Goal: Transaction & Acquisition: Purchase product/service

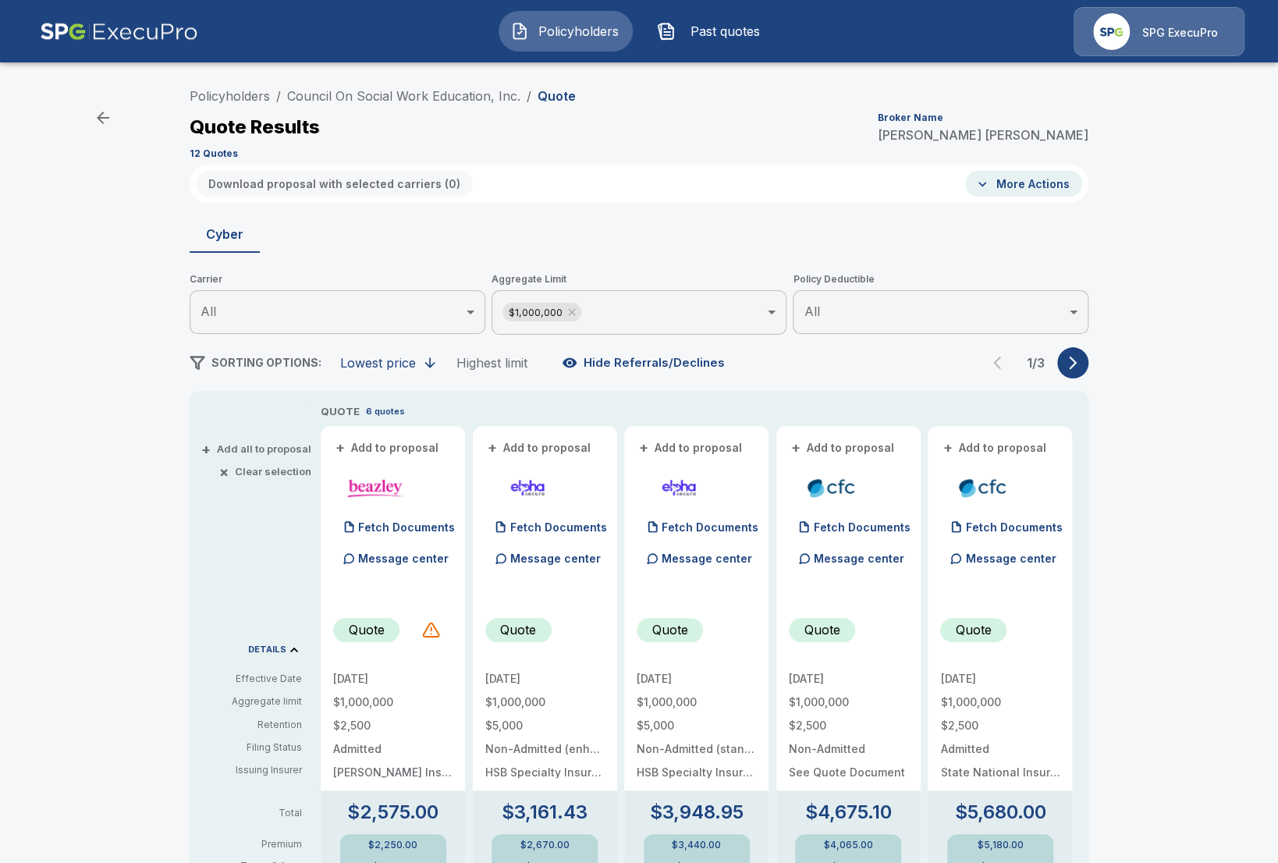
drag, startPoint x: 183, startPoint y: 533, endPoint x: 452, endPoint y: 404, distance: 299.0
click at [185, 532] on div "Policyholders / Council On Social Work Education, Inc. / Quote Quote Results Br…" at bounding box center [639, 823] width 936 height 1486
click at [576, 314] on icon at bounding box center [571, 312] width 12 height 12
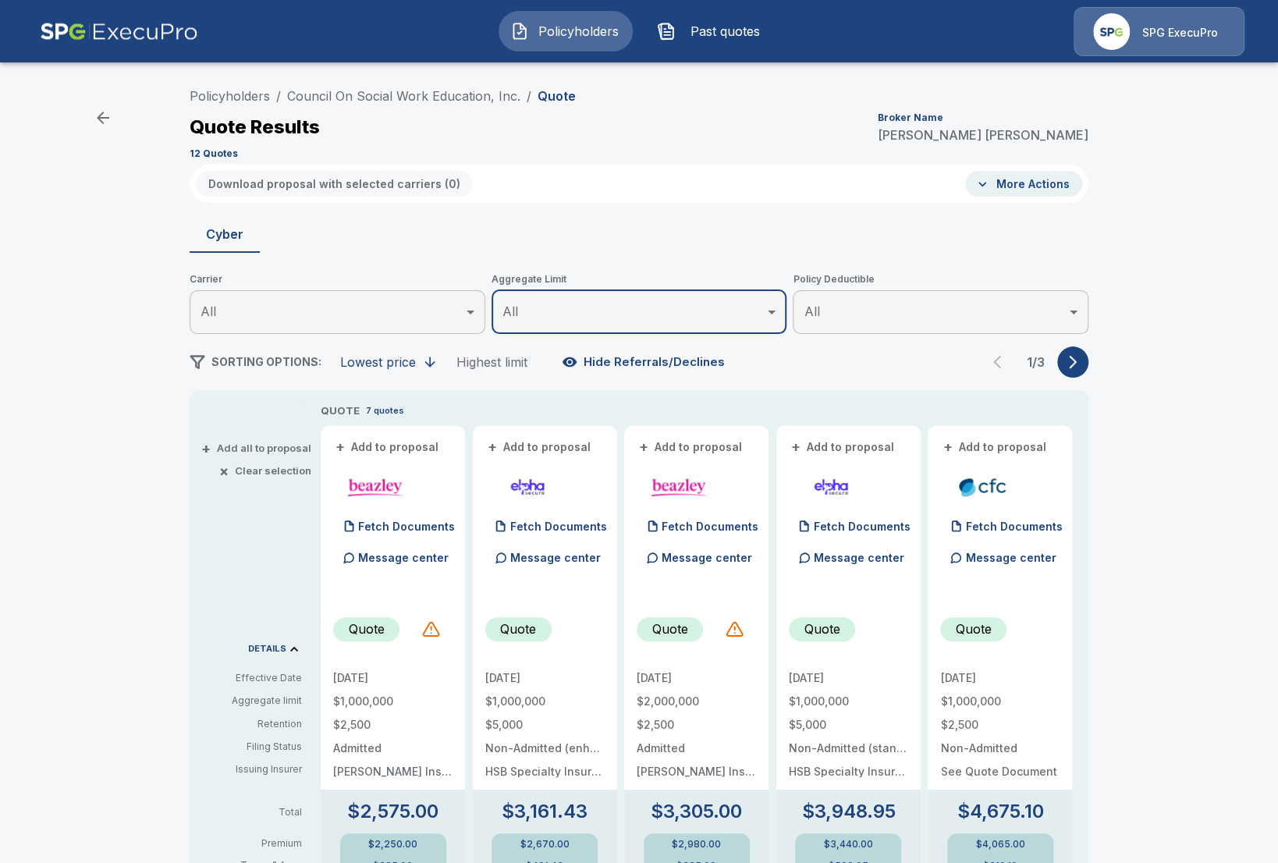
click at [1075, 370] on button "button" at bounding box center [1072, 361] width 31 height 31
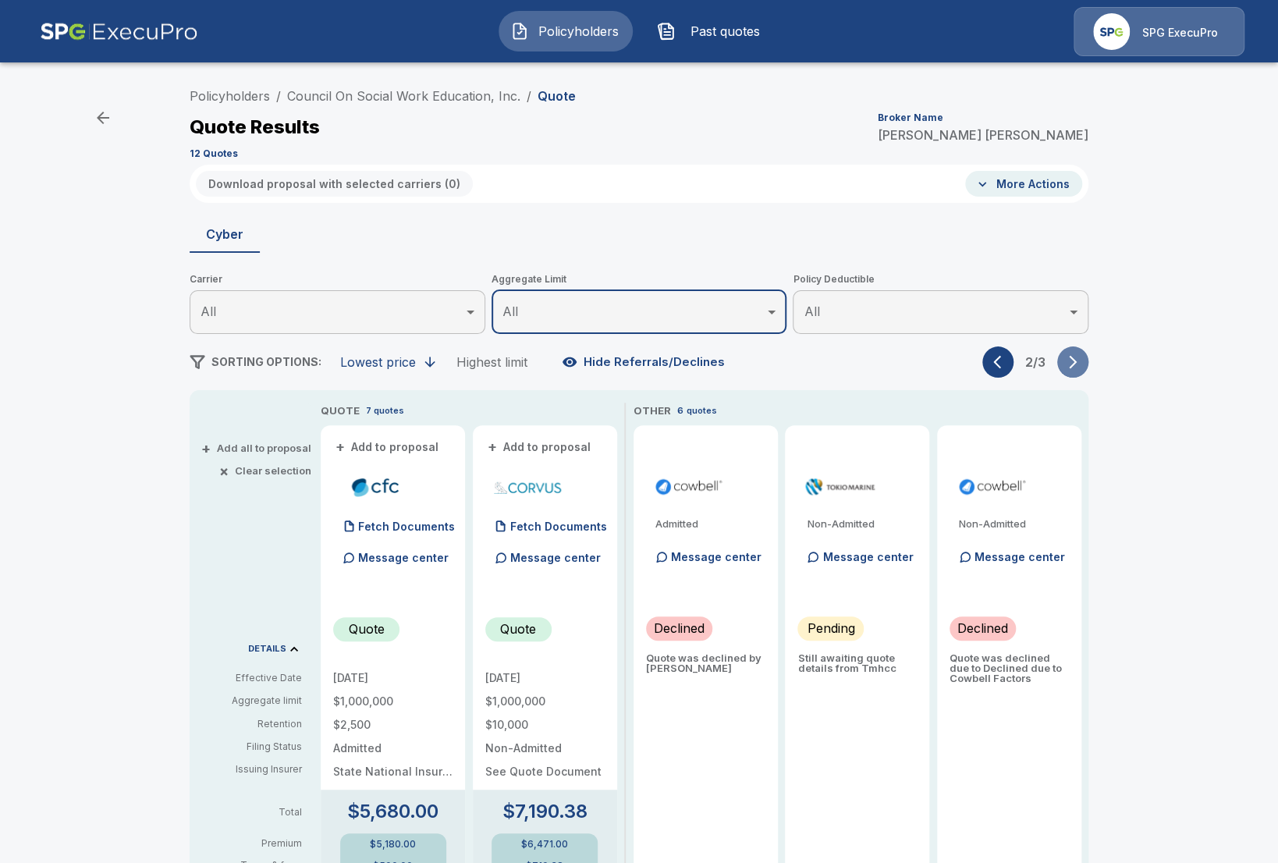
click at [1075, 370] on button "button" at bounding box center [1072, 361] width 31 height 31
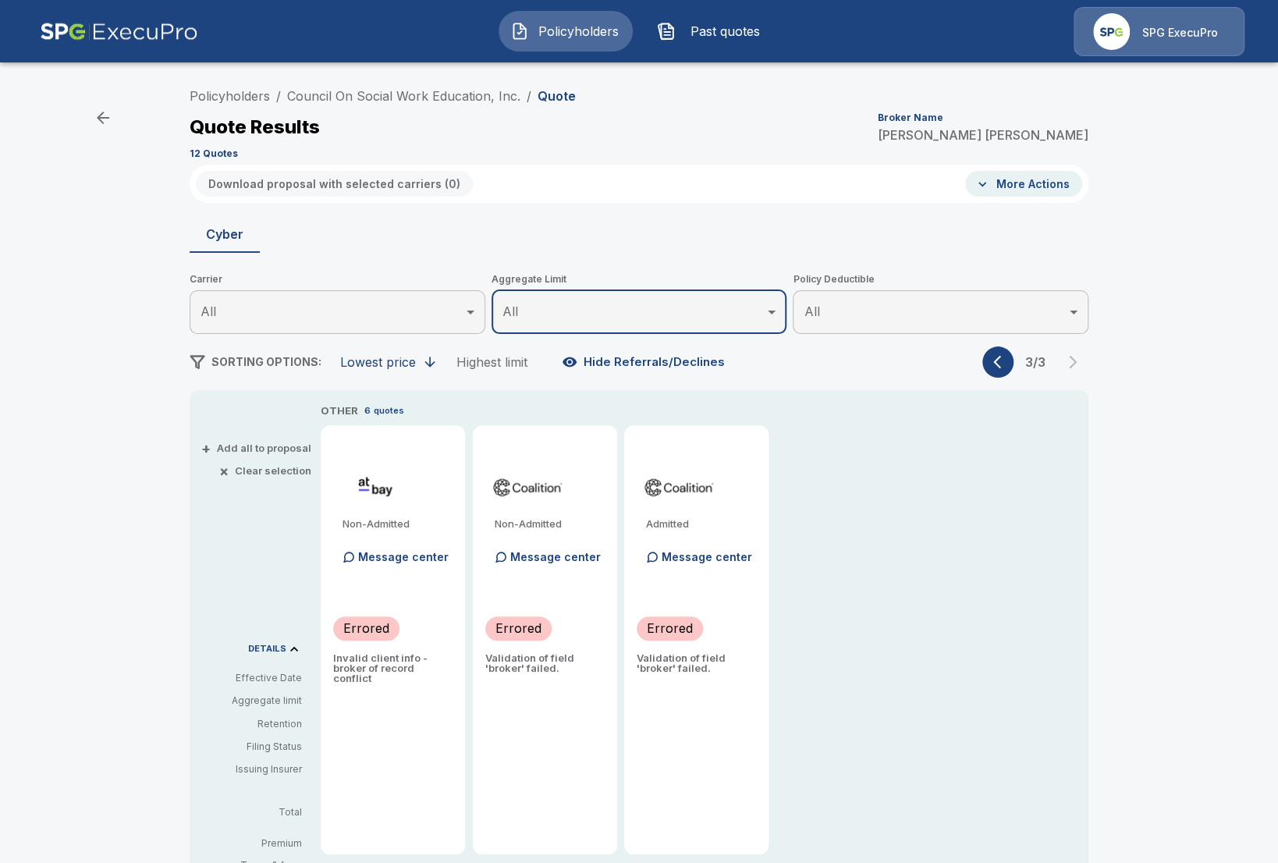
click at [1001, 367] on icon "button" at bounding box center [1001, 362] width 16 height 16
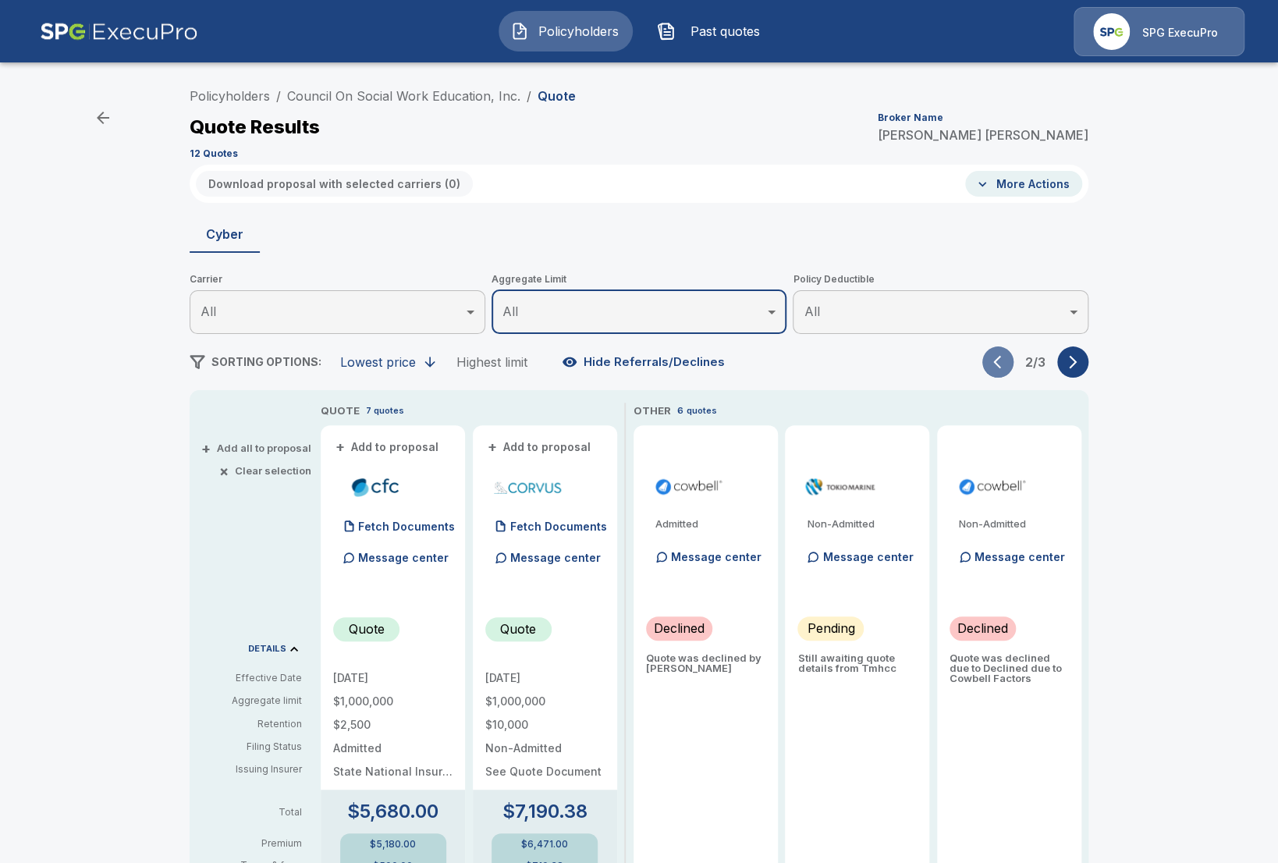
click at [1001, 367] on icon "button" at bounding box center [1001, 362] width 16 height 16
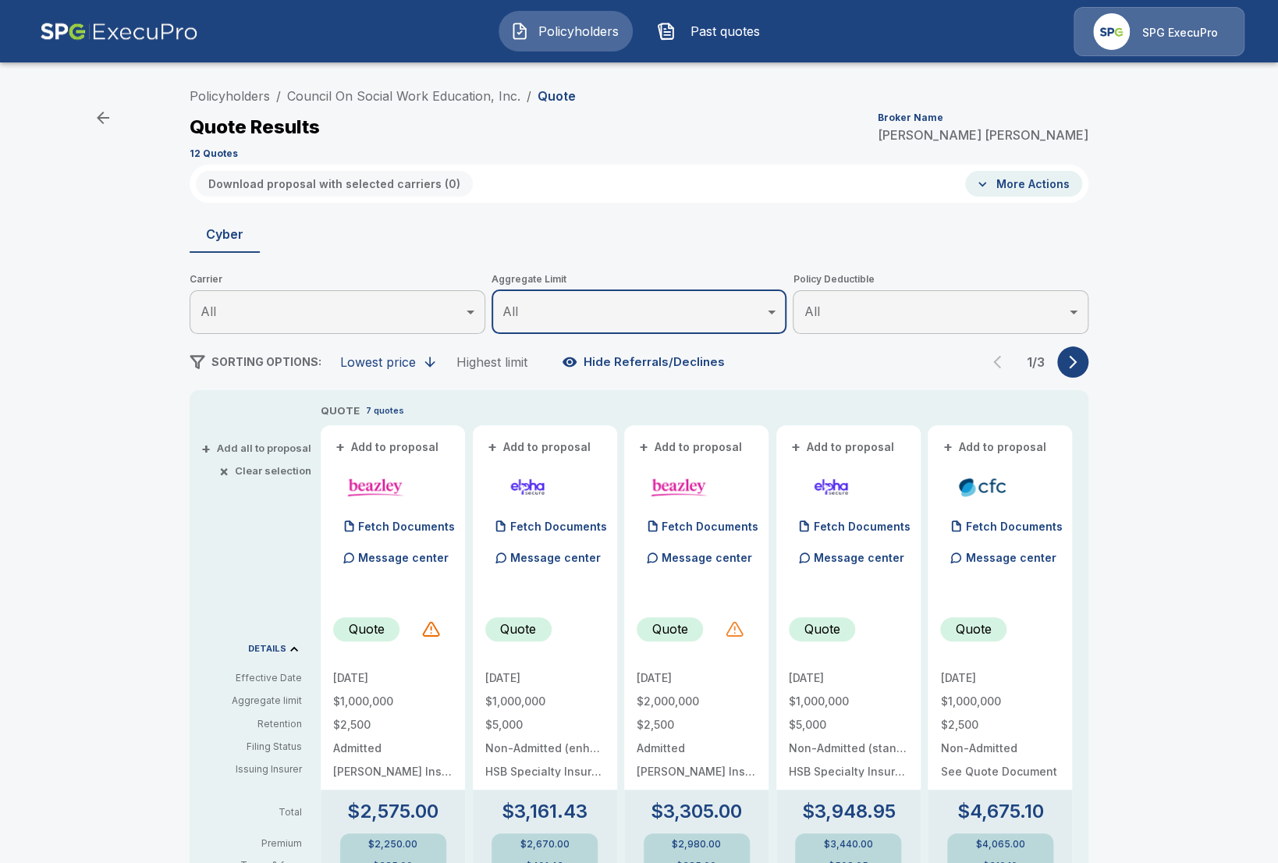
click at [732, 632] on div at bounding box center [734, 628] width 19 height 19
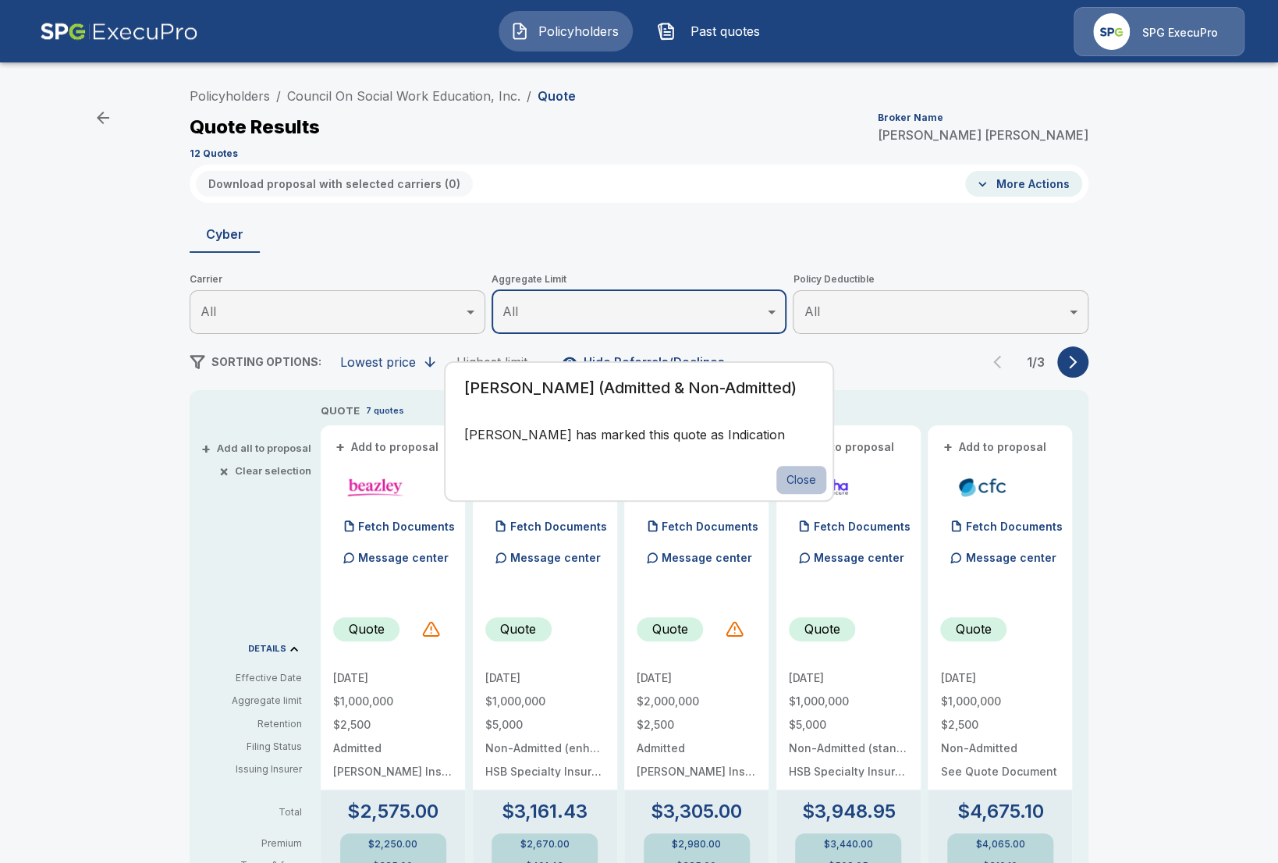
click at [797, 485] on button "Close" at bounding box center [801, 480] width 50 height 29
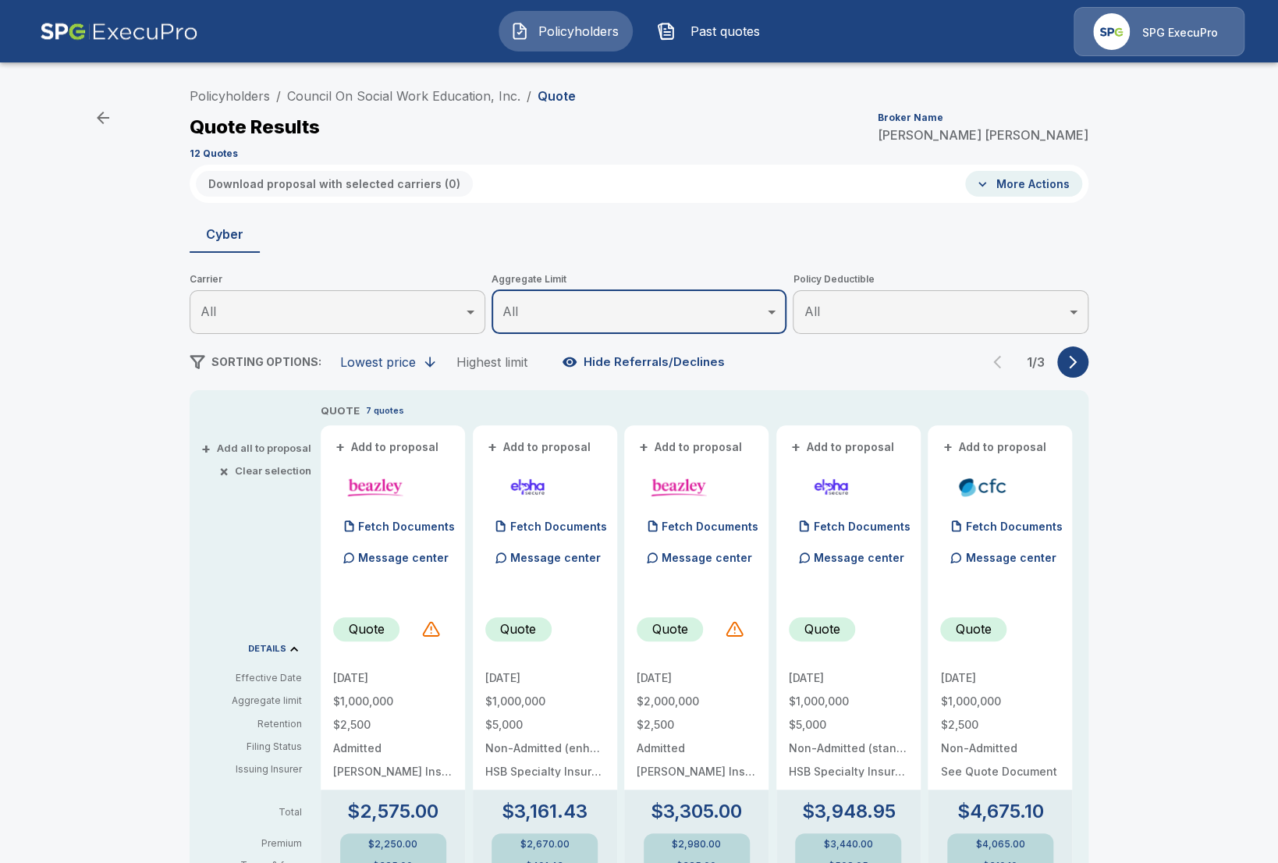
click at [1086, 358] on button "button" at bounding box center [1072, 361] width 31 height 31
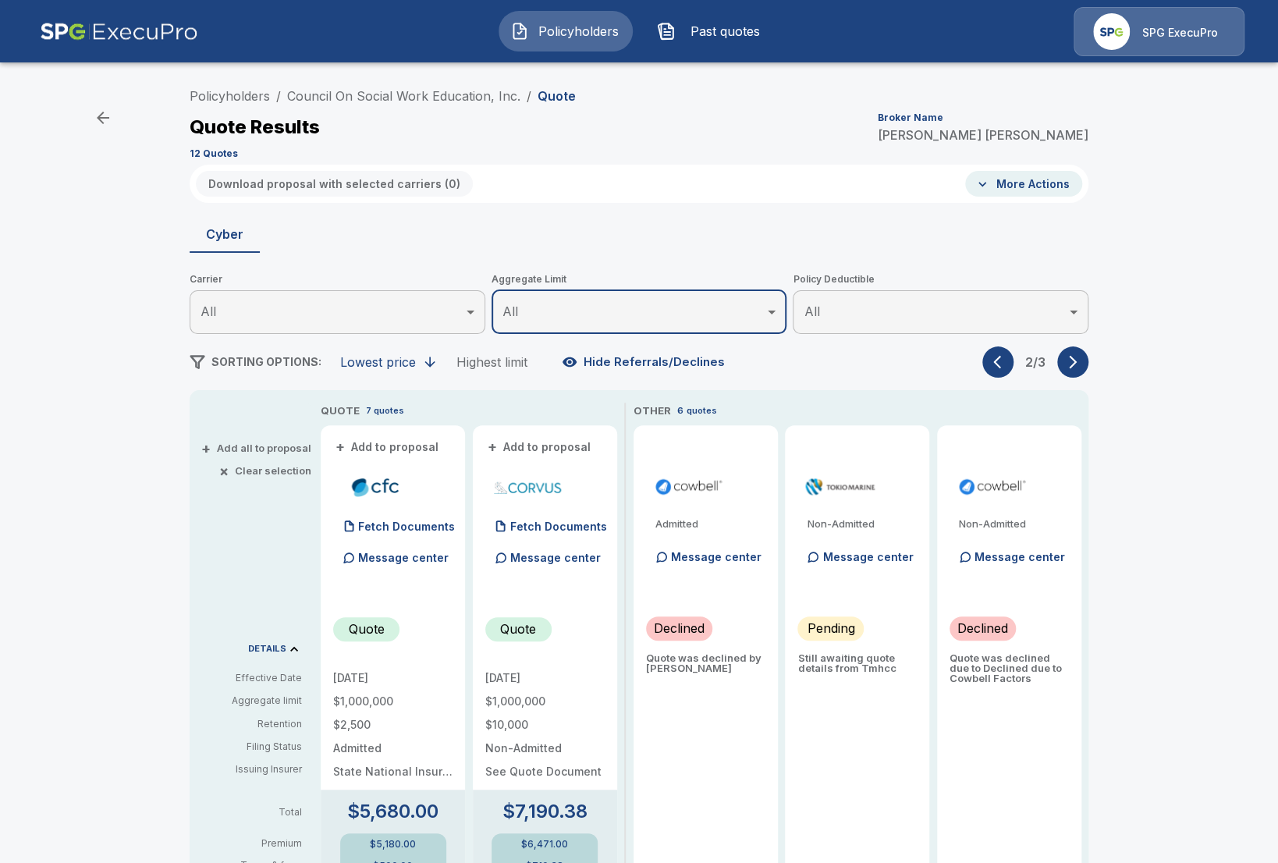
click at [1086, 358] on button "button" at bounding box center [1072, 361] width 31 height 31
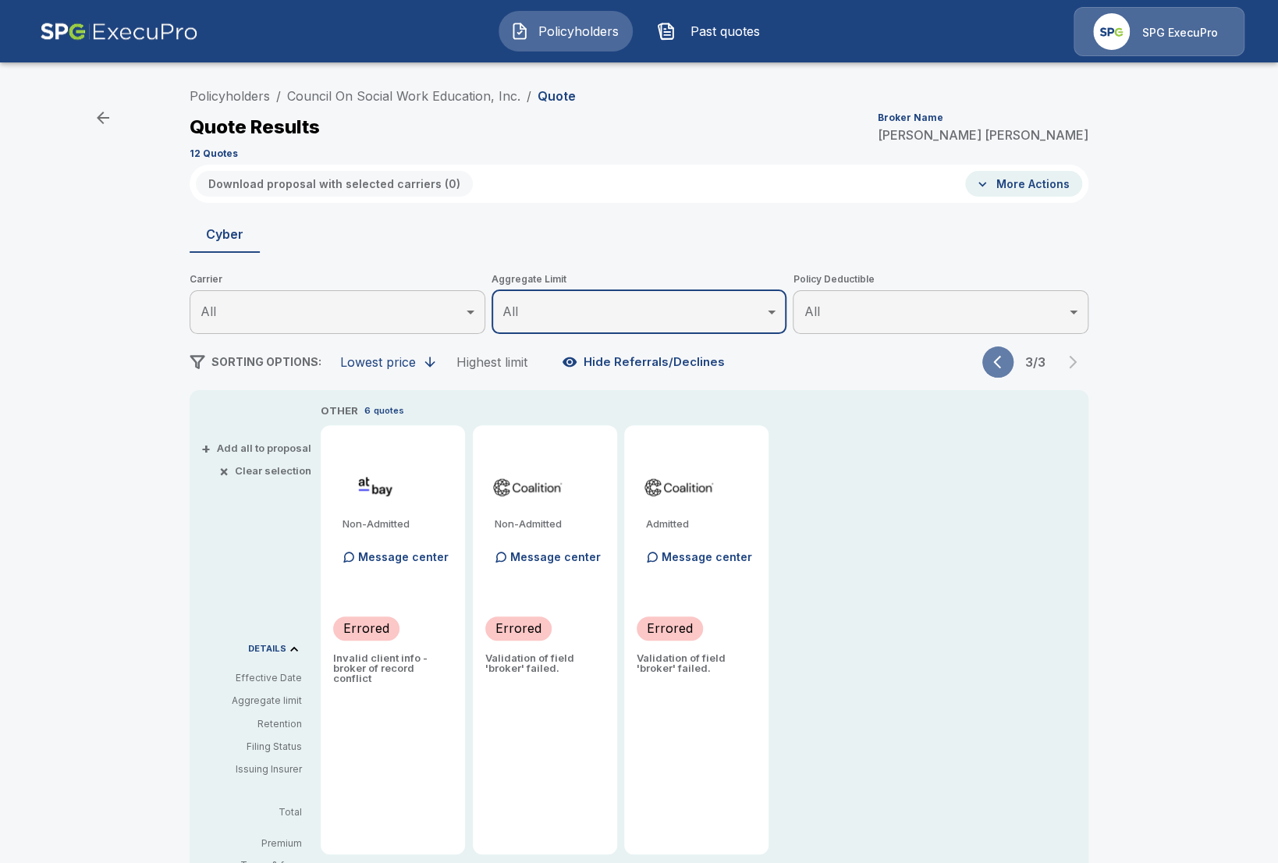
click at [996, 358] on icon "button" at bounding box center [1001, 362] width 16 height 16
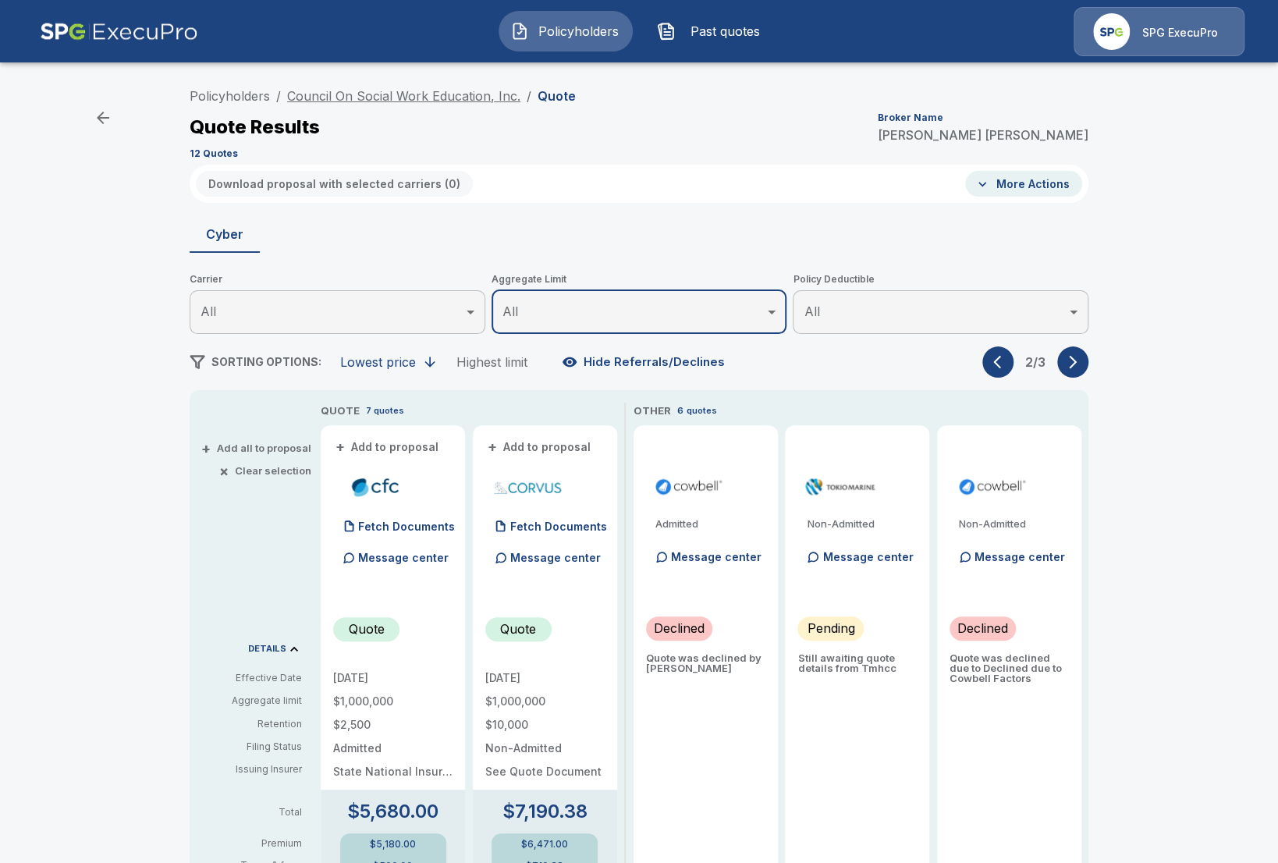
click at [382, 91] on link "Council On Social Work Education, Inc." at bounding box center [403, 96] width 233 height 16
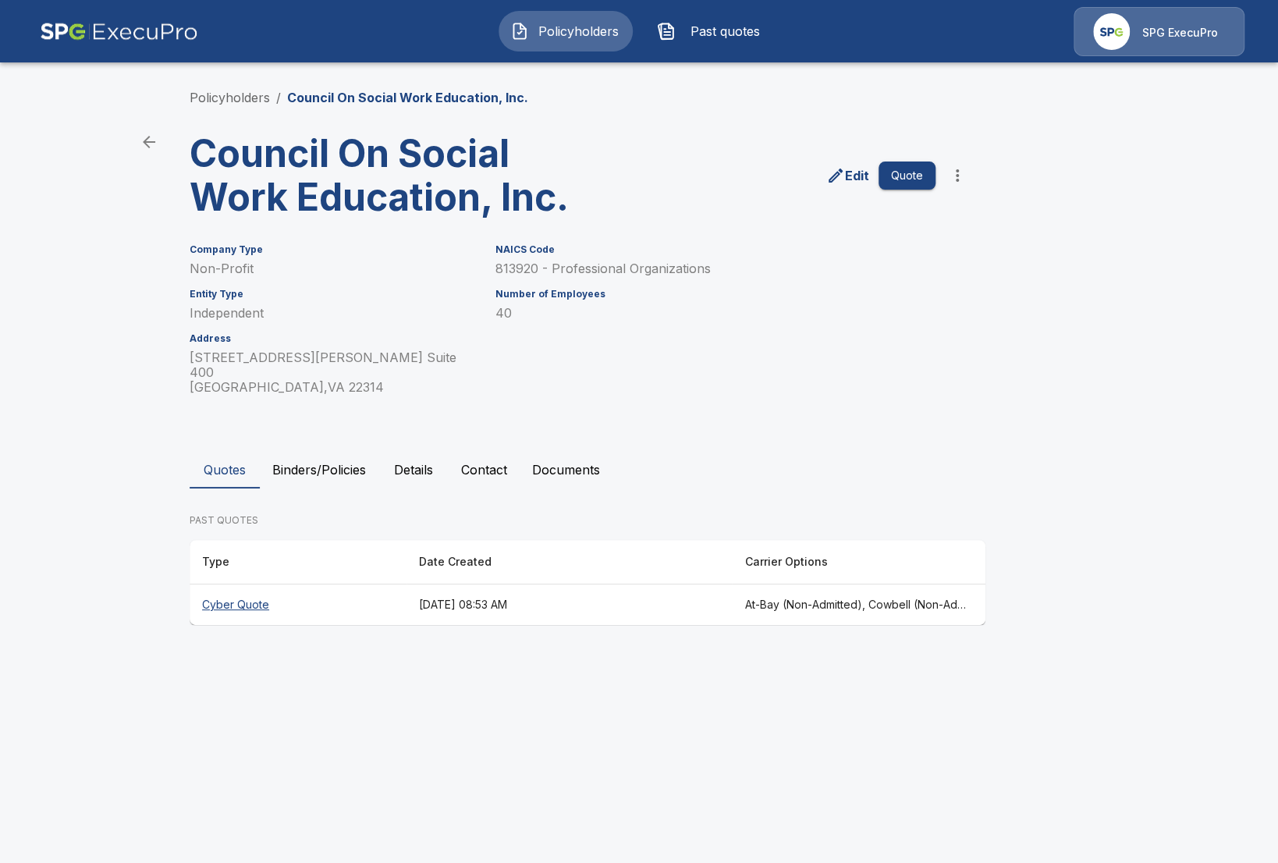
click at [328, 589] on th "Cyber Quote" at bounding box center [298, 604] width 217 height 41
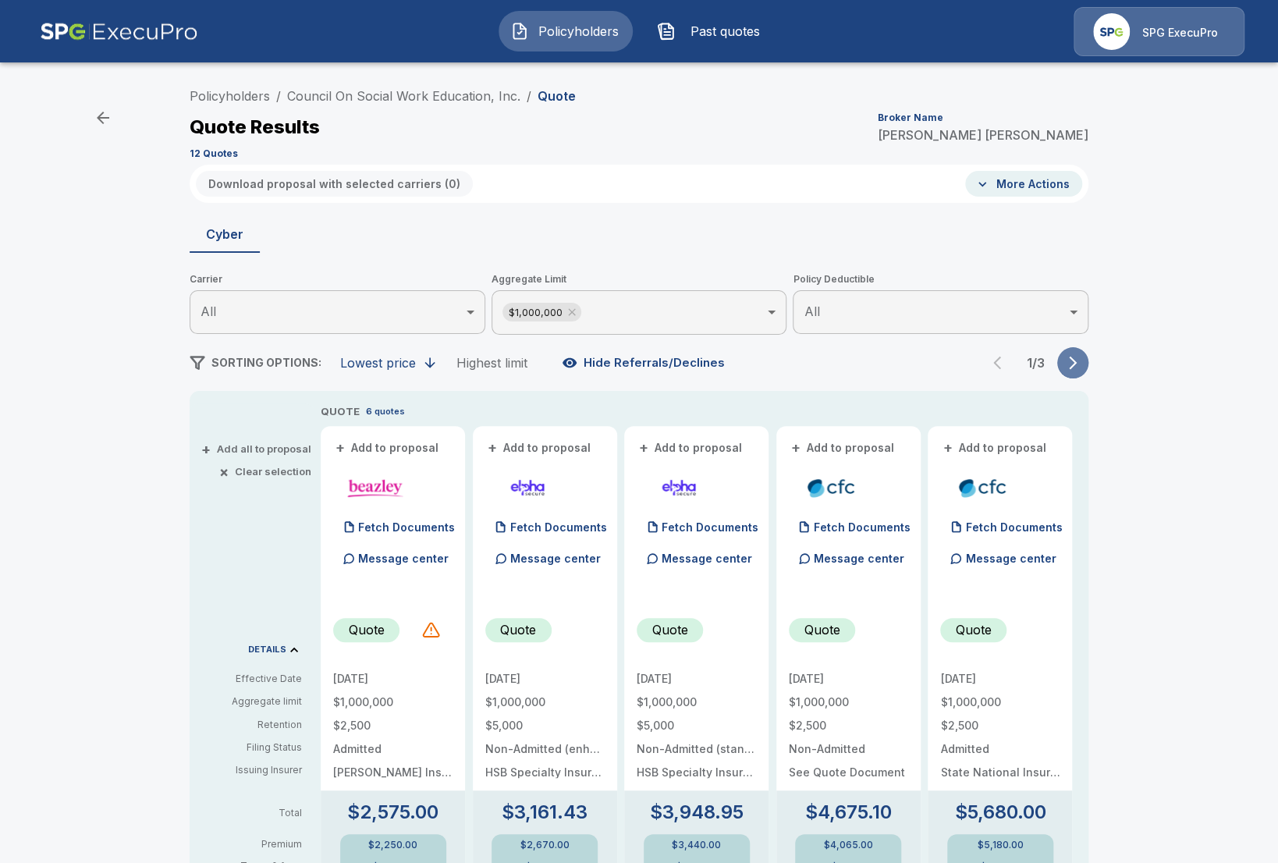
click at [1076, 371] on button "button" at bounding box center [1072, 362] width 31 height 31
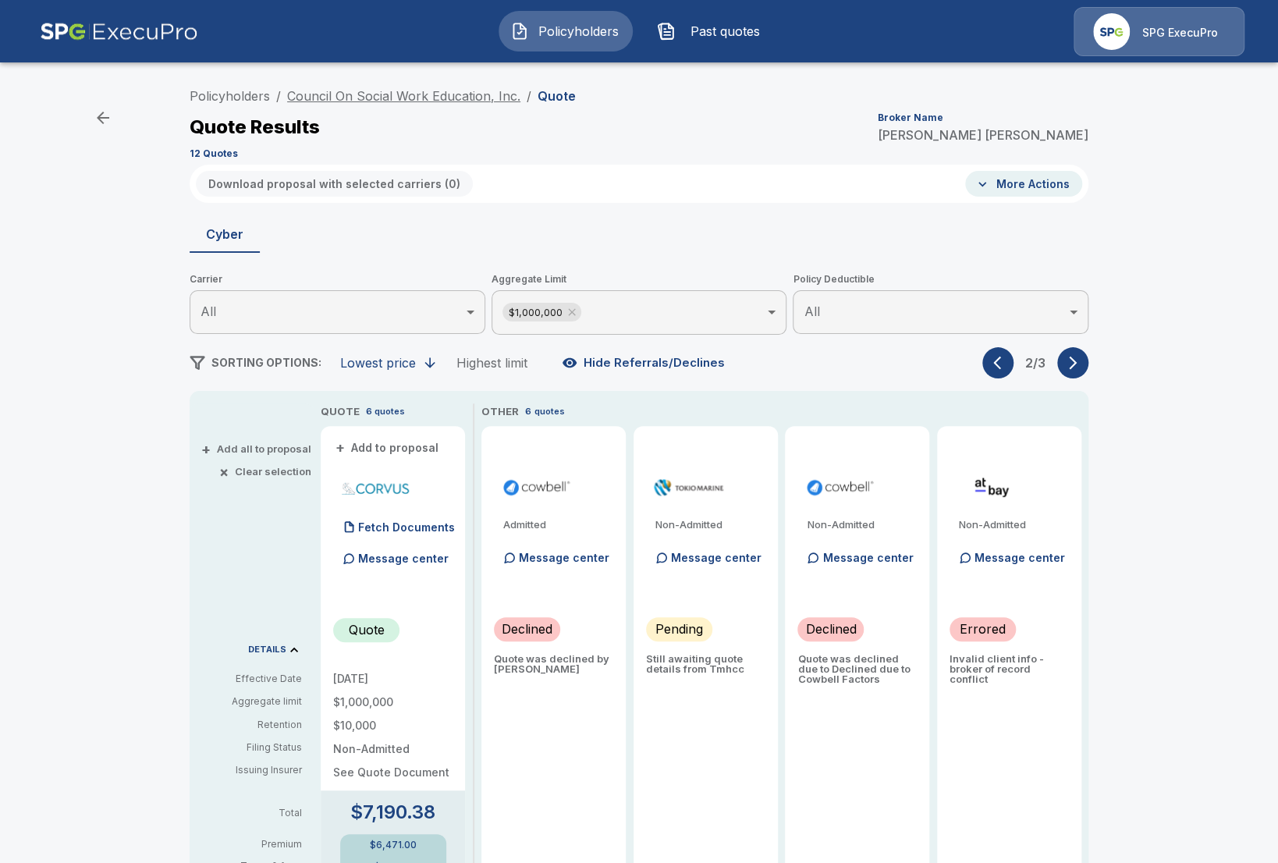
click at [446, 90] on link "Council On Social Work Education, Inc." at bounding box center [403, 96] width 233 height 16
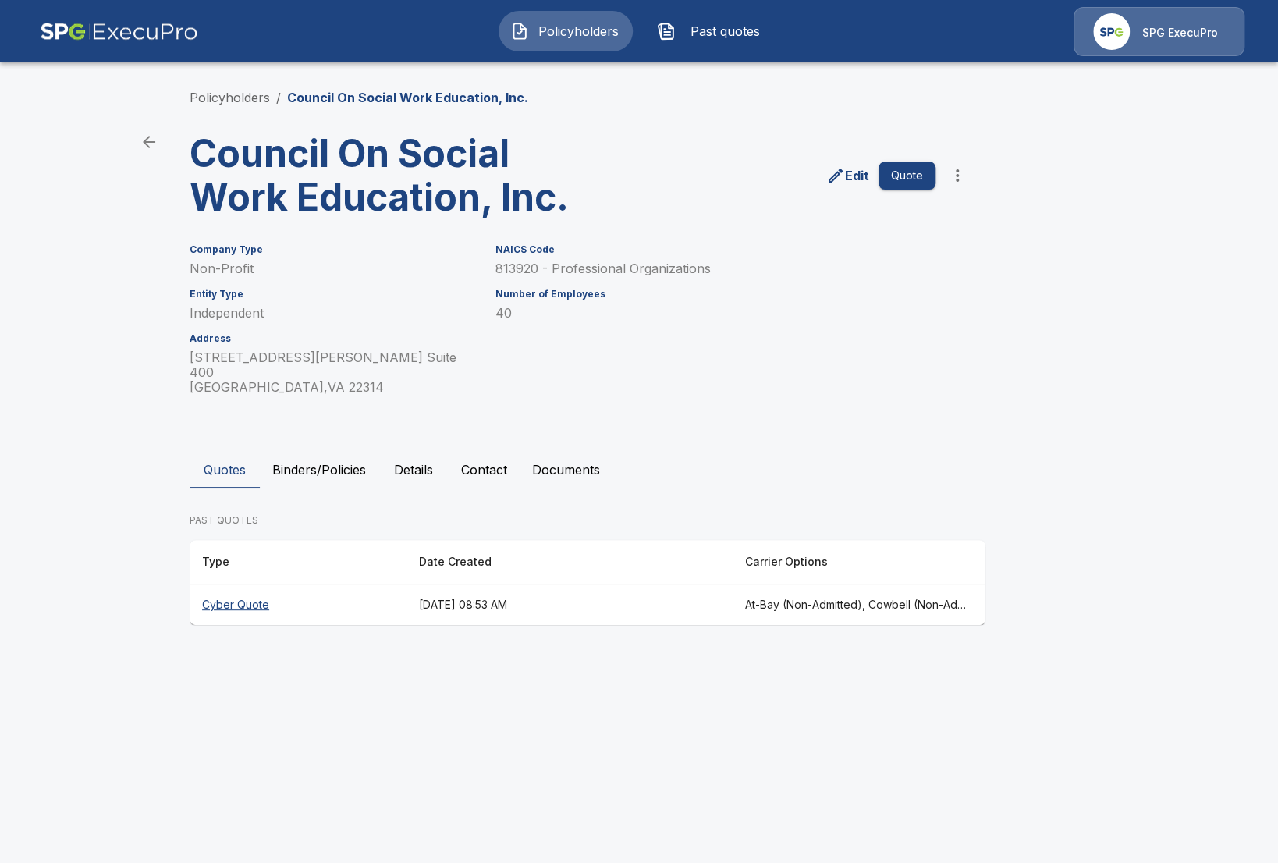
drag, startPoint x: 451, startPoint y: 458, endPoint x: 432, endPoint y: 455, distance: 19.0
click at [449, 457] on div "Quotes Binders/Policies Details Contact Documents" at bounding box center [639, 469] width 899 height 37
click at [430, 455] on button "Details" at bounding box center [413, 469] width 70 height 37
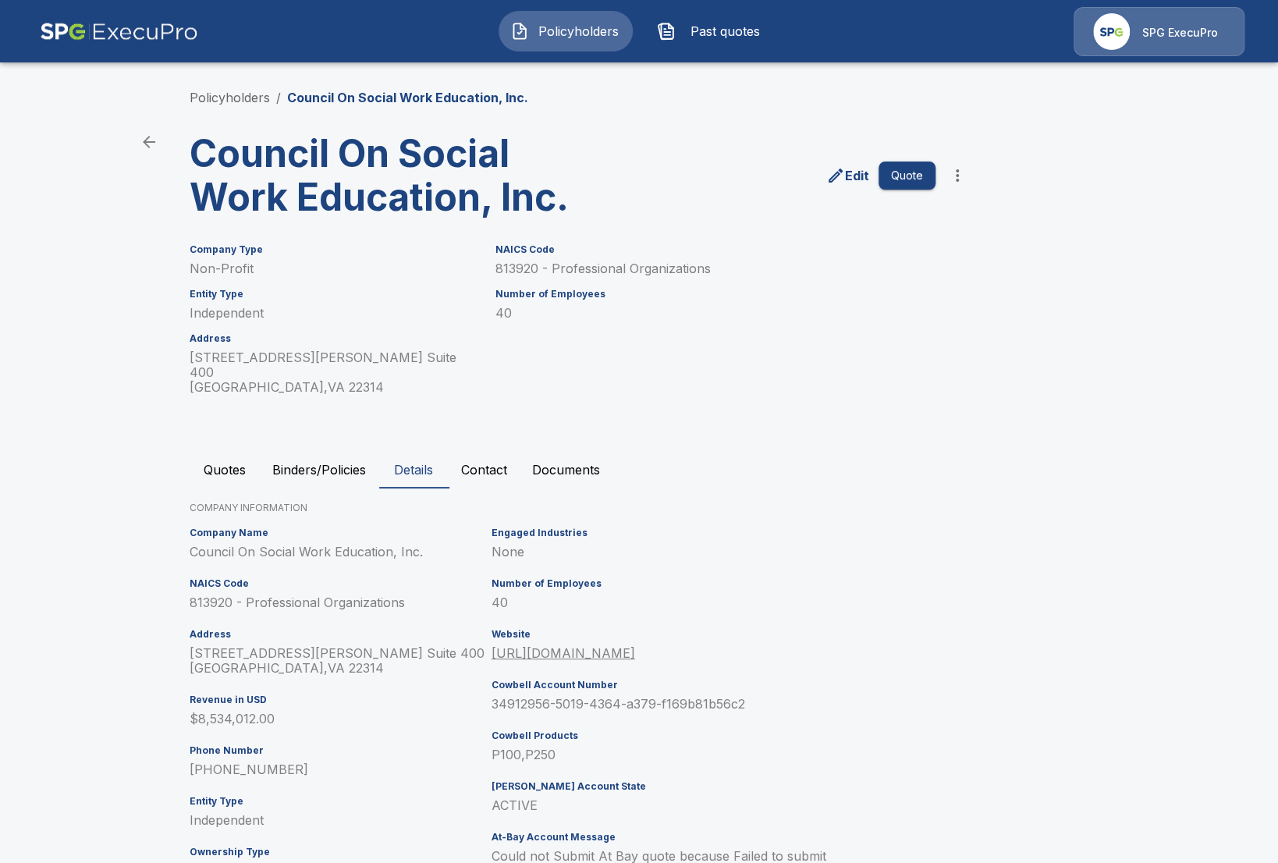
click at [844, 173] on icon "edit" at bounding box center [835, 175] width 19 height 19
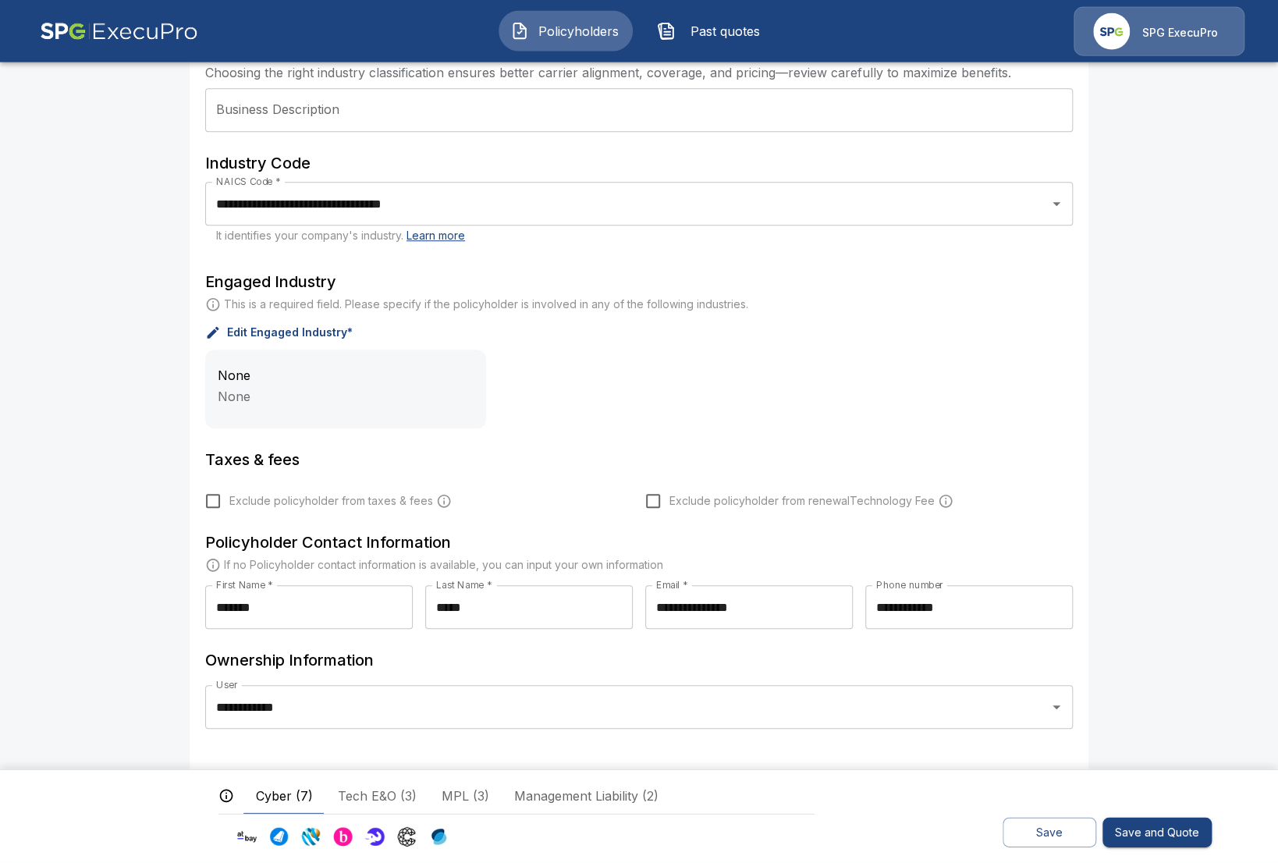
scroll to position [431, 0]
click at [1069, 835] on button "Save" at bounding box center [1049, 832] width 94 height 30
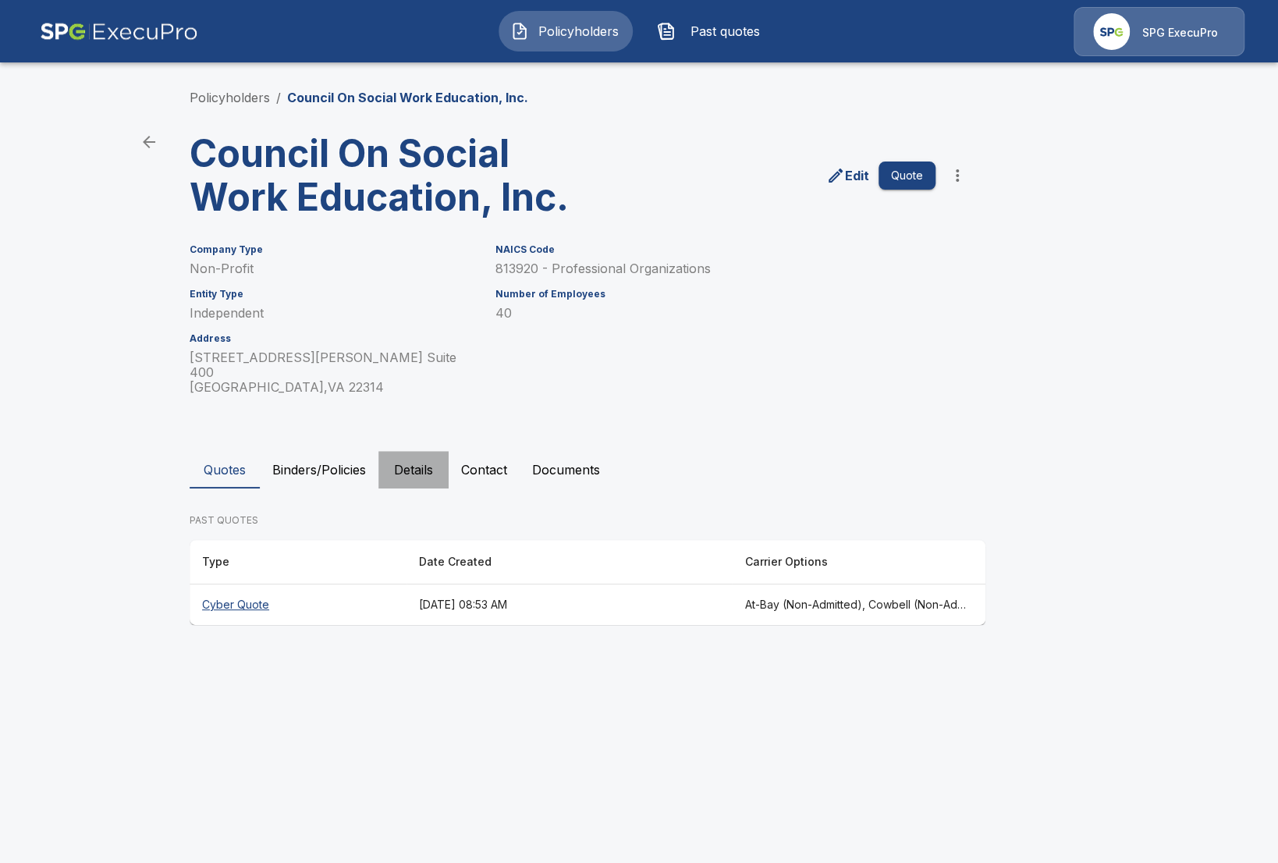
click at [399, 451] on button "Details" at bounding box center [413, 469] width 70 height 37
click at [401, 452] on button "Details" at bounding box center [413, 469] width 70 height 37
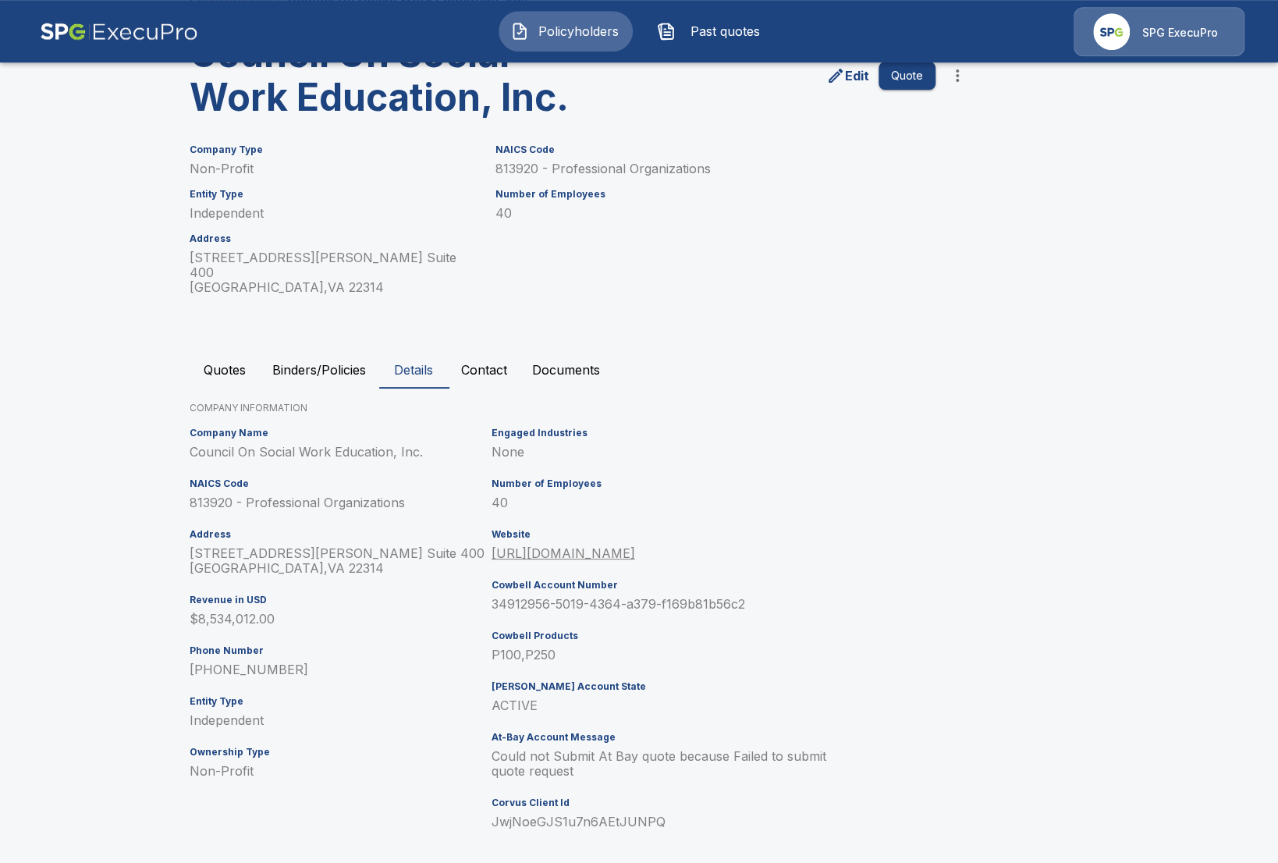
scroll to position [100, 0]
click at [239, 376] on div "Quotes Binders/Policies Details Contact Documents COMPANY INFORMATION Company N…" at bounding box center [639, 599] width 899 height 497
click at [236, 361] on button "Quotes" at bounding box center [225, 369] width 70 height 37
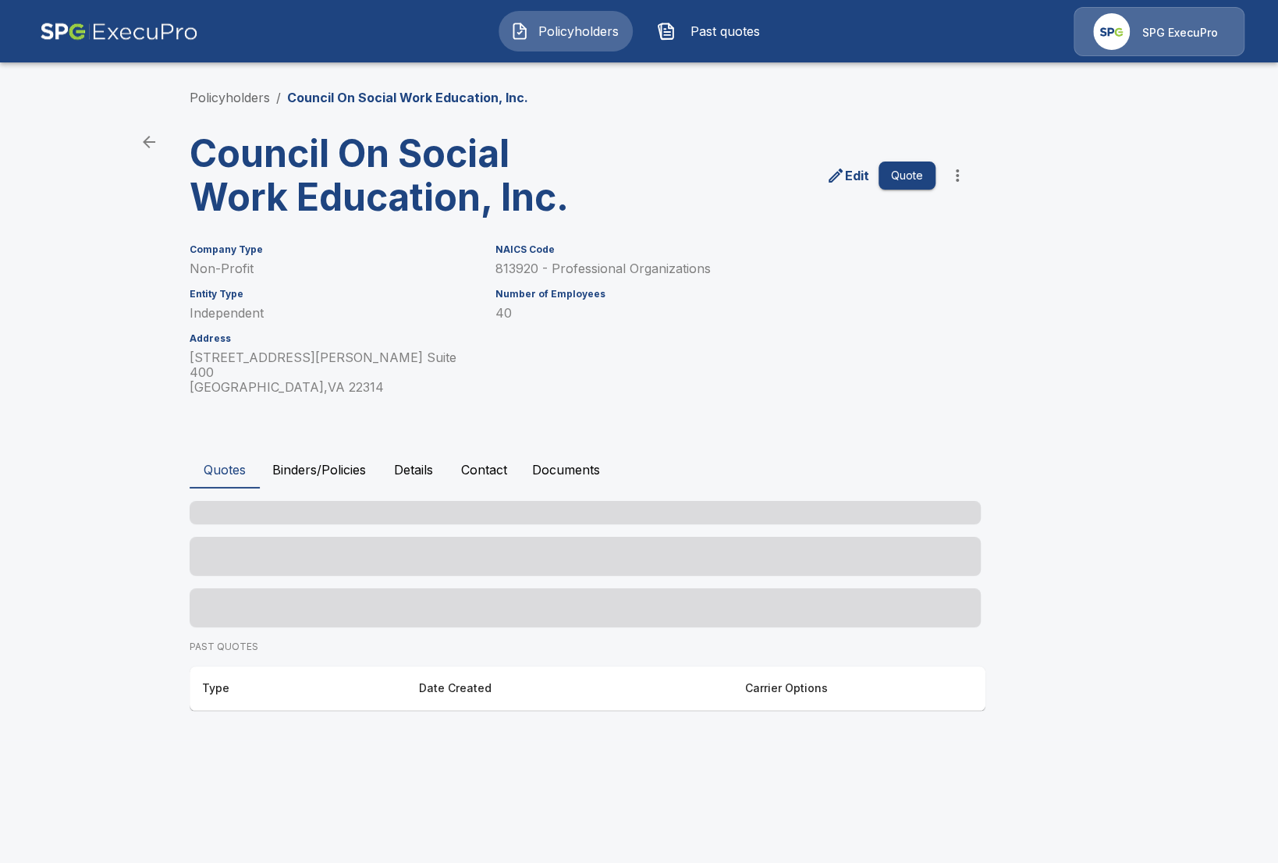
scroll to position [0, 0]
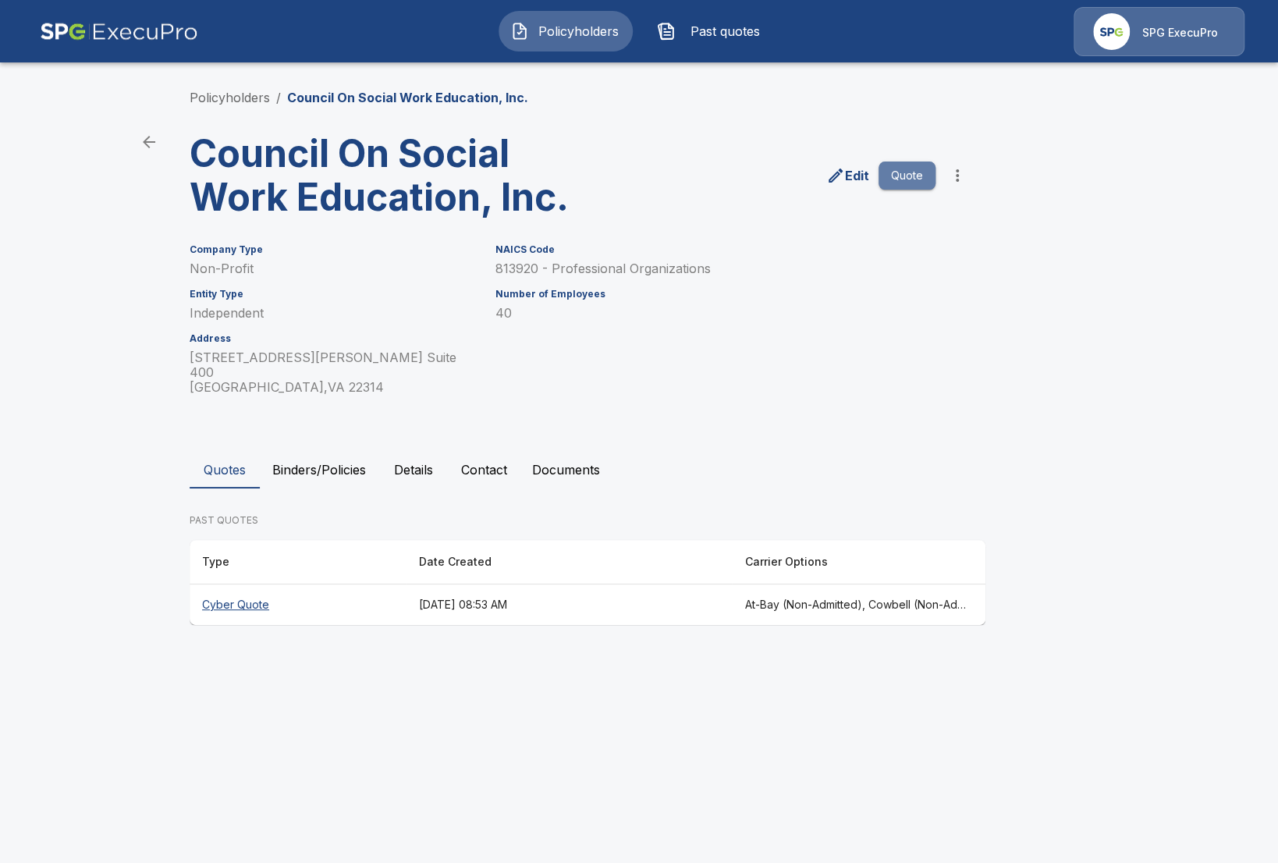
click at [903, 166] on button "Quote" at bounding box center [906, 175] width 57 height 29
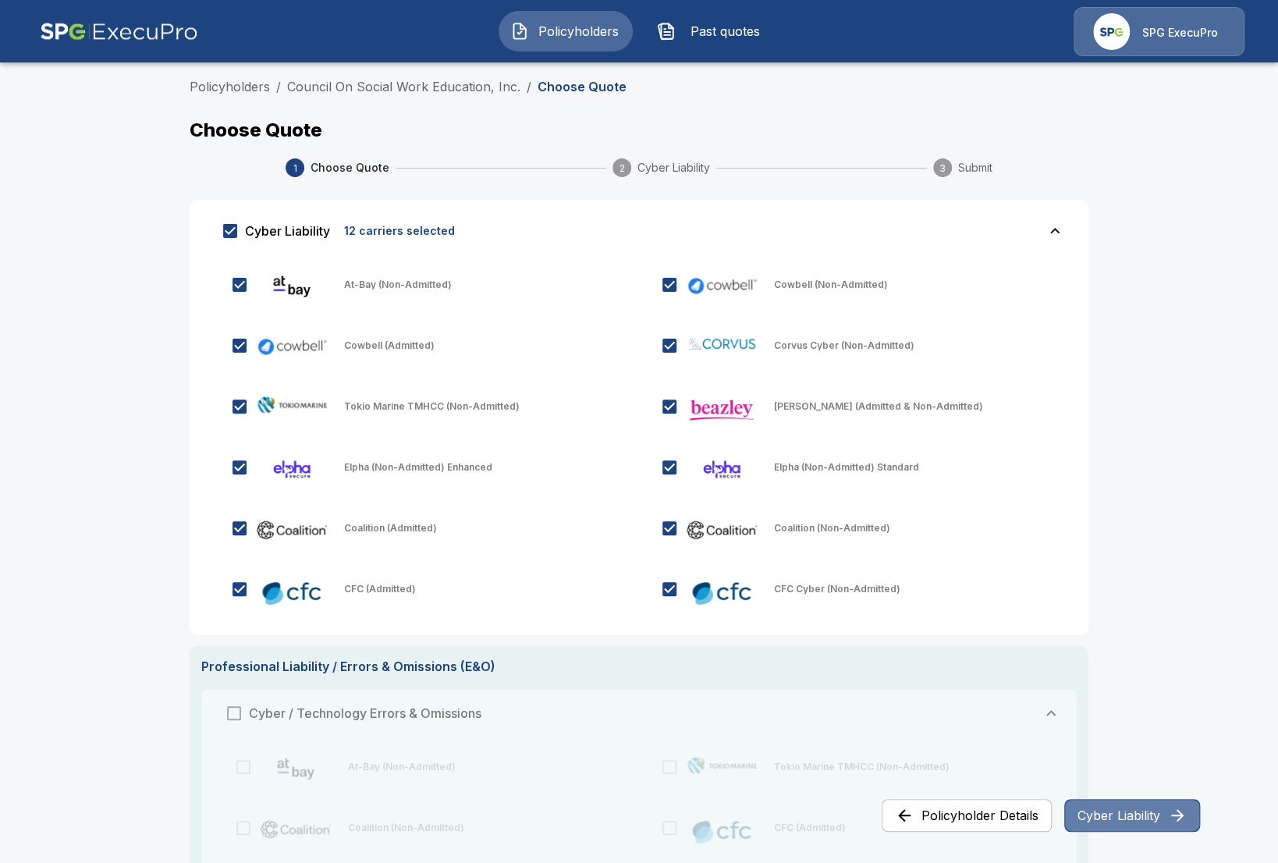
click at [1142, 824] on button "Cyber Liability" at bounding box center [1132, 815] width 136 height 33
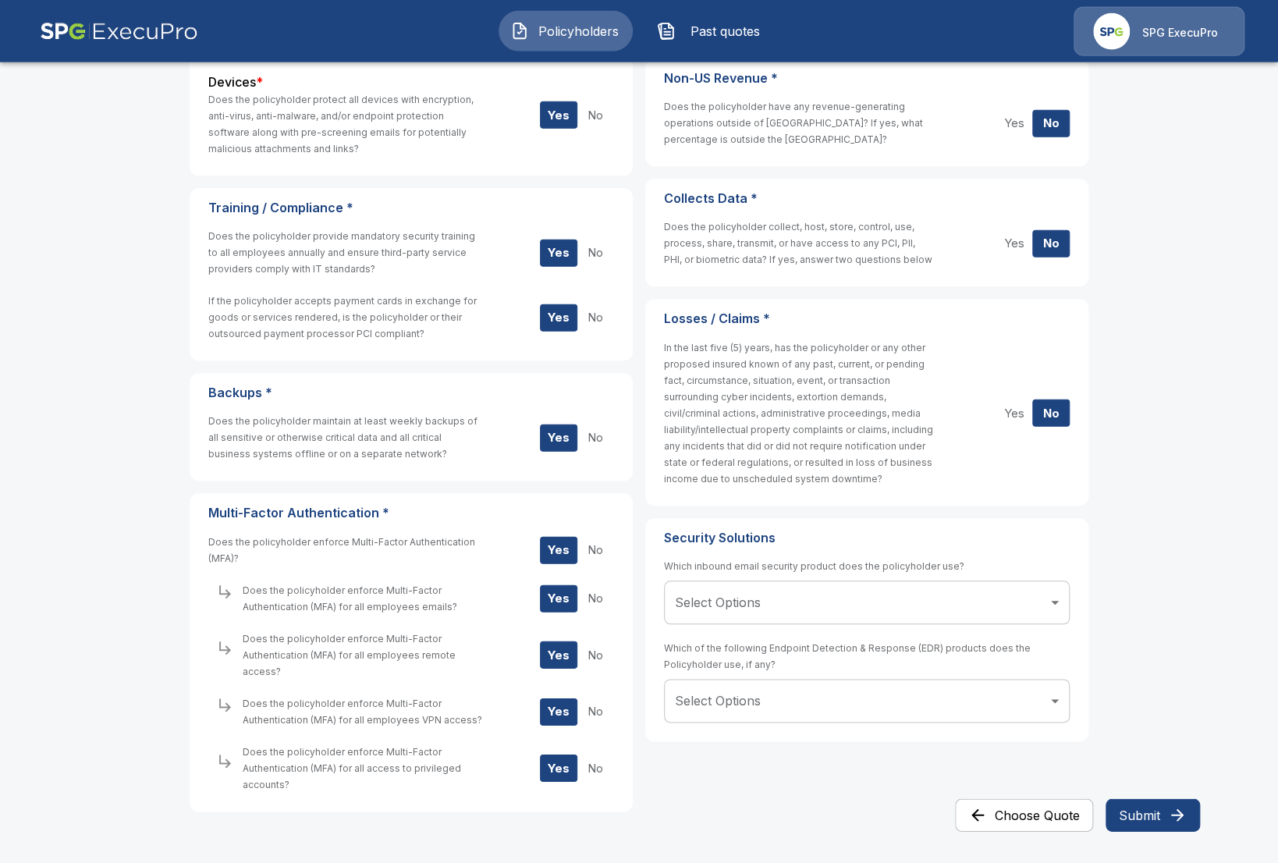
scroll to position [539, 0]
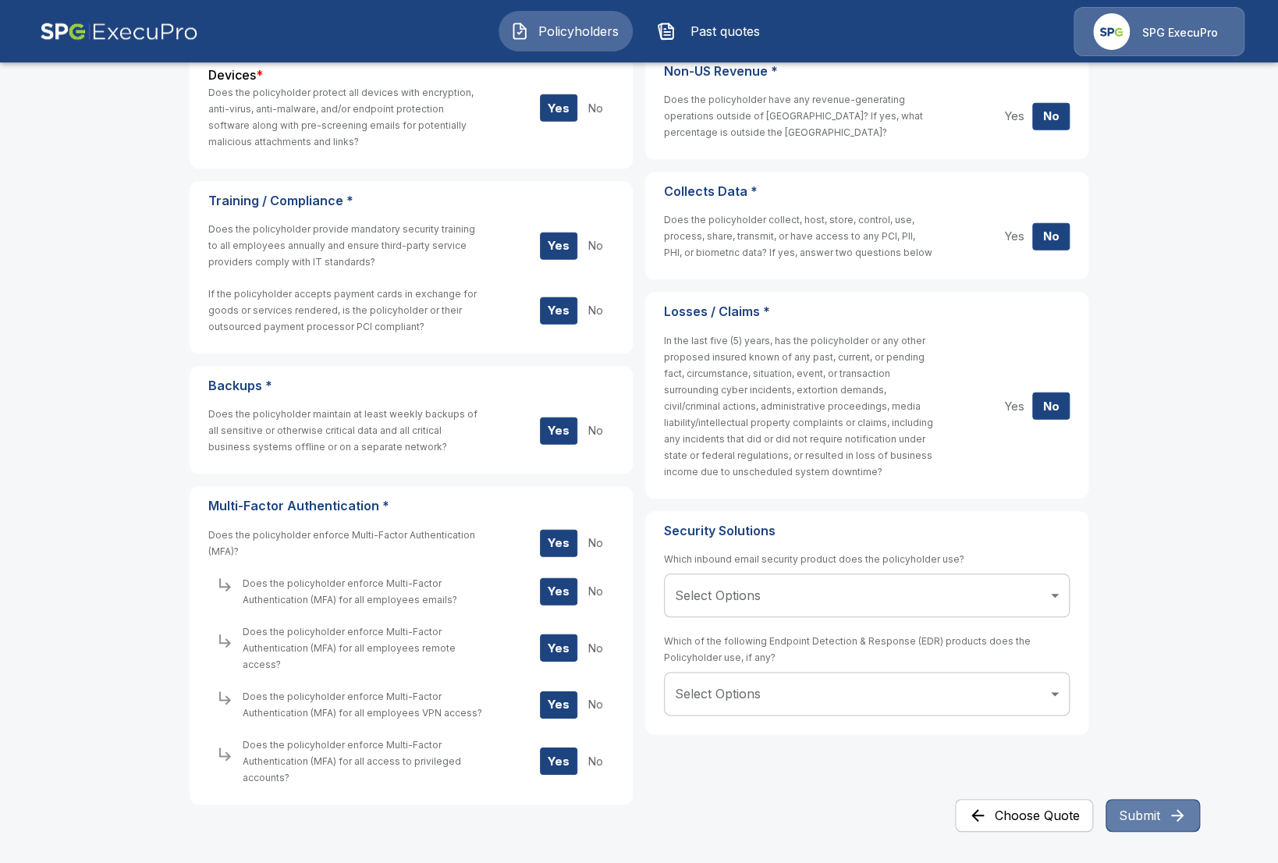
click at [1179, 813] on icon "button" at bounding box center [1177, 815] width 19 height 19
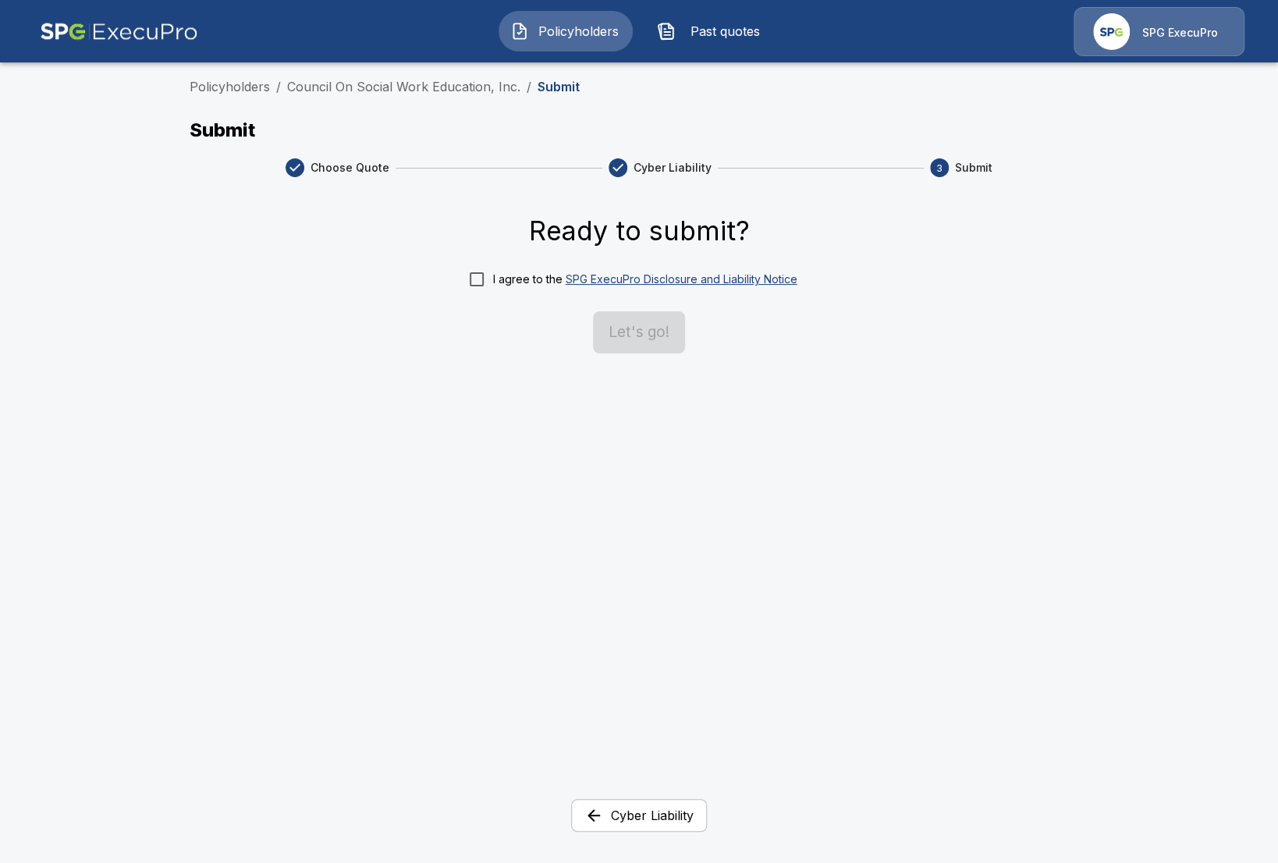
scroll to position [0, 0]
click at [495, 270] on label "I agree to the SPG ExecuPro Disclosure and Liability Notice" at bounding box center [628, 279] width 337 height 33
click at [627, 323] on button "Let's go!" at bounding box center [639, 332] width 92 height 42
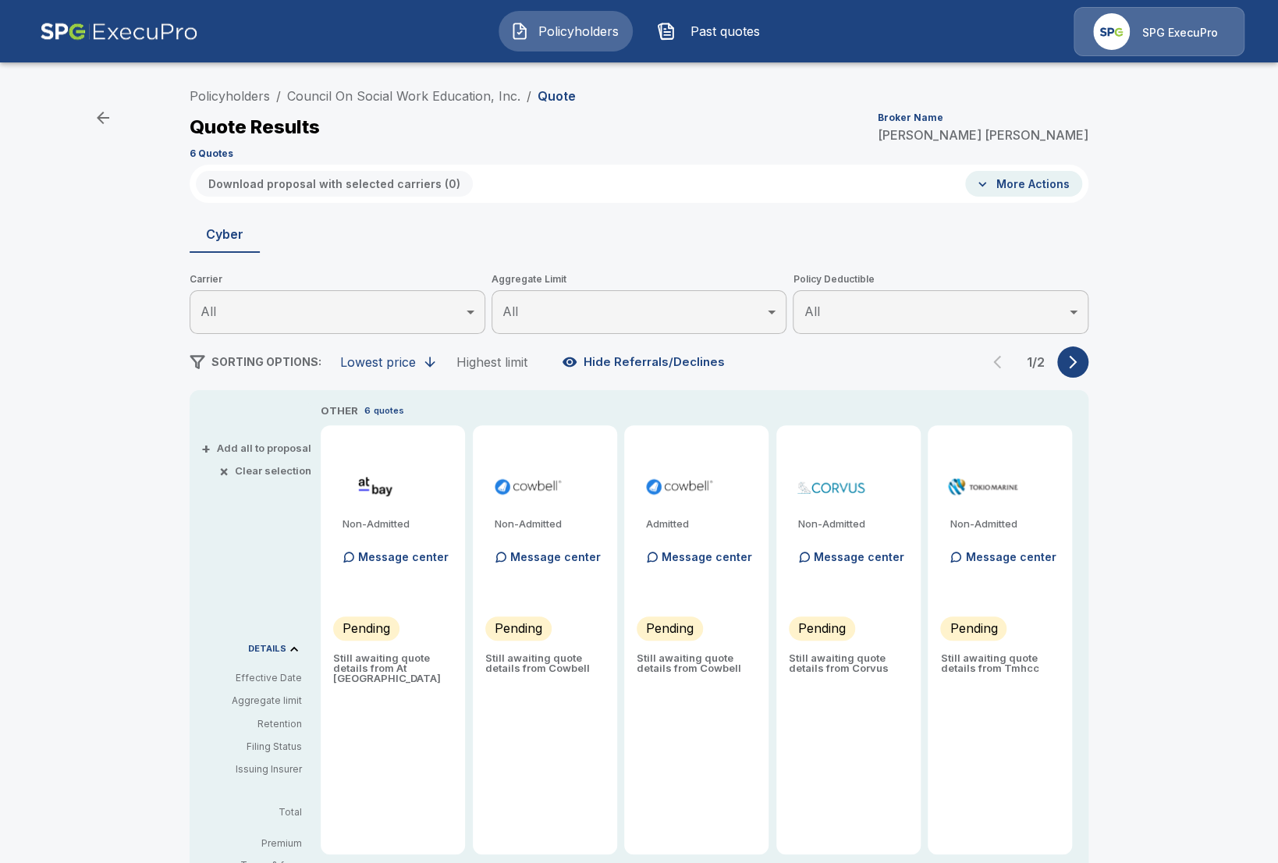
click at [1065, 366] on icon "button" at bounding box center [1073, 362] width 16 height 16
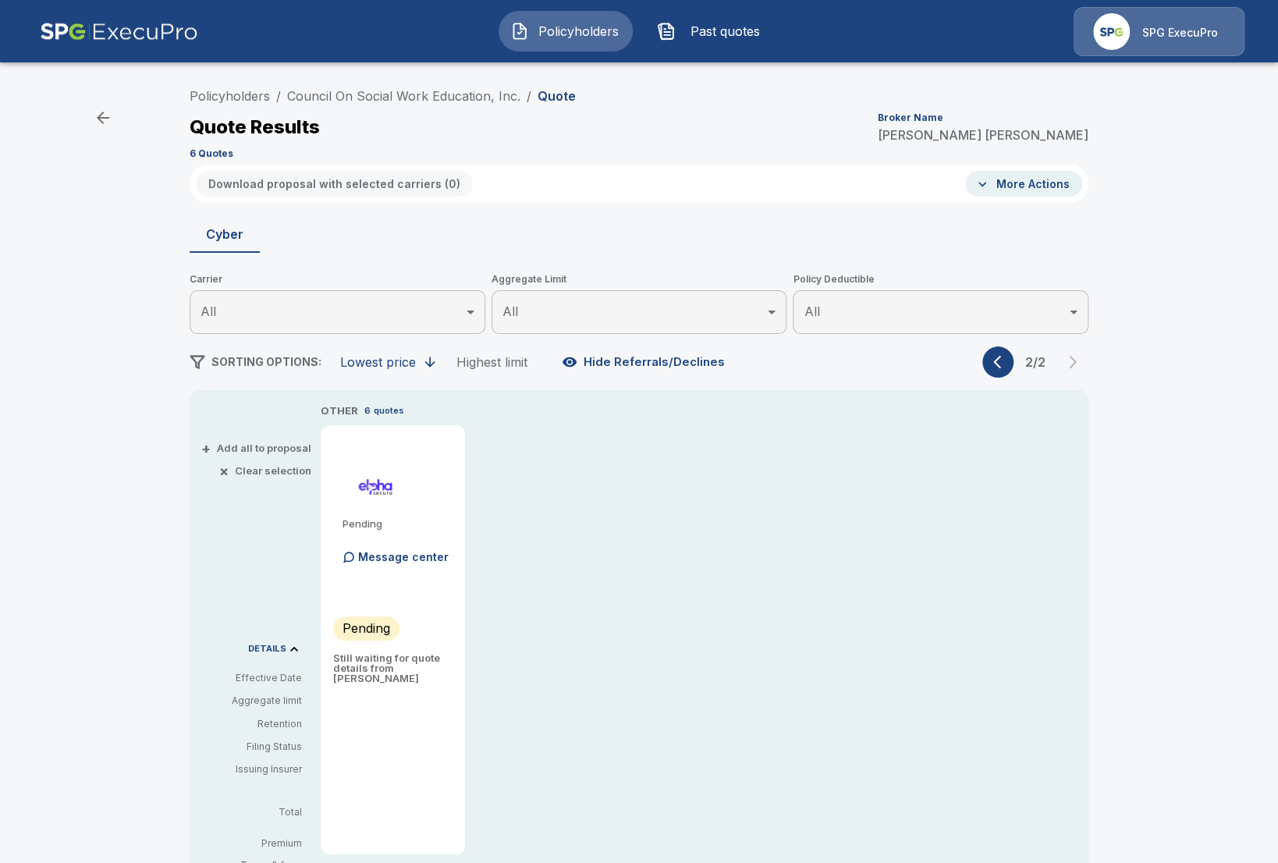
click at [996, 373] on button "button" at bounding box center [997, 361] width 31 height 31
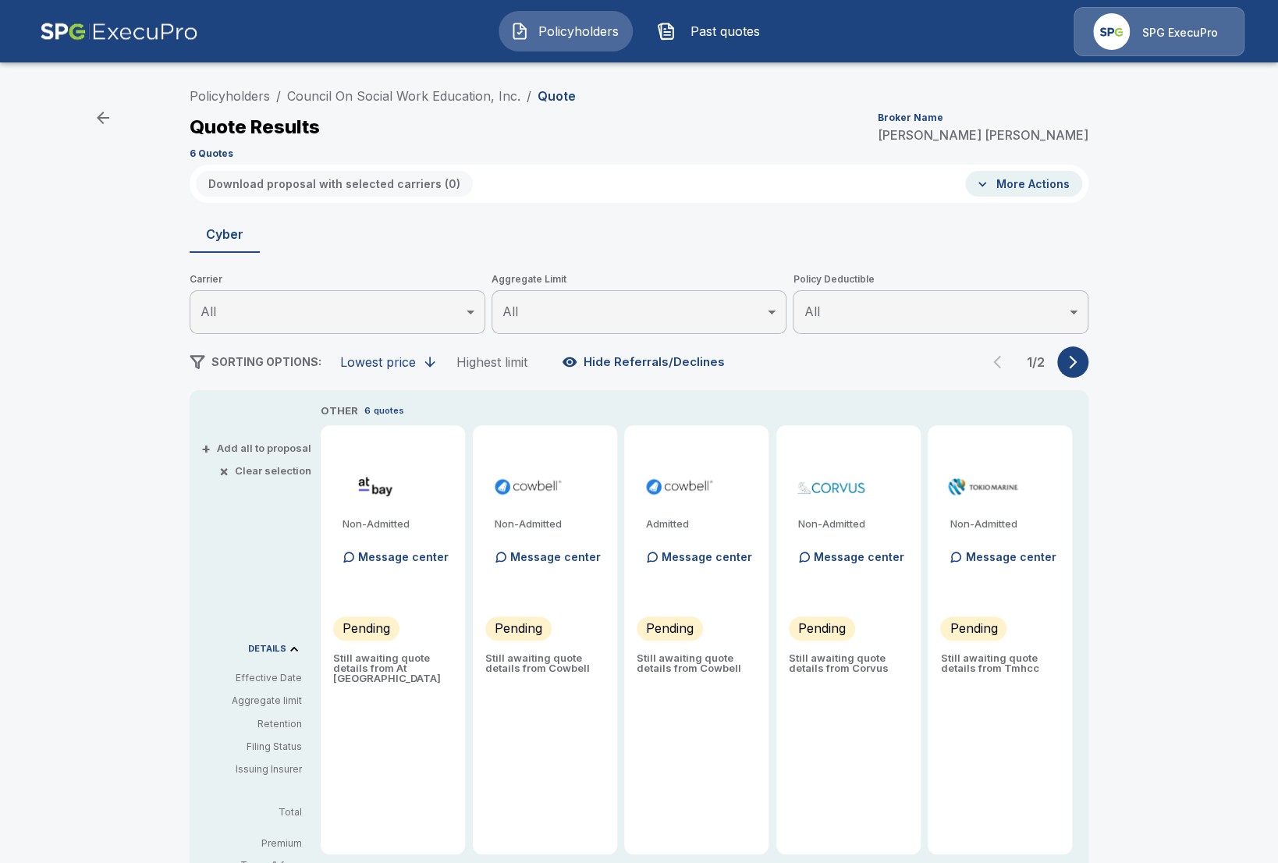
type input "*******"
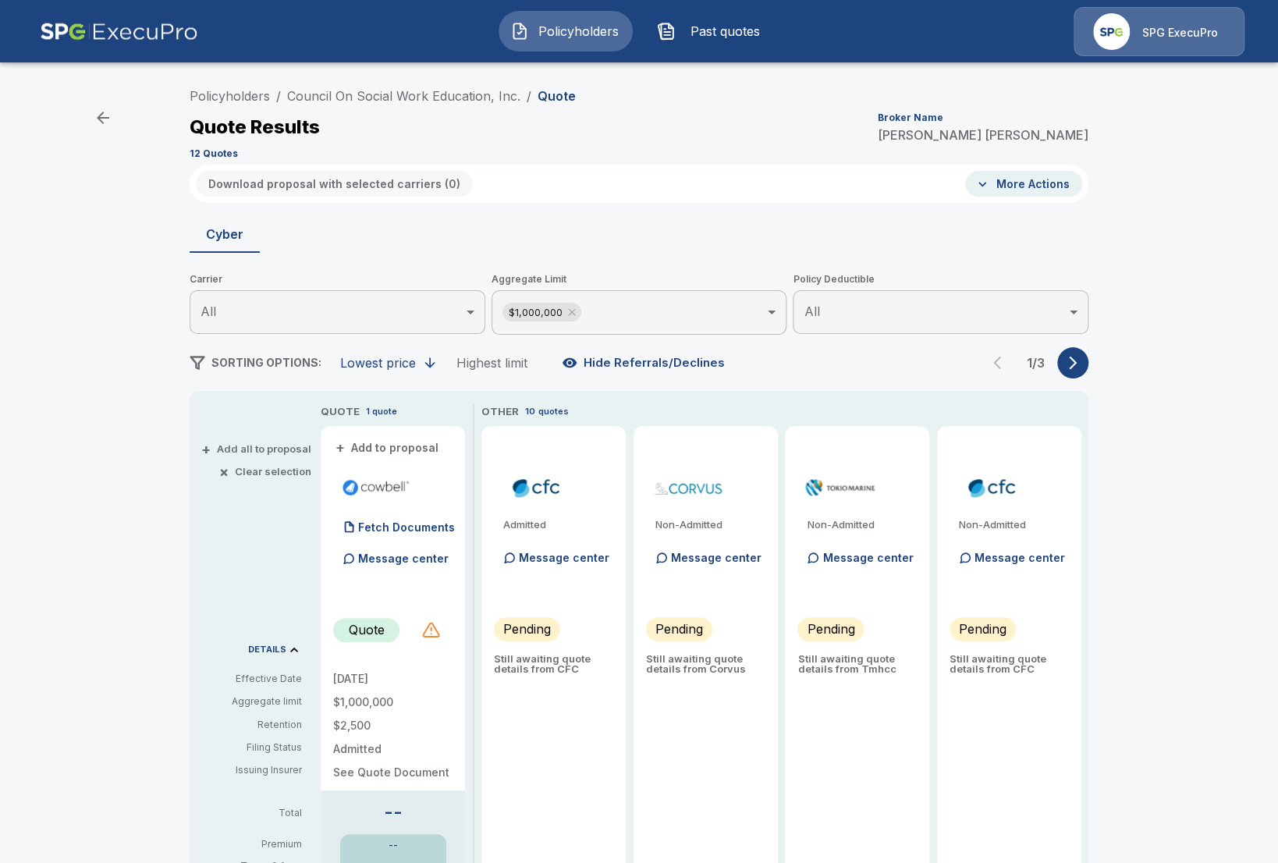
click at [430, 628] on div at bounding box center [430, 629] width 19 height 19
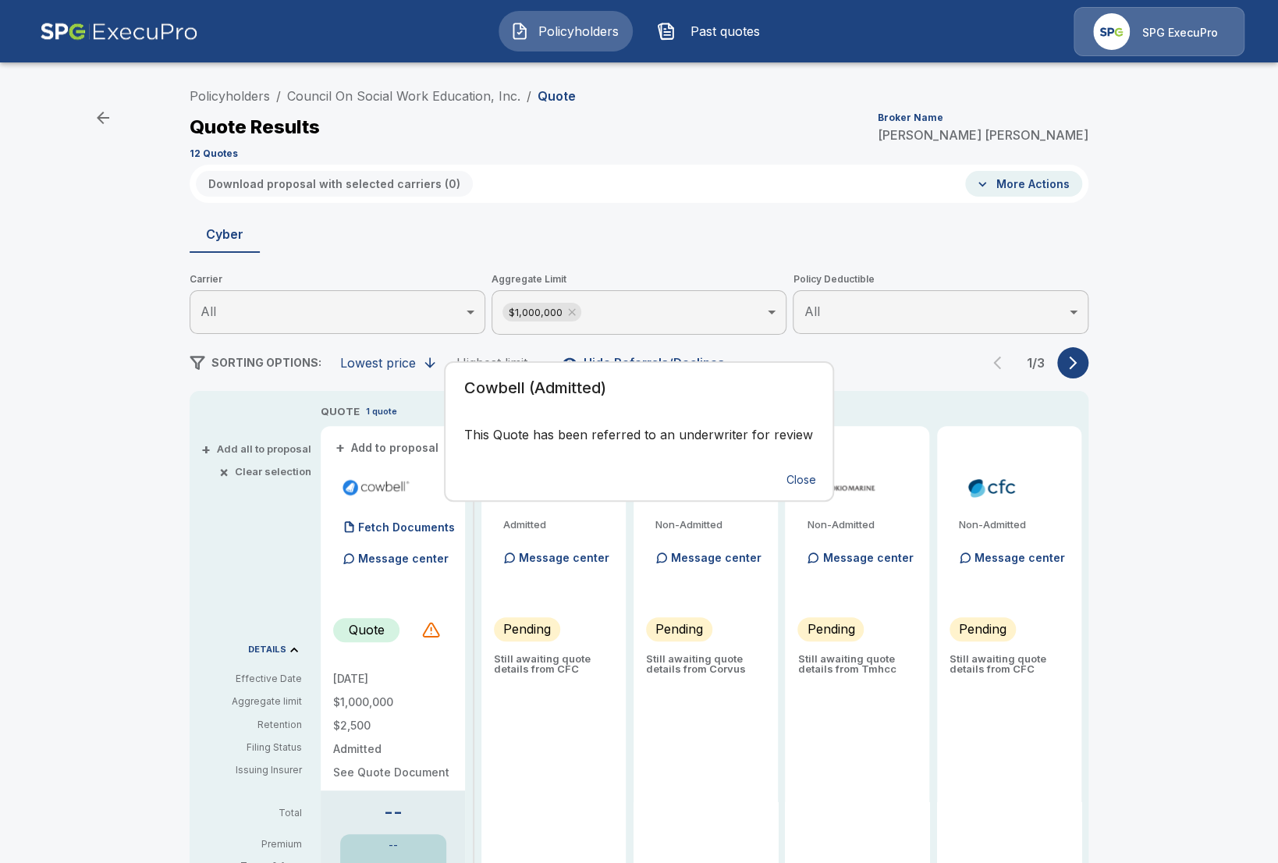
click at [430, 629] on div "Cowbell (Admitted) This Quote has been referred to an underwriter for review Cl…" at bounding box center [639, 431] width 1278 height 863
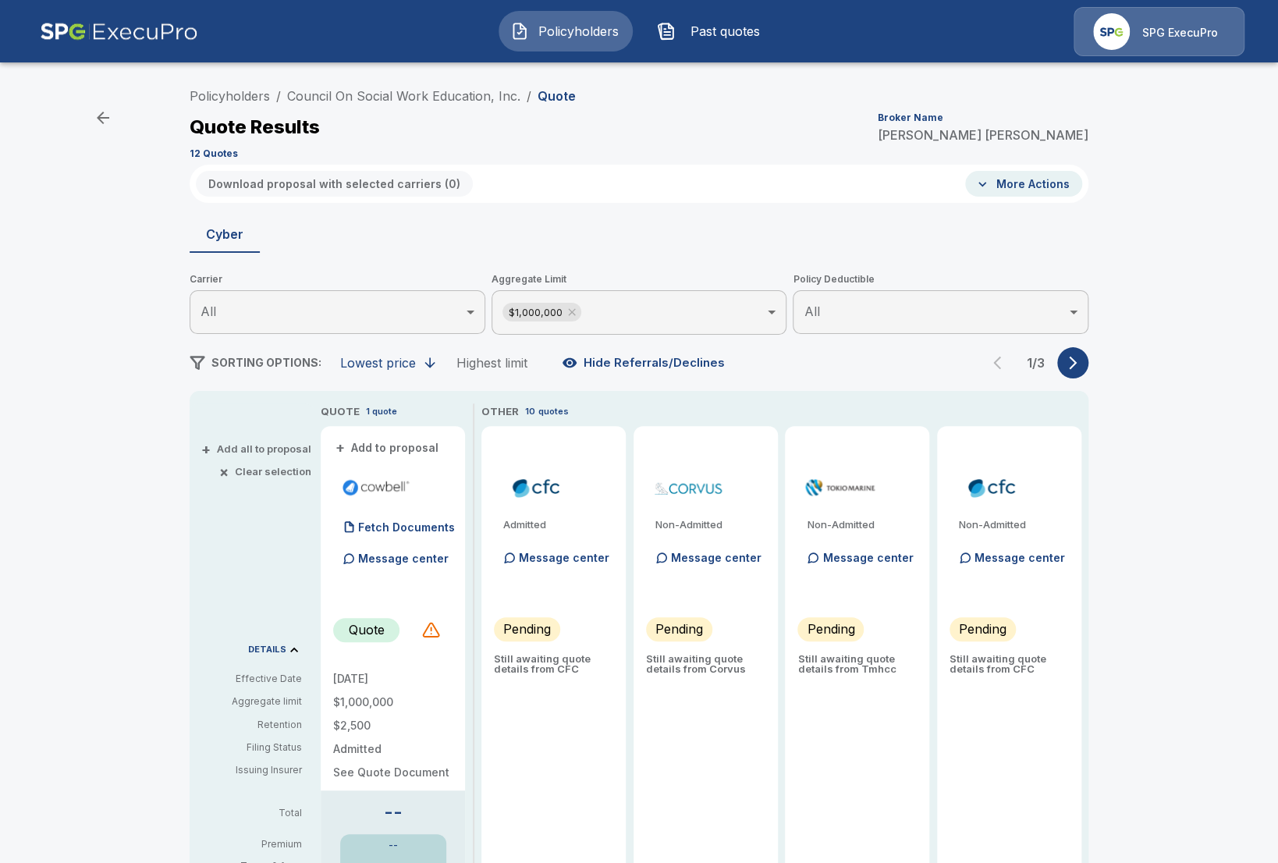
click at [1074, 363] on icon "button" at bounding box center [1073, 362] width 8 height 13
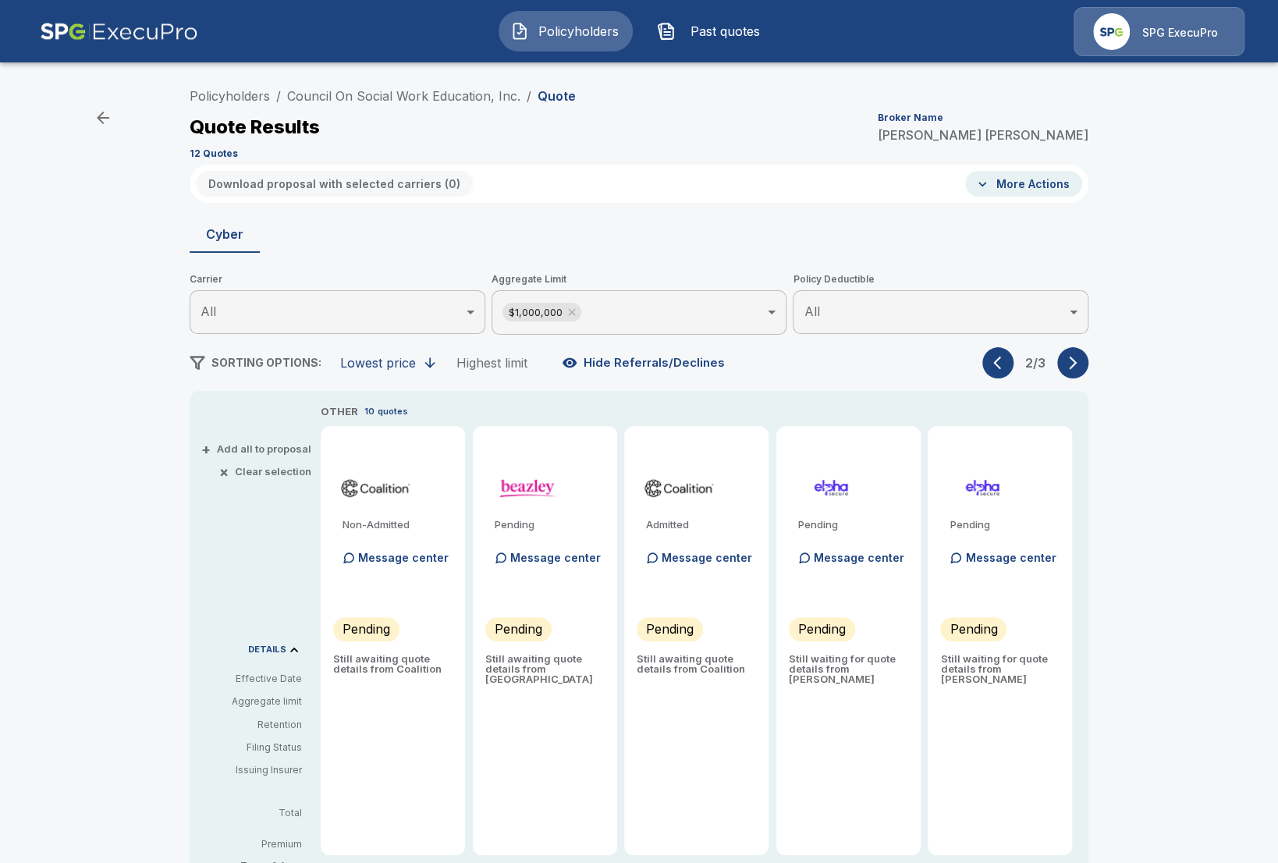
click at [1074, 363] on icon "button" at bounding box center [1073, 362] width 8 height 13
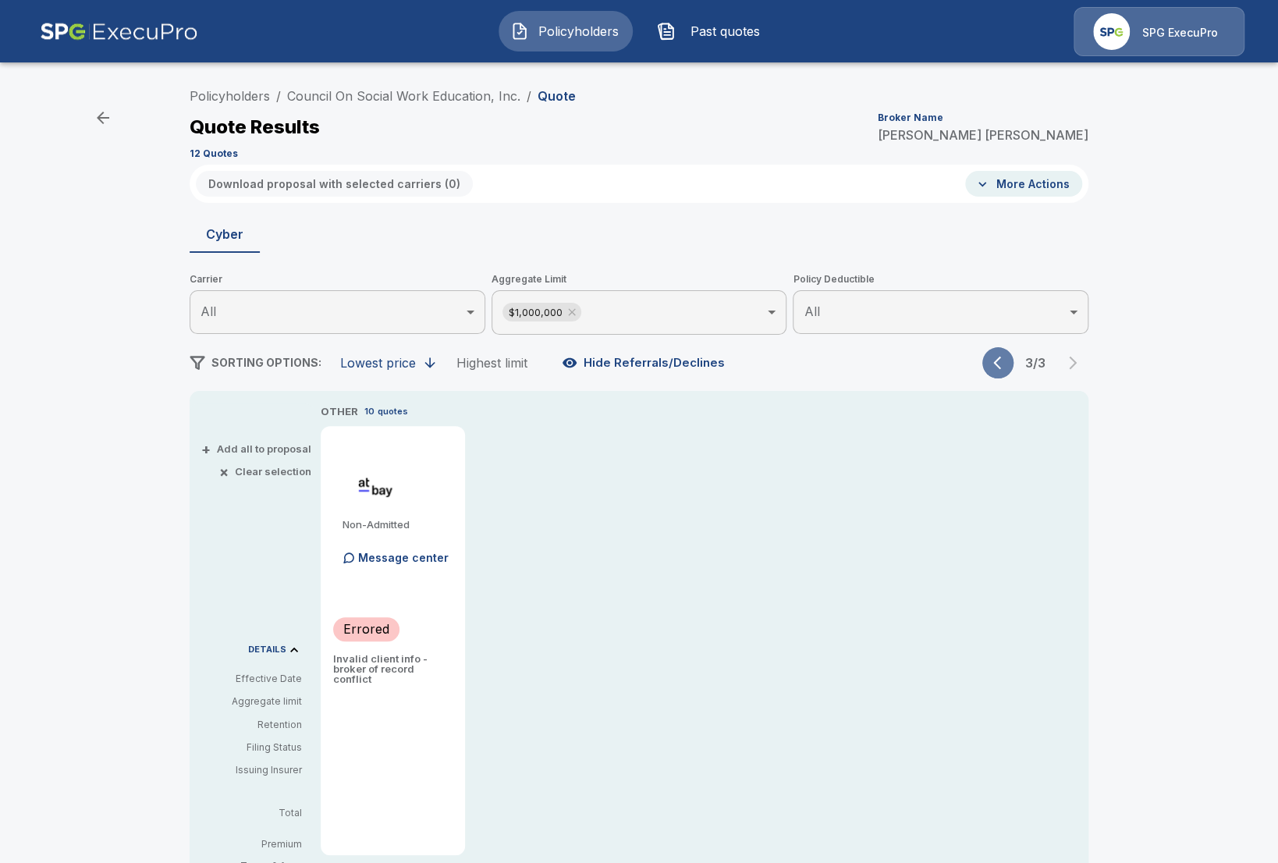
click at [995, 372] on button "button" at bounding box center [997, 362] width 31 height 31
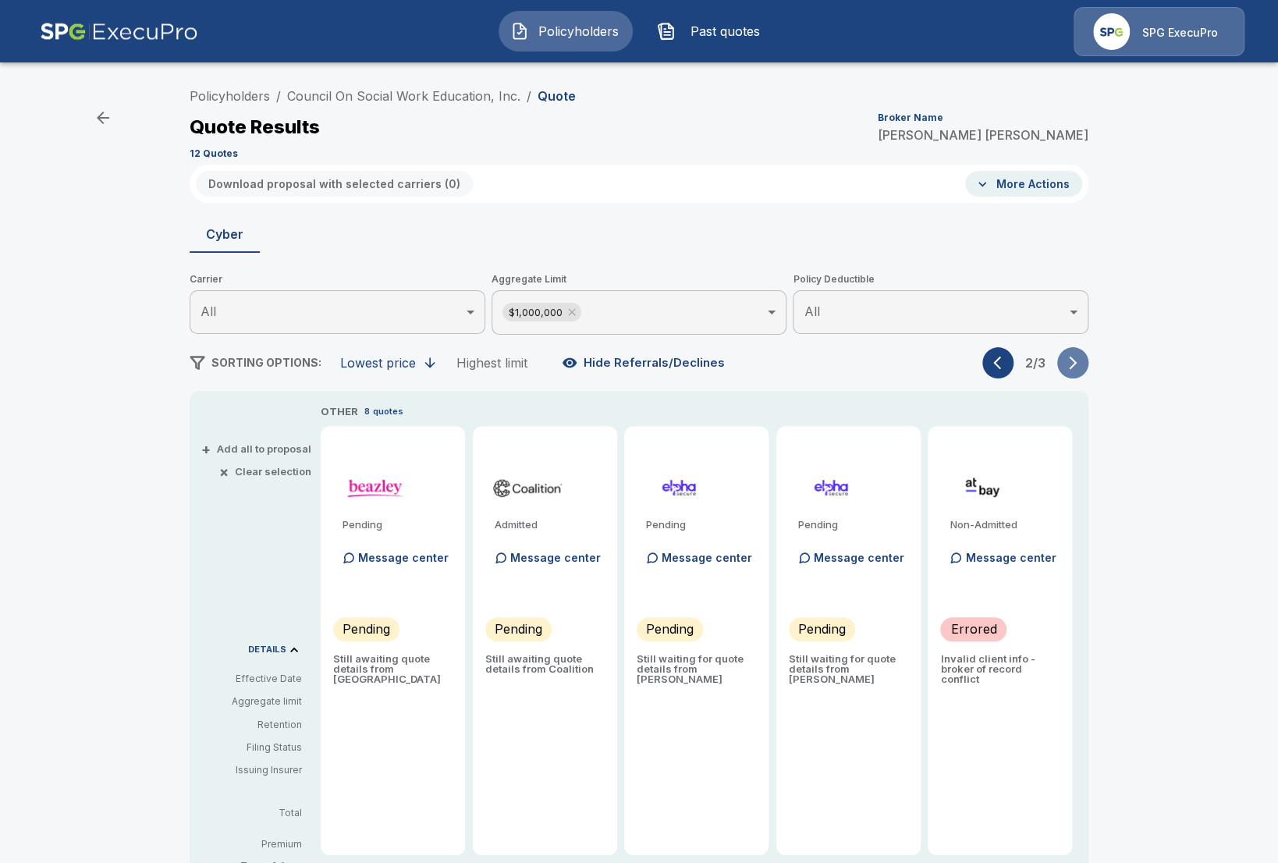
click at [1072, 367] on icon "button" at bounding box center [1073, 362] width 8 height 13
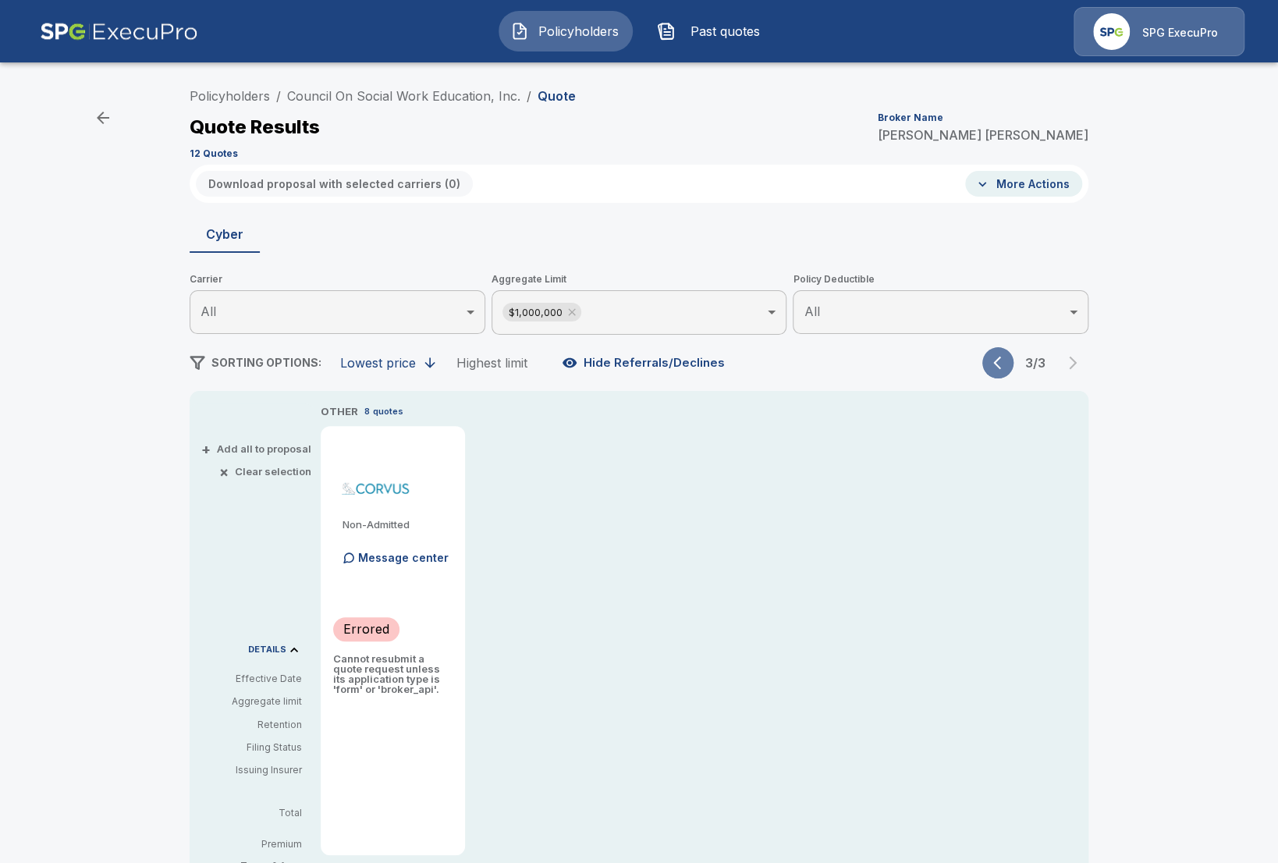
click at [1004, 367] on icon "button" at bounding box center [1001, 363] width 16 height 16
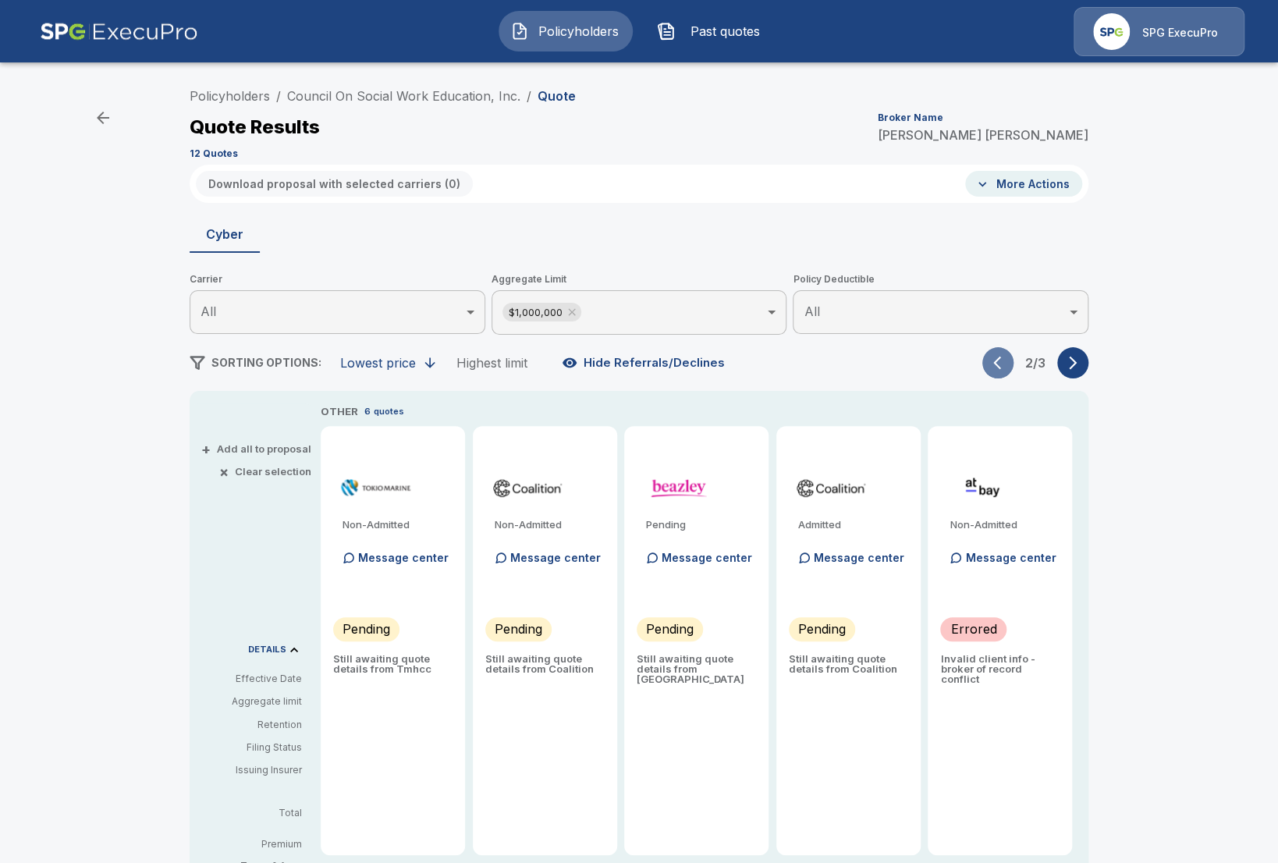
click at [1009, 365] on button "button" at bounding box center [997, 362] width 31 height 31
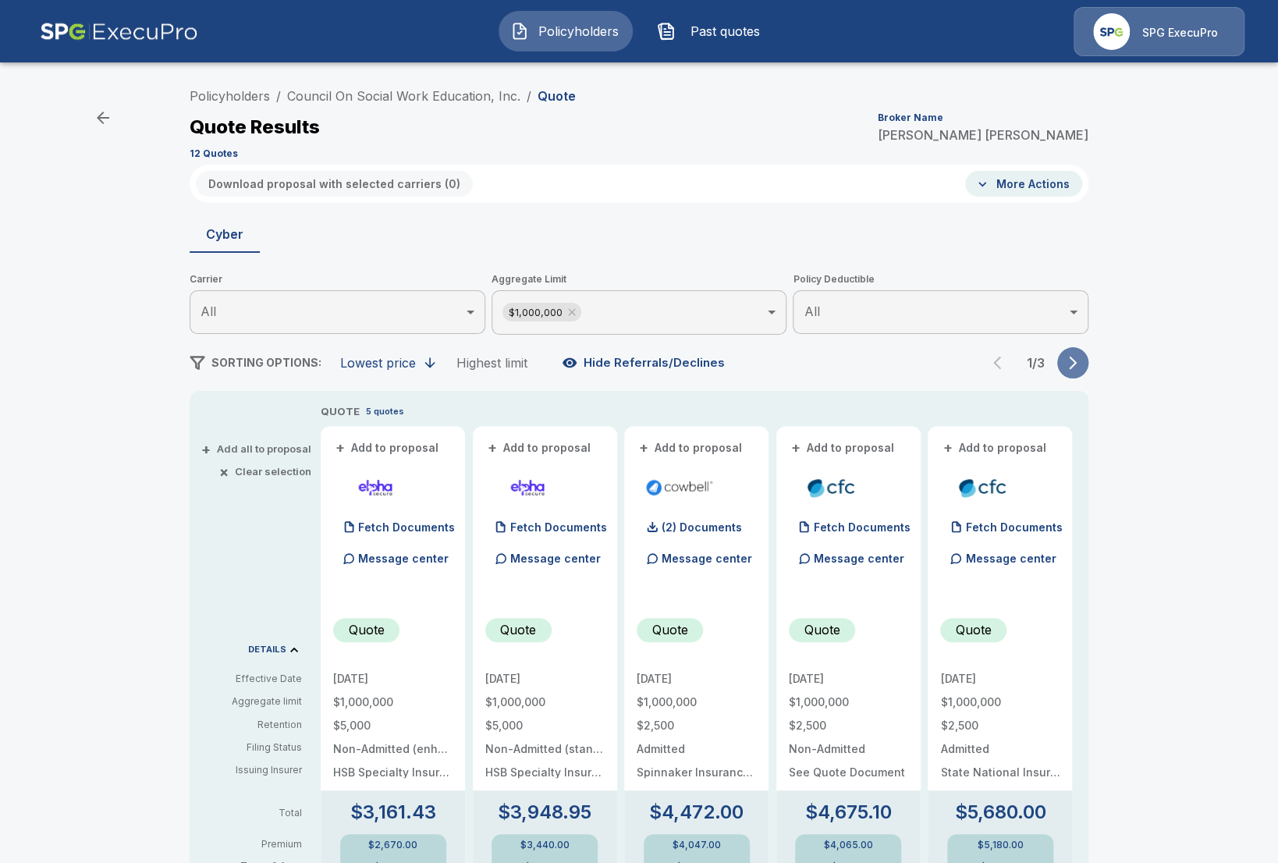
click at [1078, 376] on button "button" at bounding box center [1072, 362] width 31 height 31
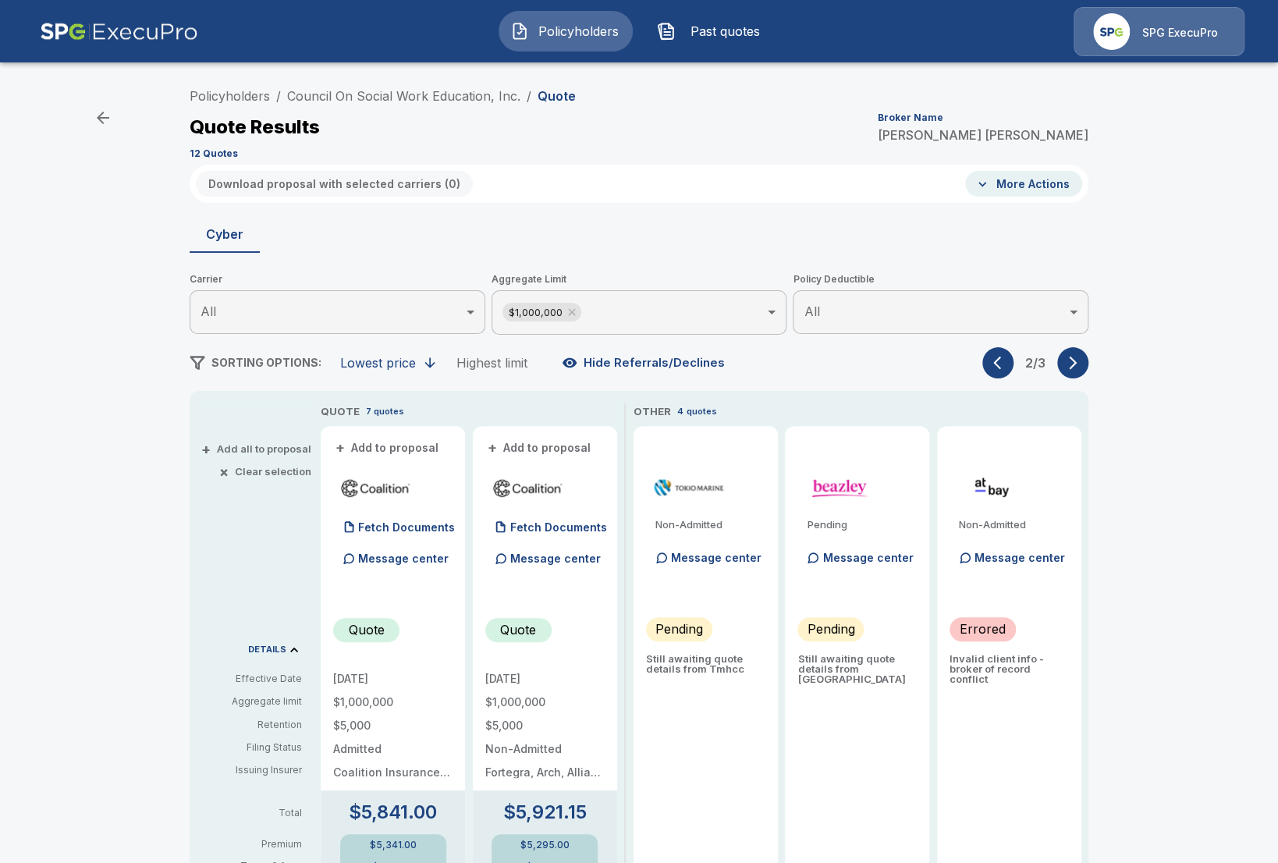
click at [979, 369] on div "SORTING OPTIONS: Lowest price Highest limit Hide Referrals/Declines 2 / 3" at bounding box center [639, 362] width 899 height 31
click at [994, 368] on icon "button" at bounding box center [1001, 363] width 16 height 16
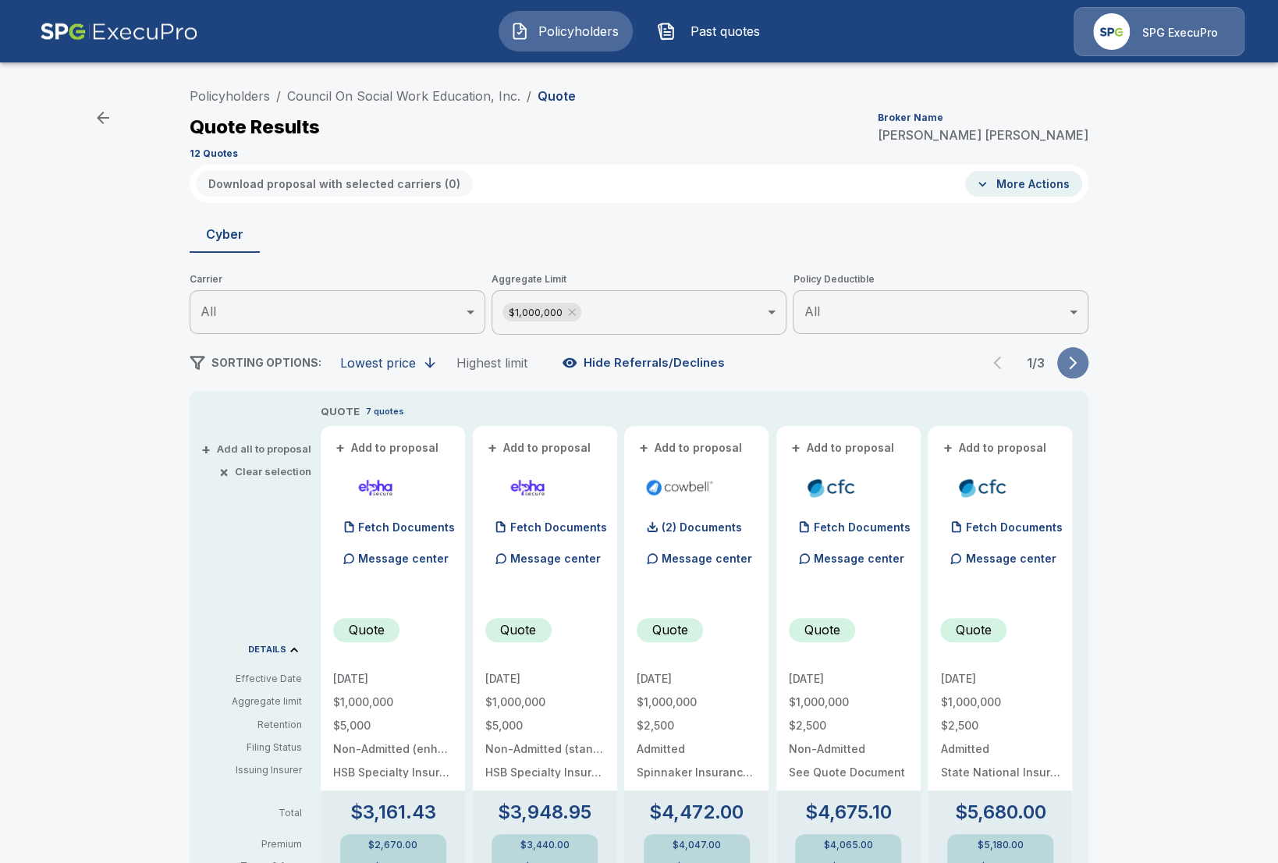
click at [1079, 368] on icon "button" at bounding box center [1073, 363] width 16 height 16
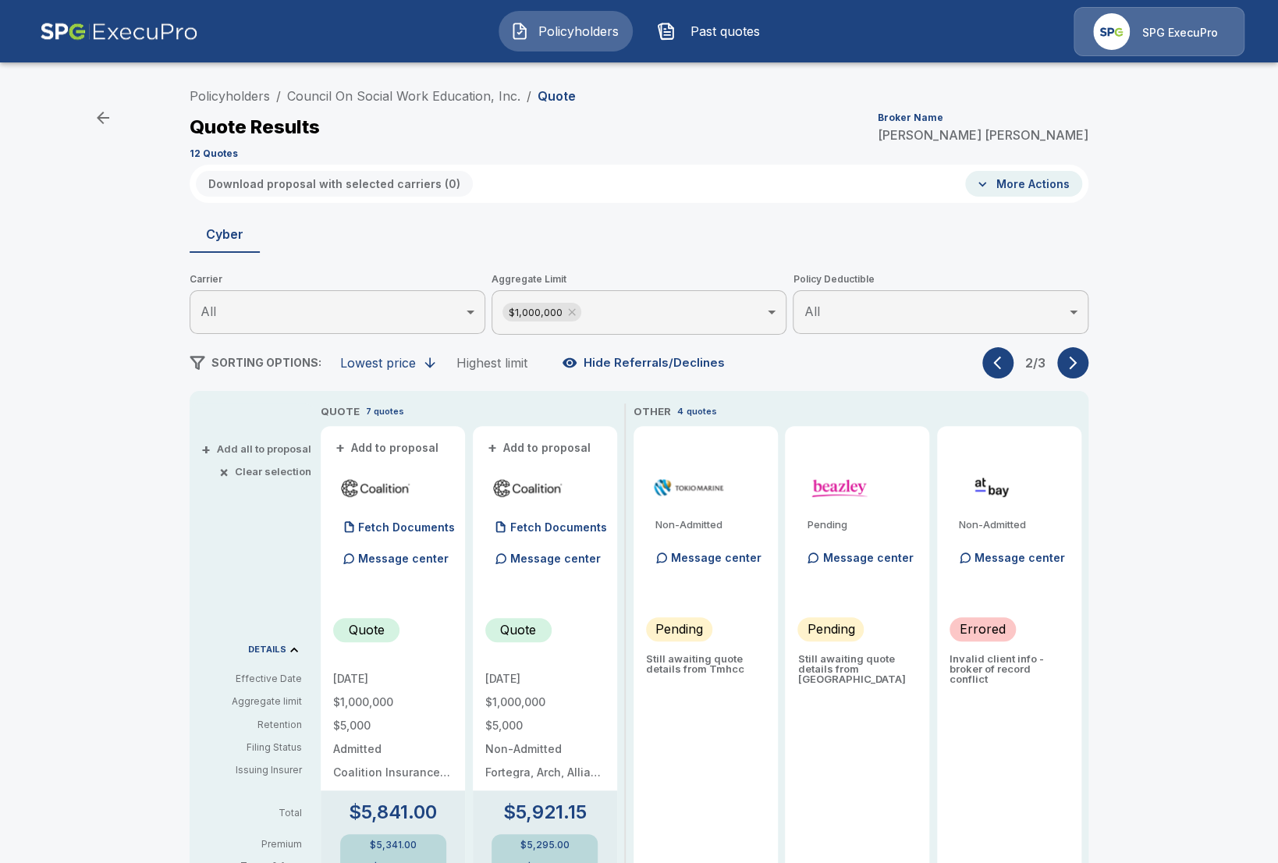
click at [1079, 368] on icon "button" at bounding box center [1073, 363] width 16 height 16
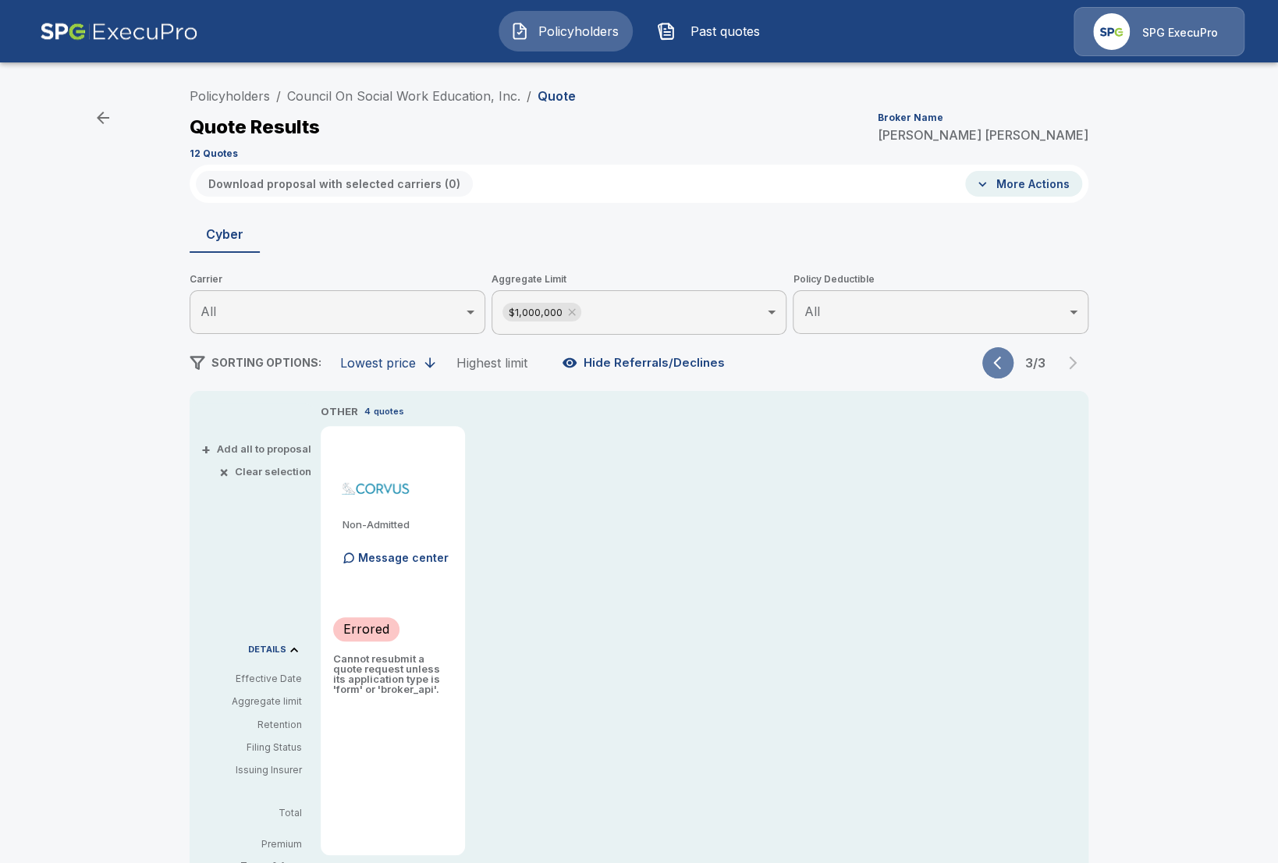
click at [987, 364] on button "button" at bounding box center [997, 362] width 31 height 31
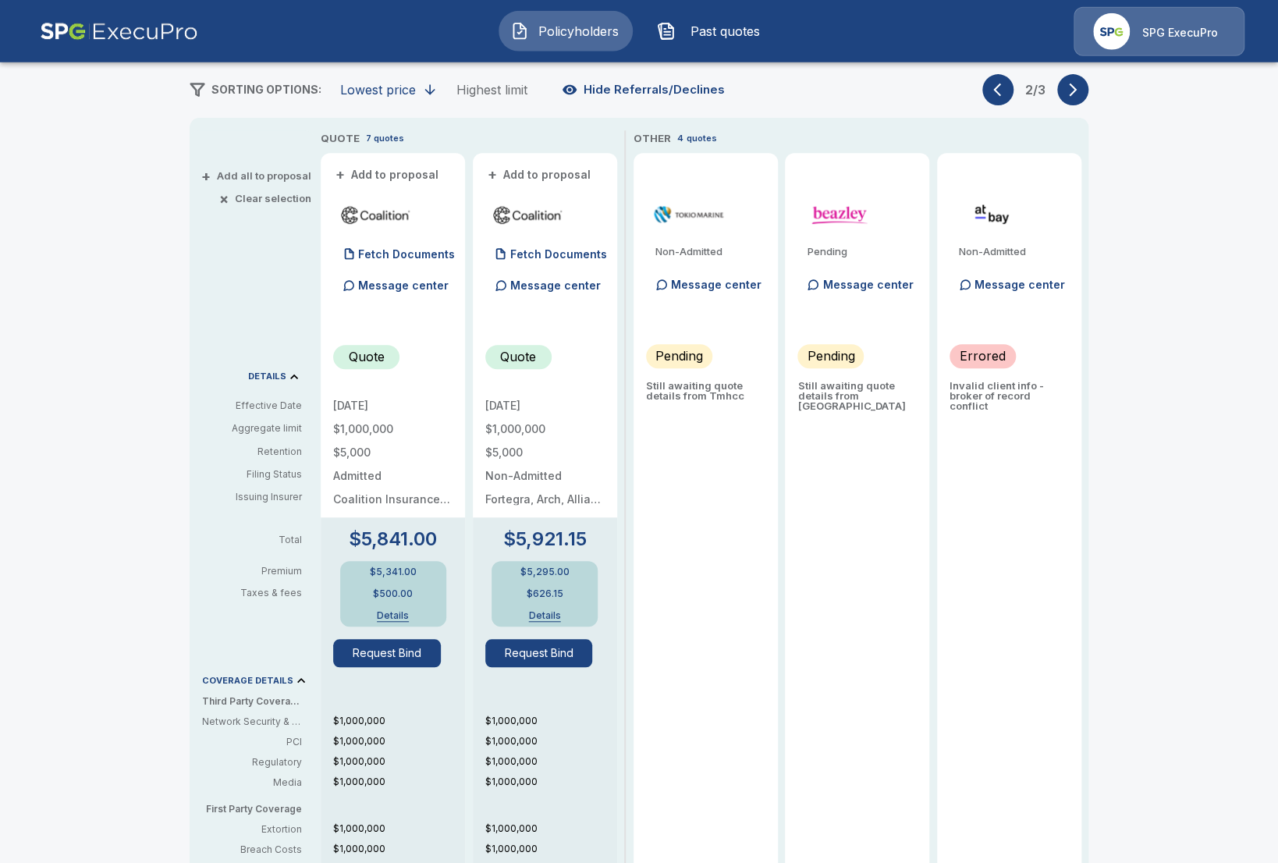
scroll to position [269, 0]
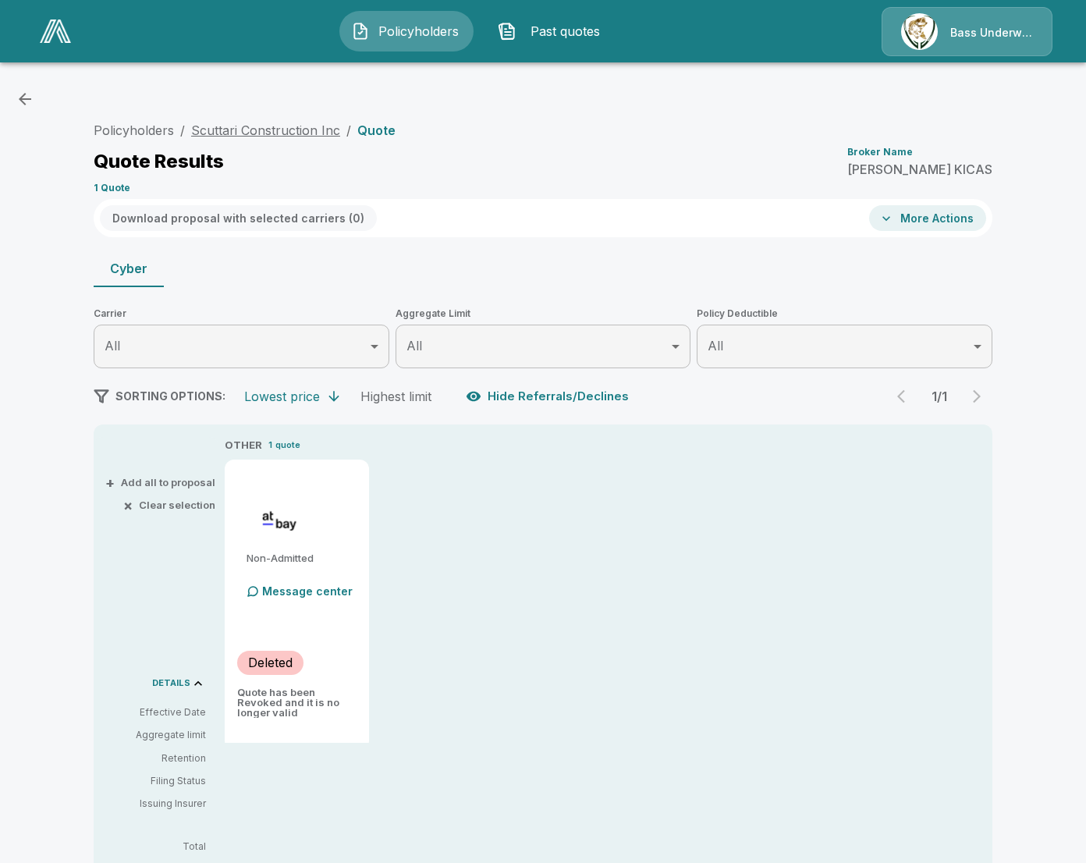
click at [282, 129] on link "Scuttari Construction Inc" at bounding box center [265, 130] width 149 height 16
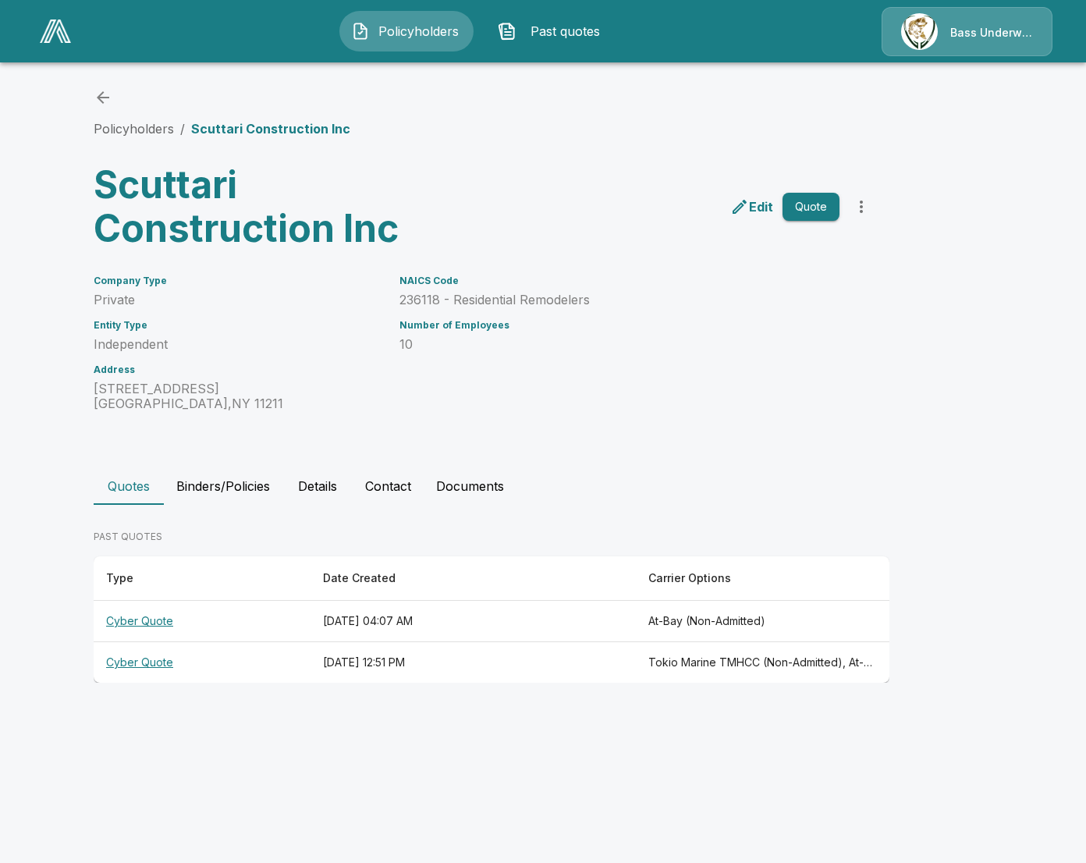
click at [629, 623] on th "[DATE] 04:07 AM" at bounding box center [472, 621] width 325 height 41
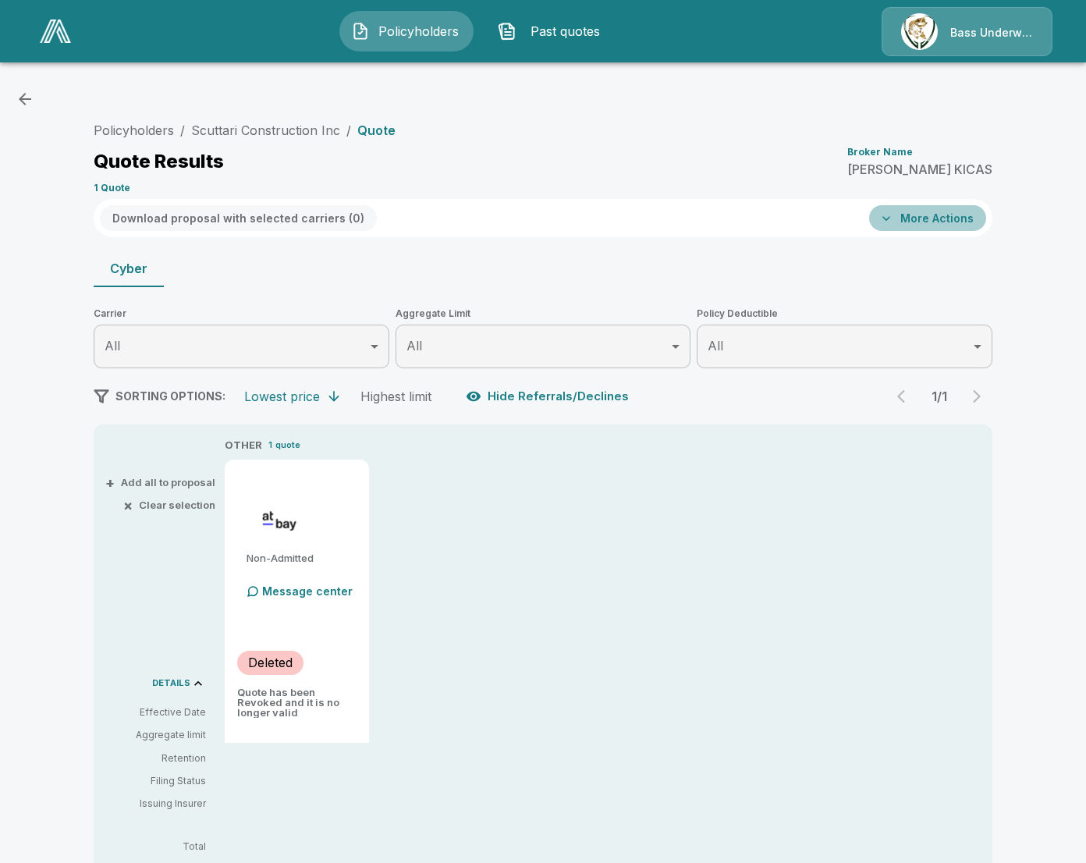
click at [931, 229] on button "More Actions" at bounding box center [927, 218] width 117 height 26
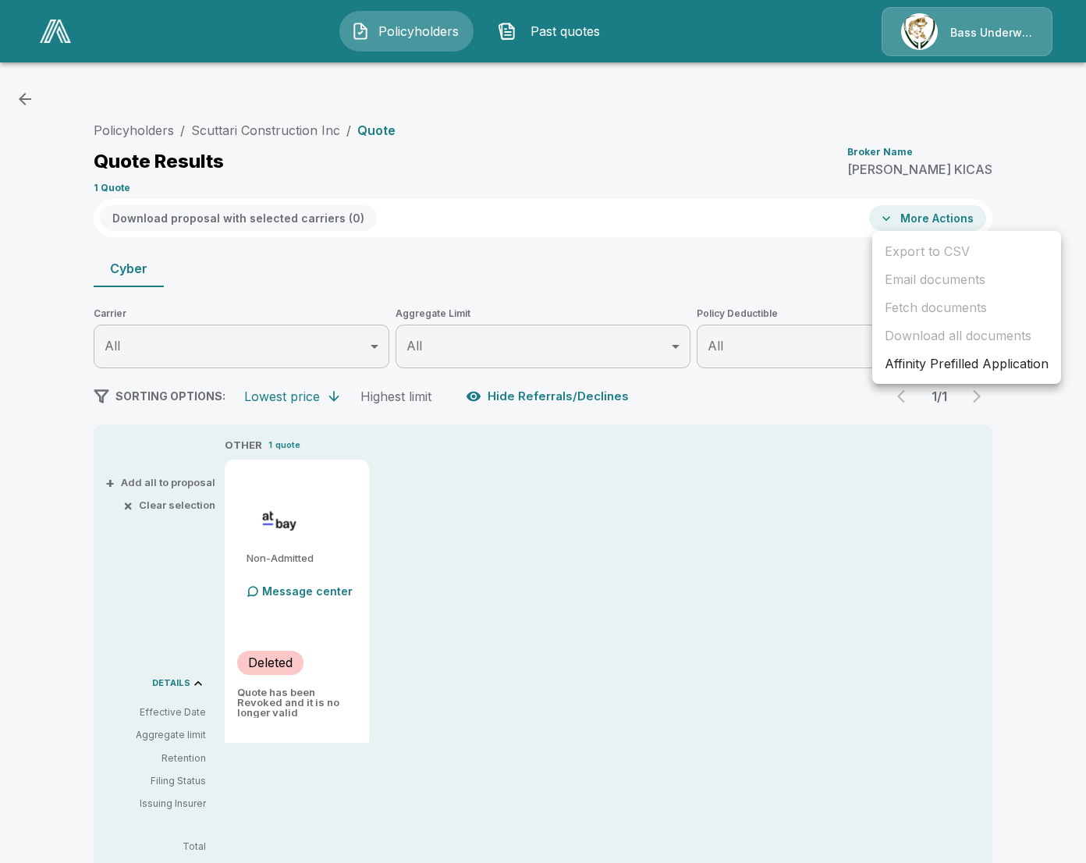
click at [1041, 516] on div at bounding box center [543, 431] width 1086 height 863
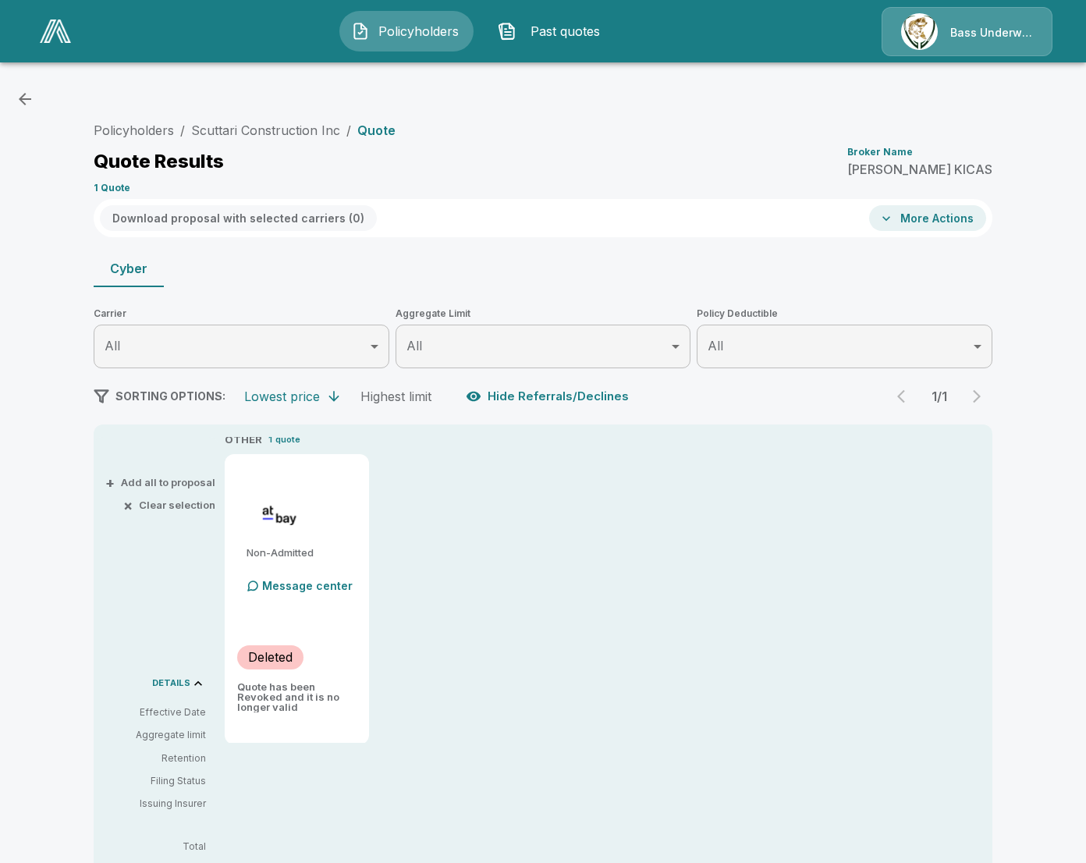
scroll to position [7, 0]
click at [300, 126] on link "Scuttari Construction Inc" at bounding box center [265, 130] width 149 height 16
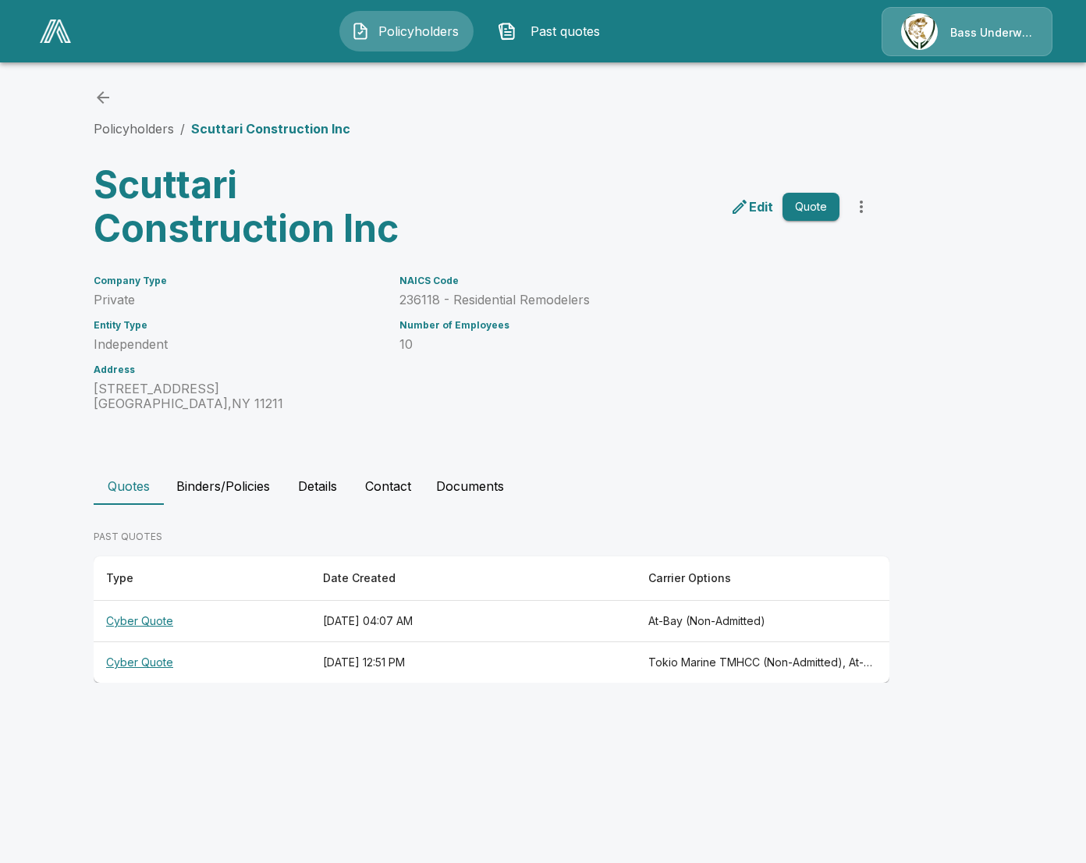
click at [245, 484] on button "Binders/Policies" at bounding box center [223, 485] width 119 height 37
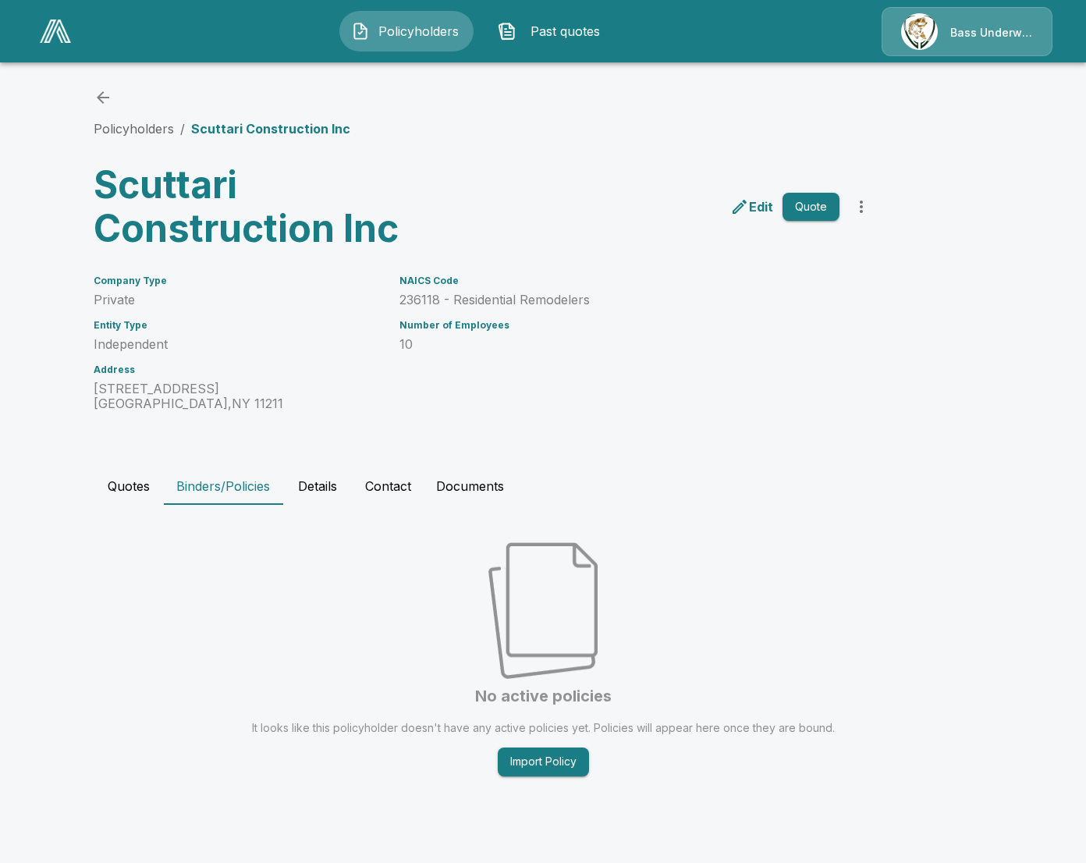
click at [154, 491] on button "Quotes" at bounding box center [129, 485] width 70 height 37
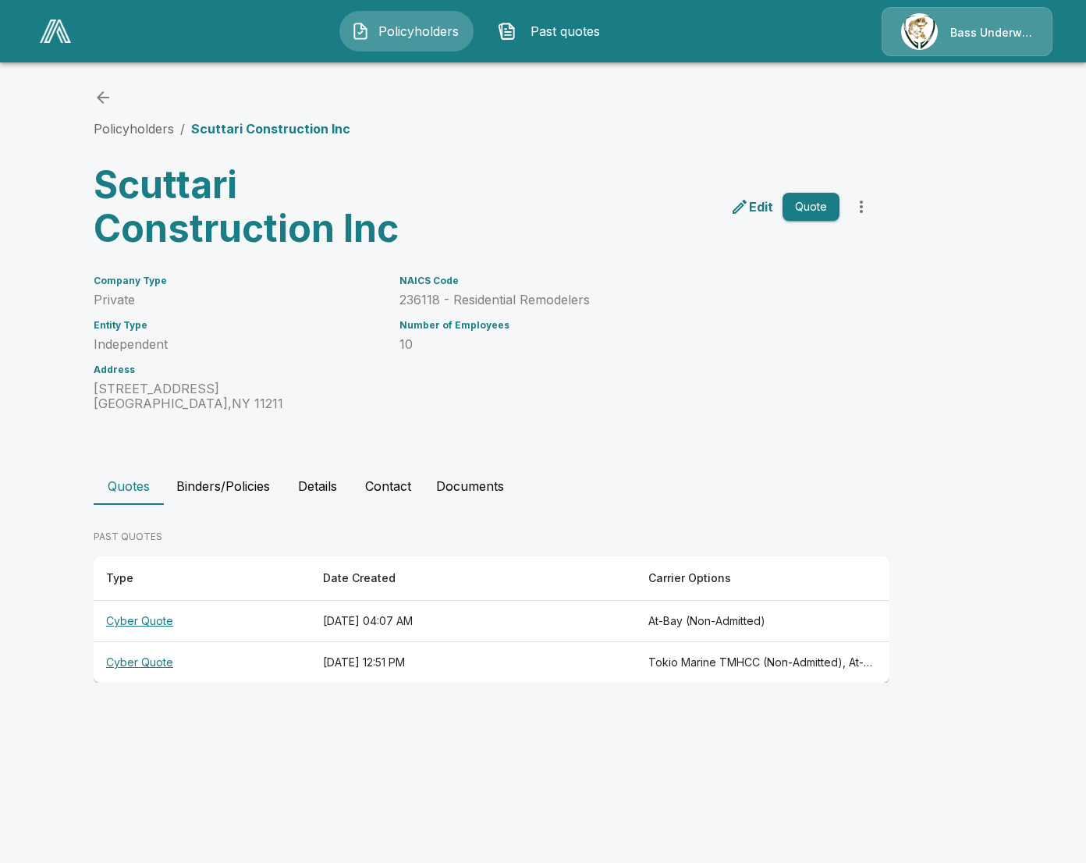
click at [460, 672] on th "July 2, 2025 at 12:51 PM" at bounding box center [472, 662] width 325 height 41
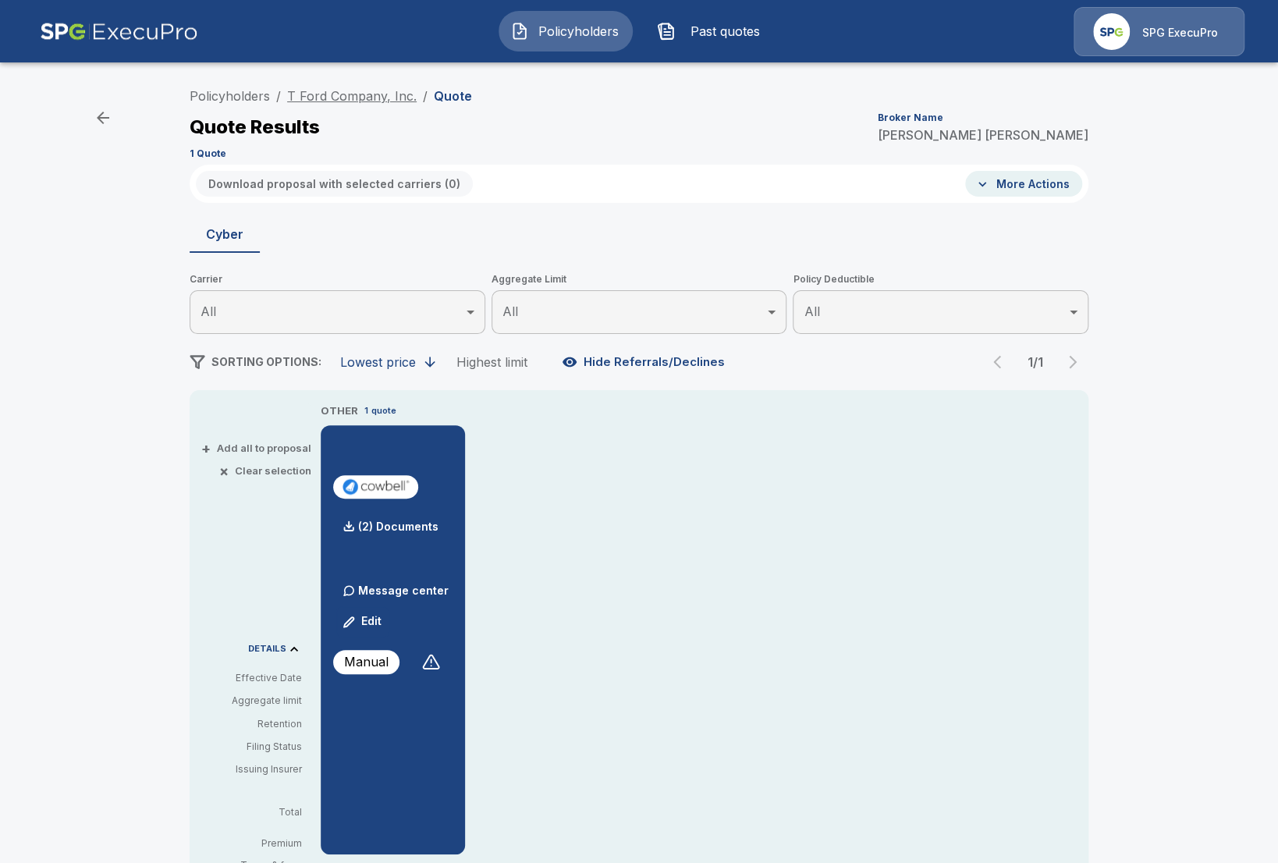
click at [373, 97] on link "T Ford Company, Inc." at bounding box center [351, 96] width 129 height 16
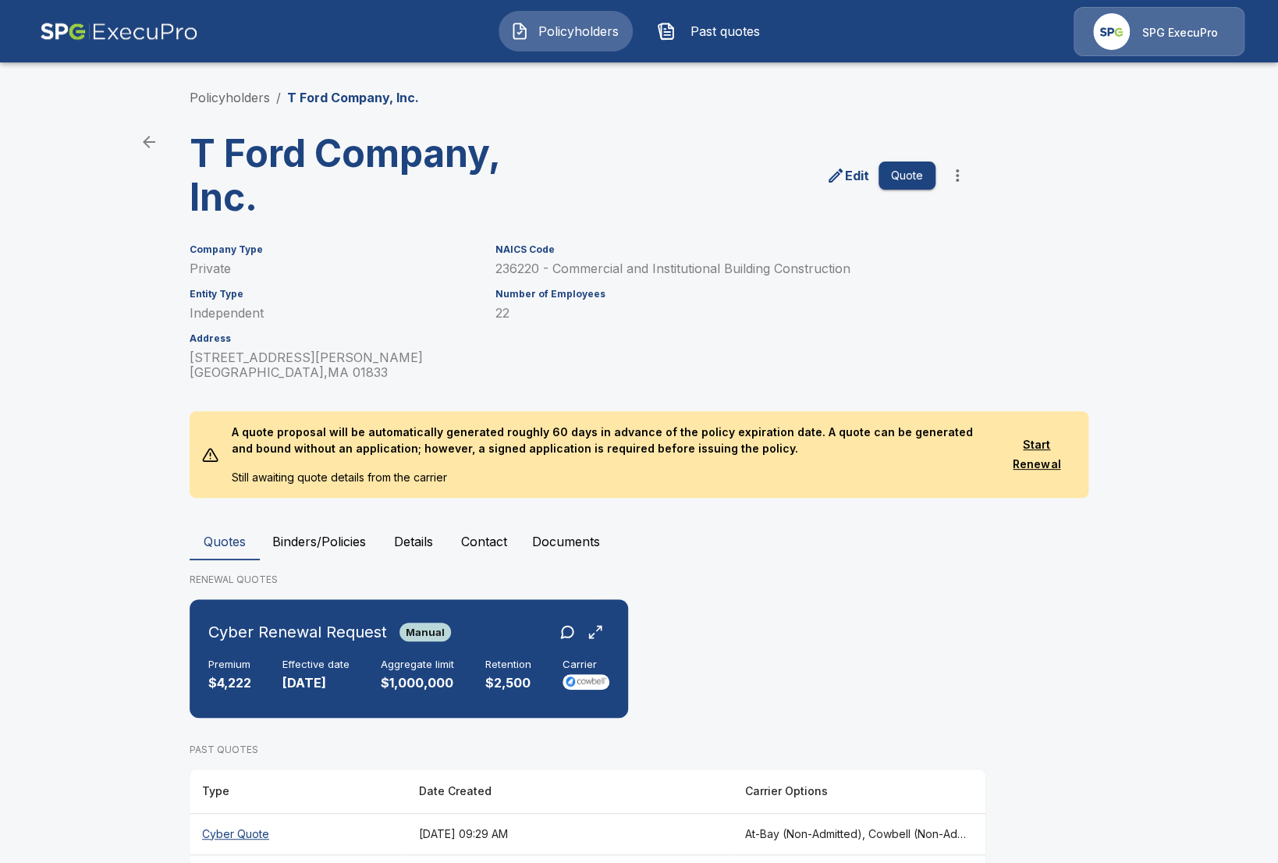
click at [438, 545] on button "Details" at bounding box center [413, 541] width 70 height 37
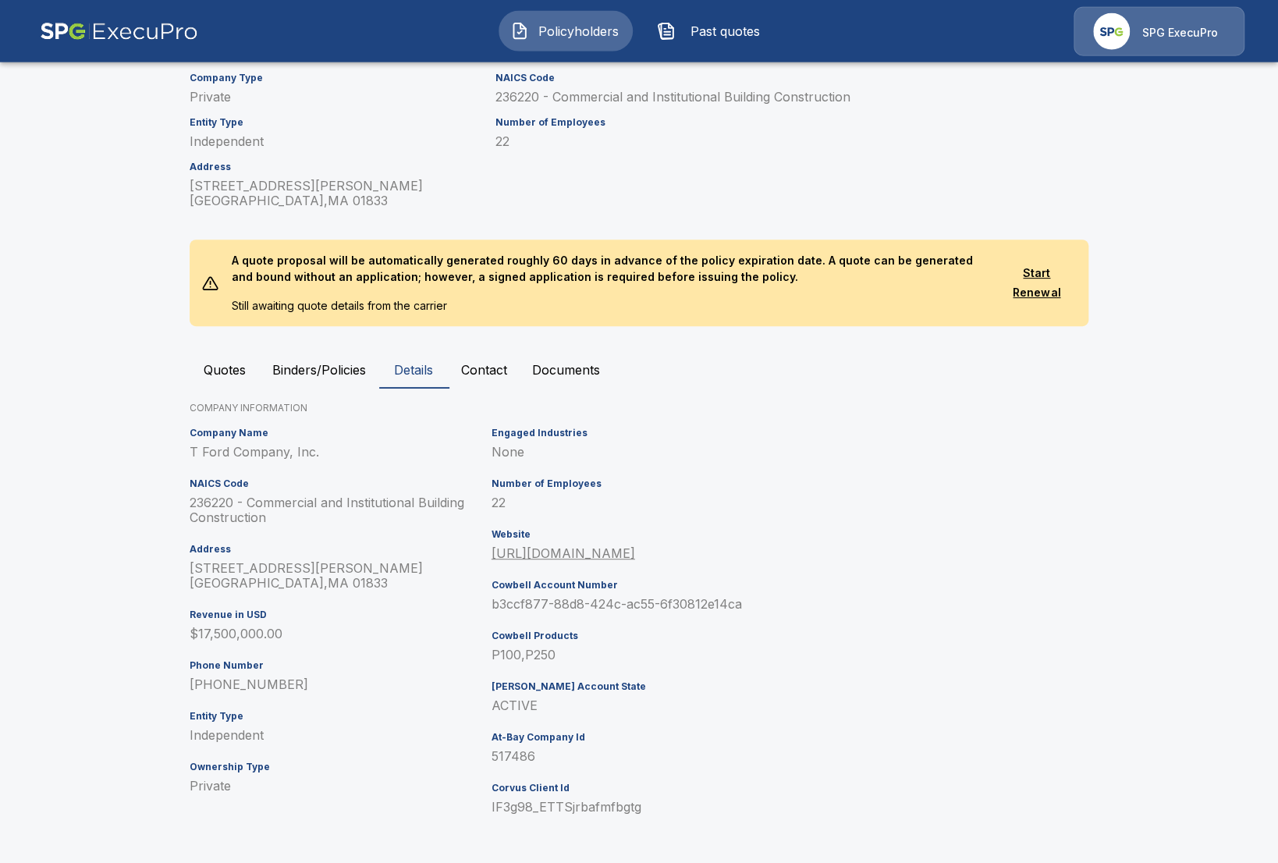
scroll to position [172, 0]
click at [207, 362] on button "Quotes" at bounding box center [225, 369] width 70 height 37
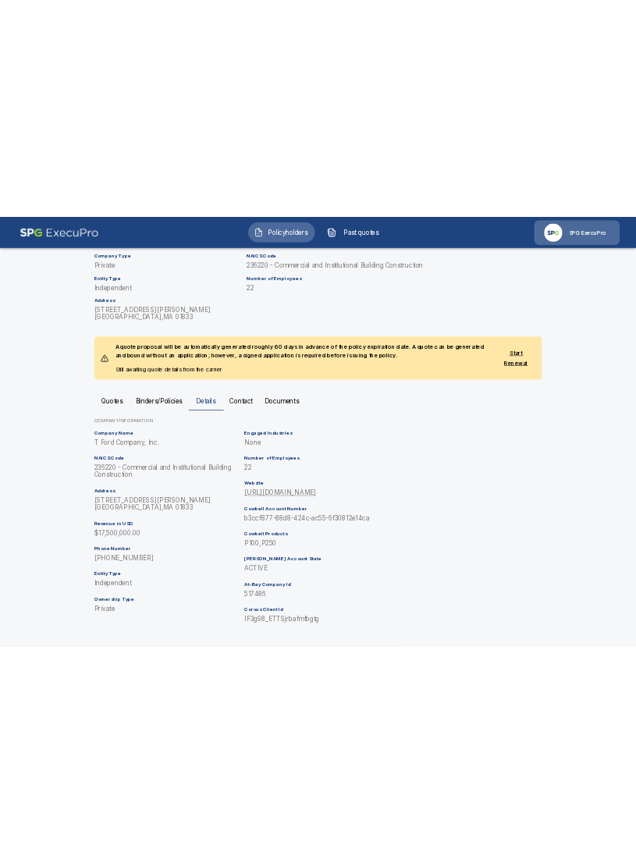
scroll to position [0, 0]
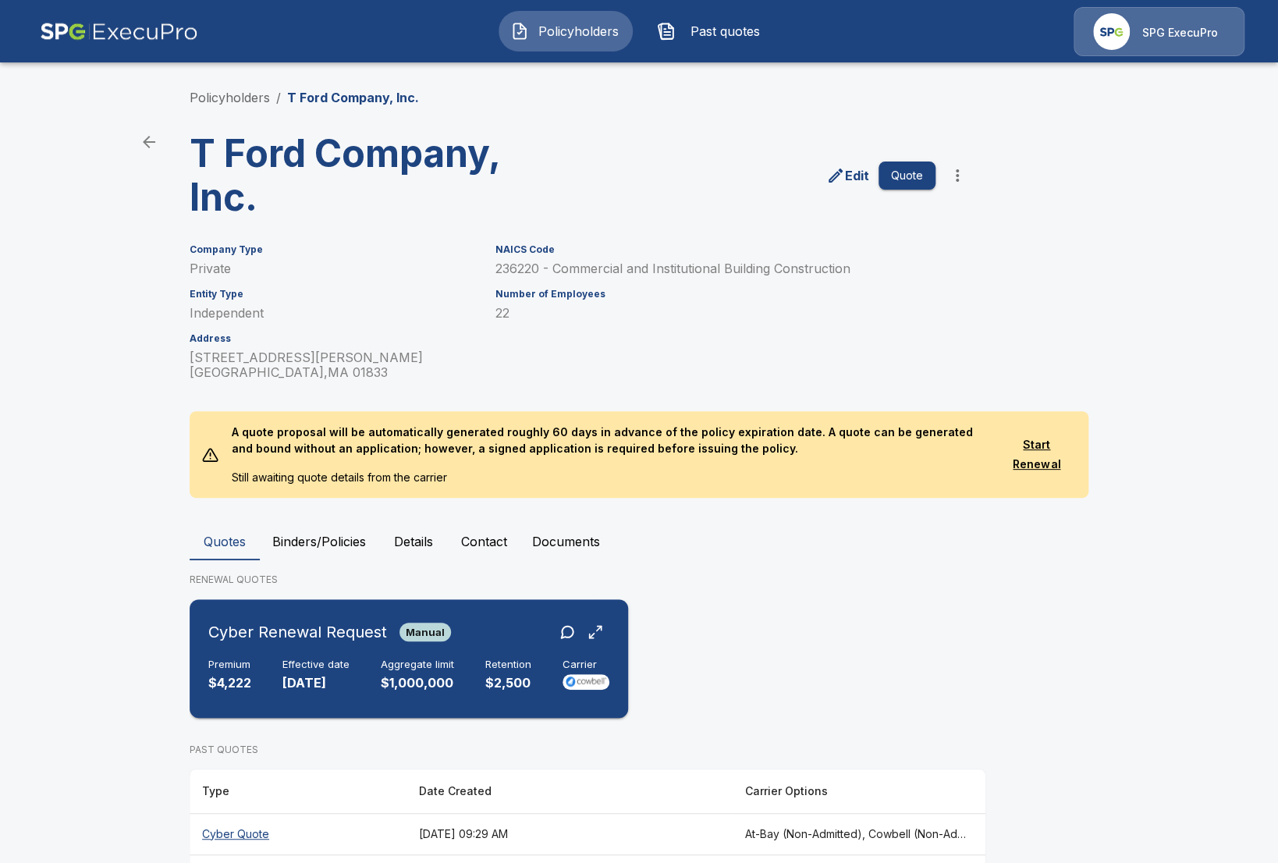
click at [357, 650] on div "Cyber Renewal Request Manual Premium $4,222 Effective date 10/1/2025 Aggregate …" at bounding box center [409, 658] width 426 height 106
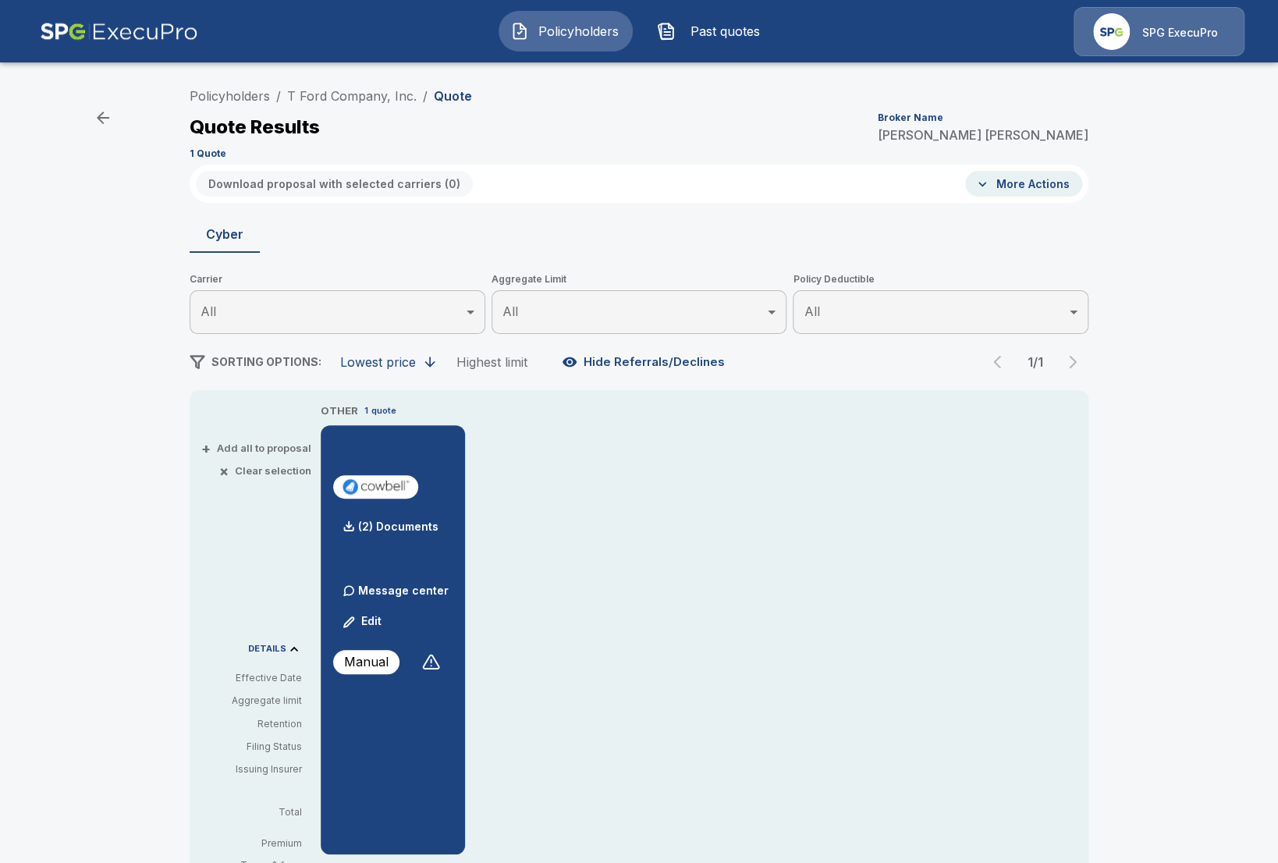
click at [367, 624] on button "Edit" at bounding box center [362, 621] width 53 height 31
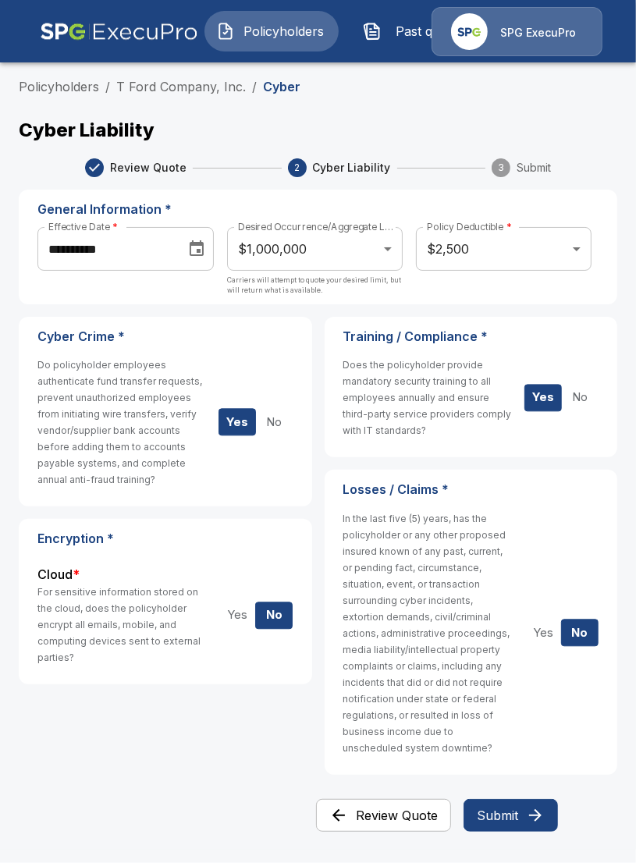
click at [158, 79] on li "T Ford Company, Inc." at bounding box center [180, 86] width 129 height 19
click at [164, 87] on link "T Ford Company, Inc." at bounding box center [180, 87] width 129 height 16
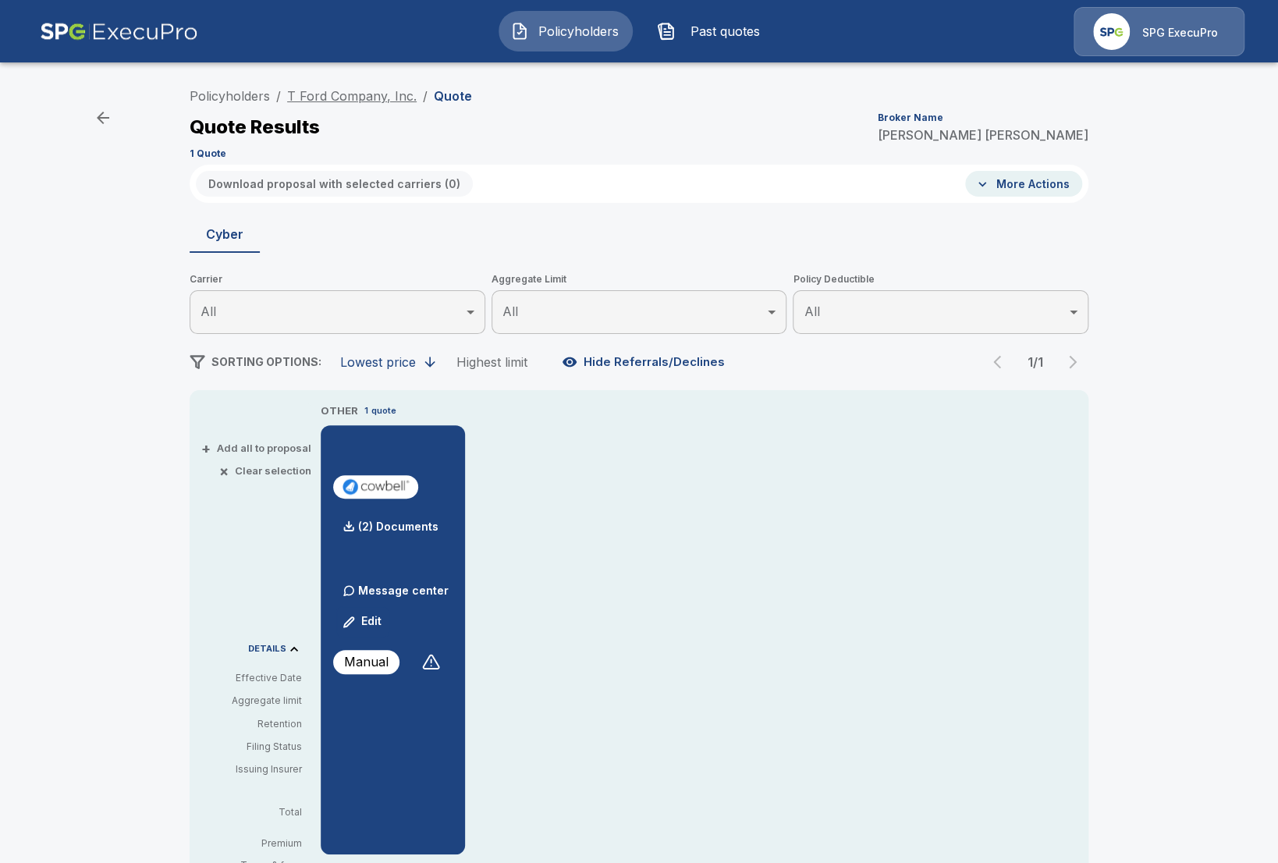
click at [365, 100] on link "T Ford Company, Inc." at bounding box center [351, 96] width 129 height 16
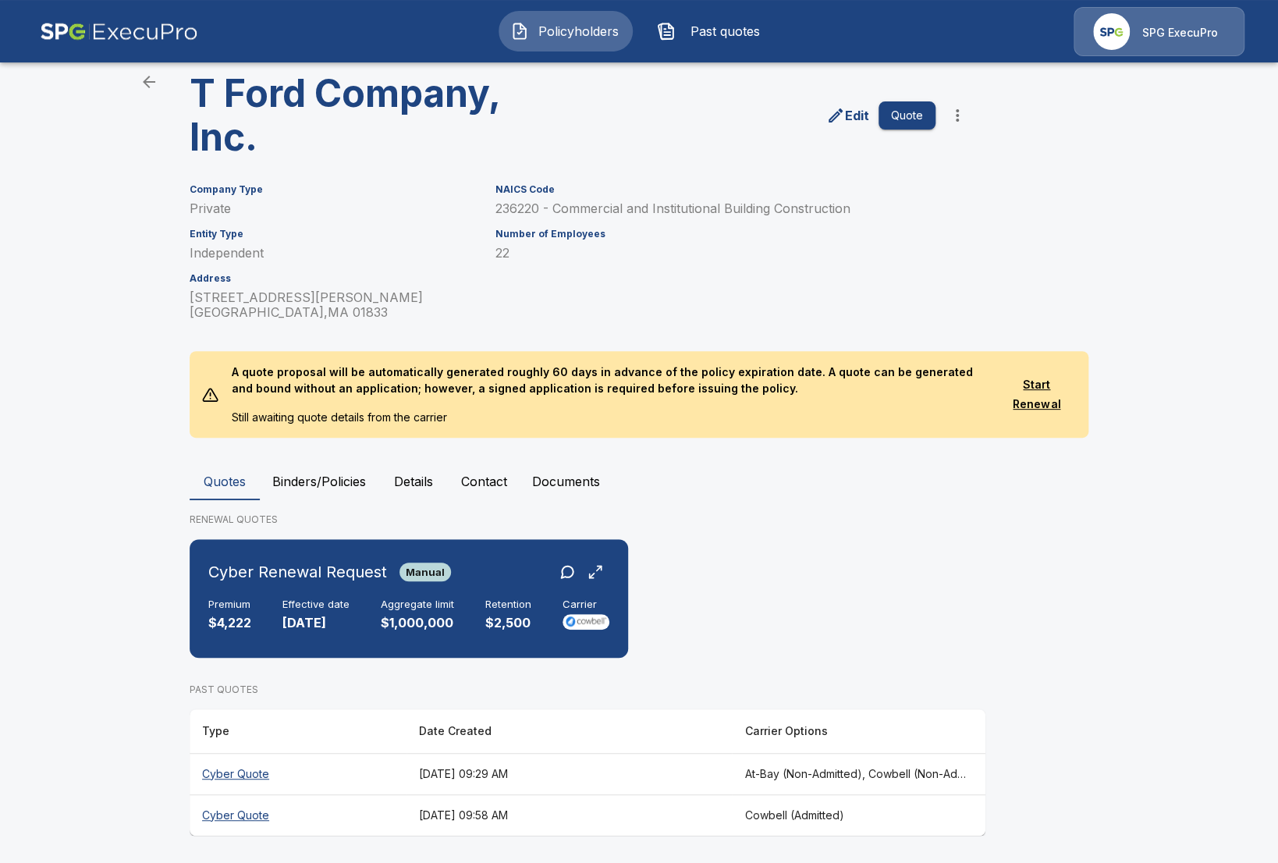
scroll to position [62, 0]
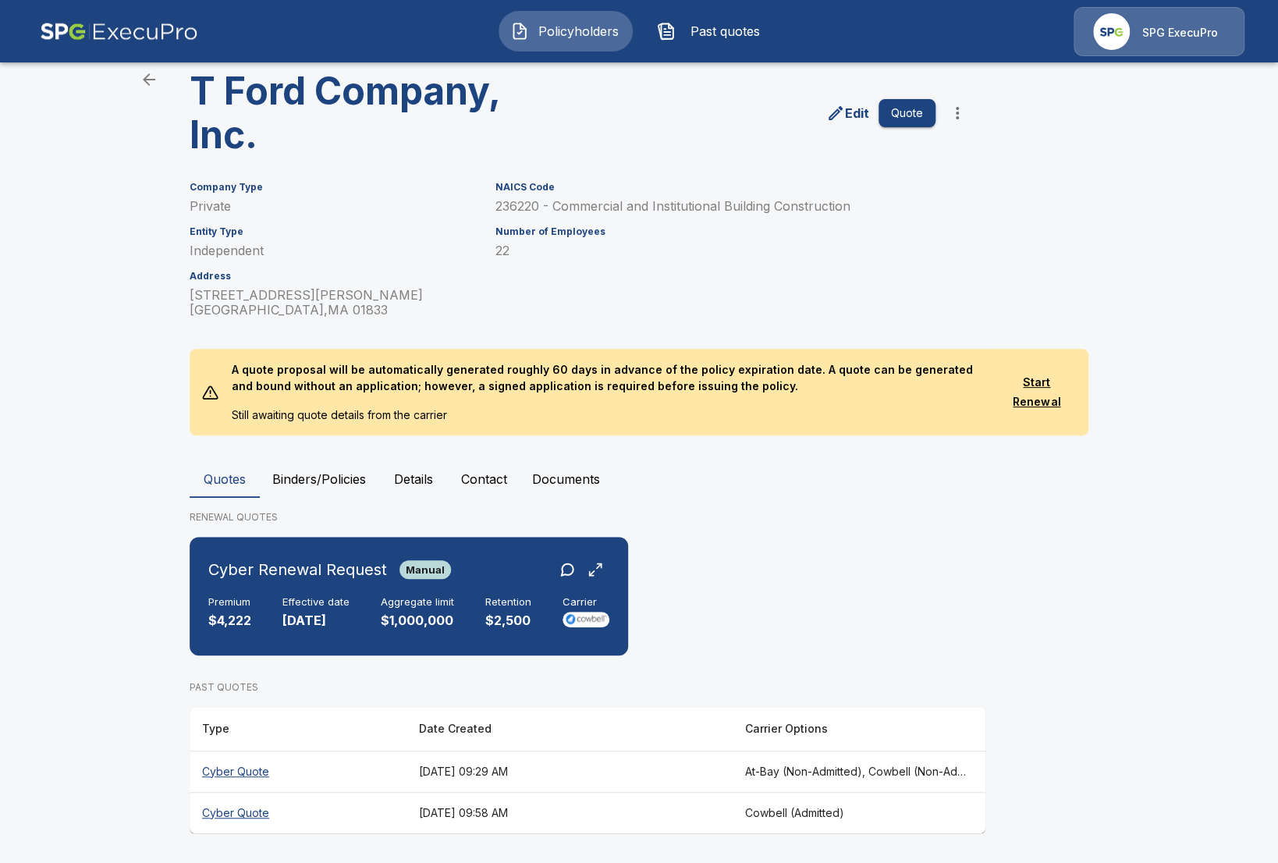
click at [709, 768] on th "[DATE] 09:29 AM" at bounding box center [568, 770] width 325 height 41
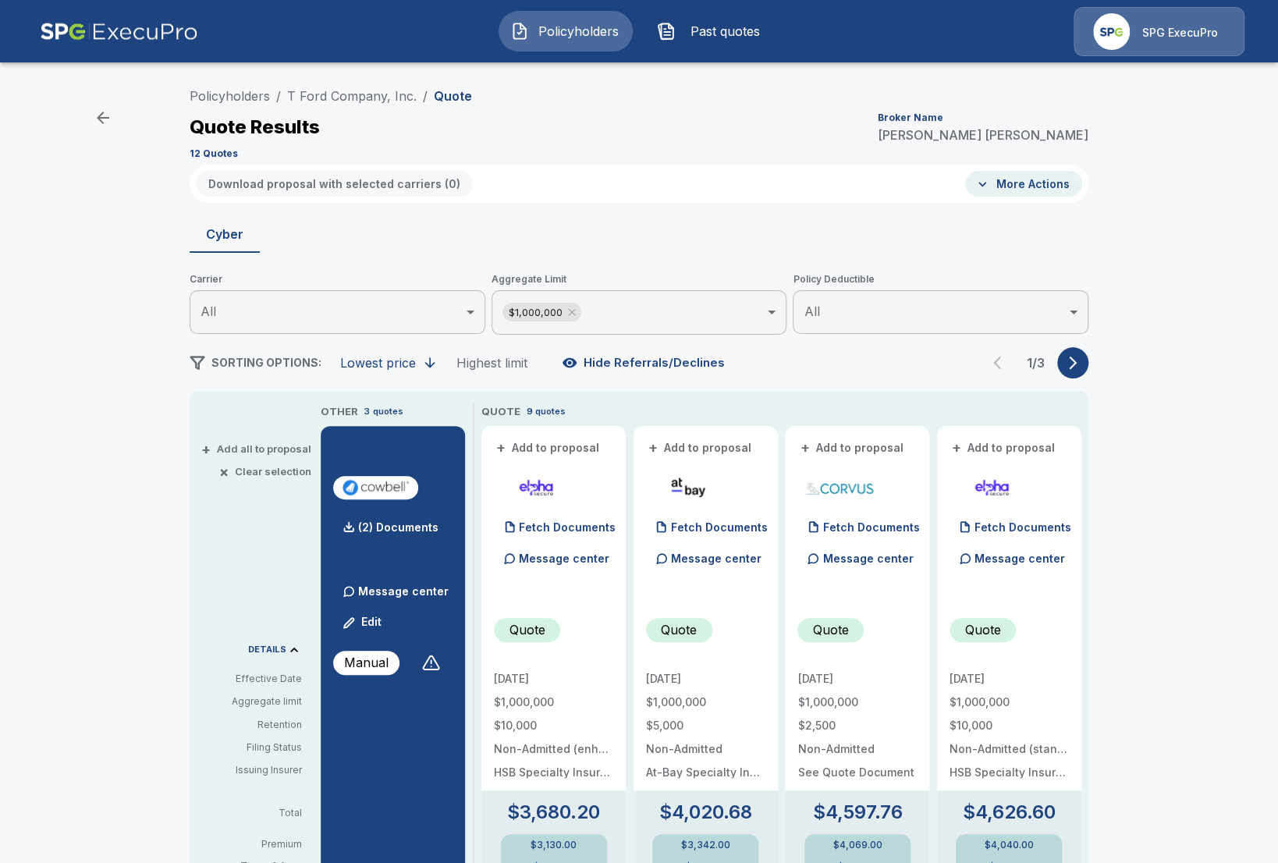
click at [1069, 371] on button "button" at bounding box center [1072, 362] width 31 height 31
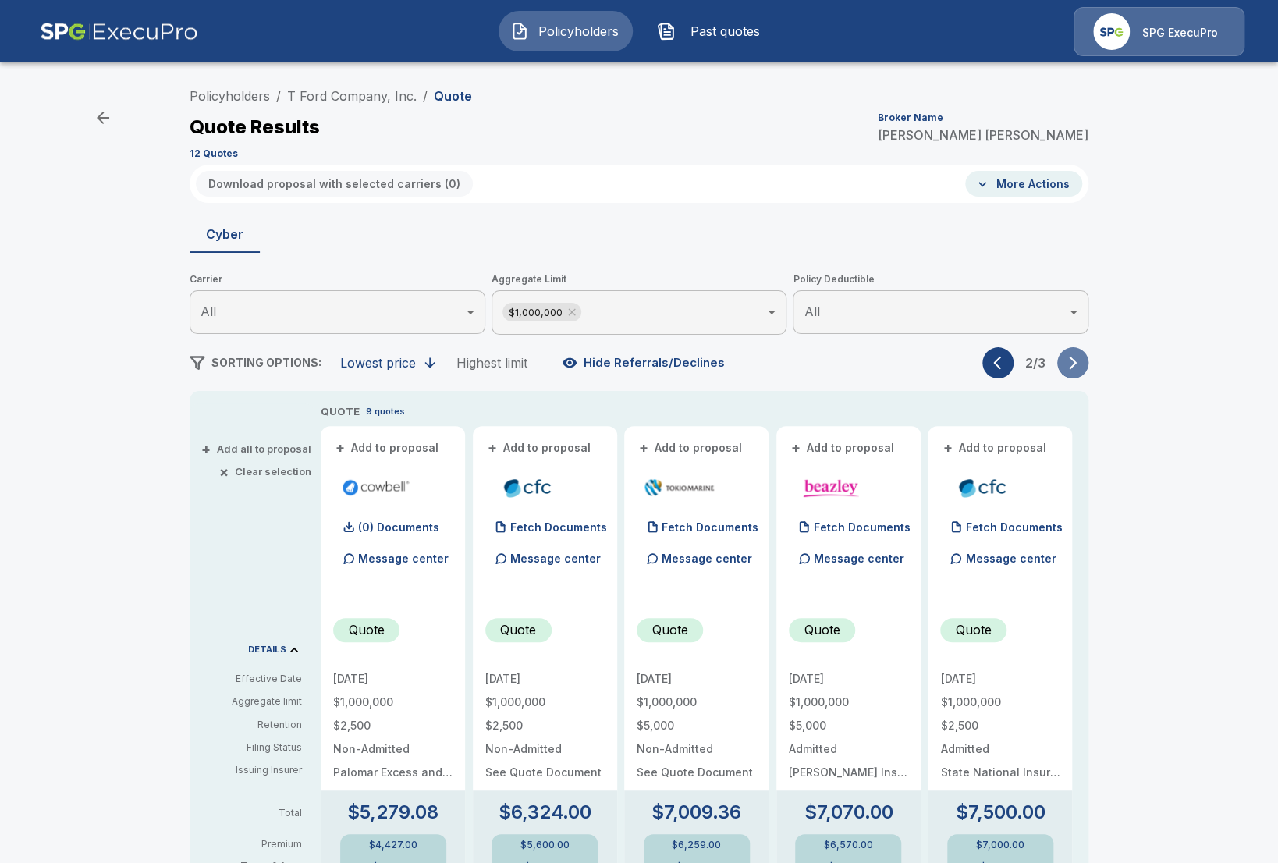
click at [1071, 372] on button "button" at bounding box center [1072, 362] width 31 height 31
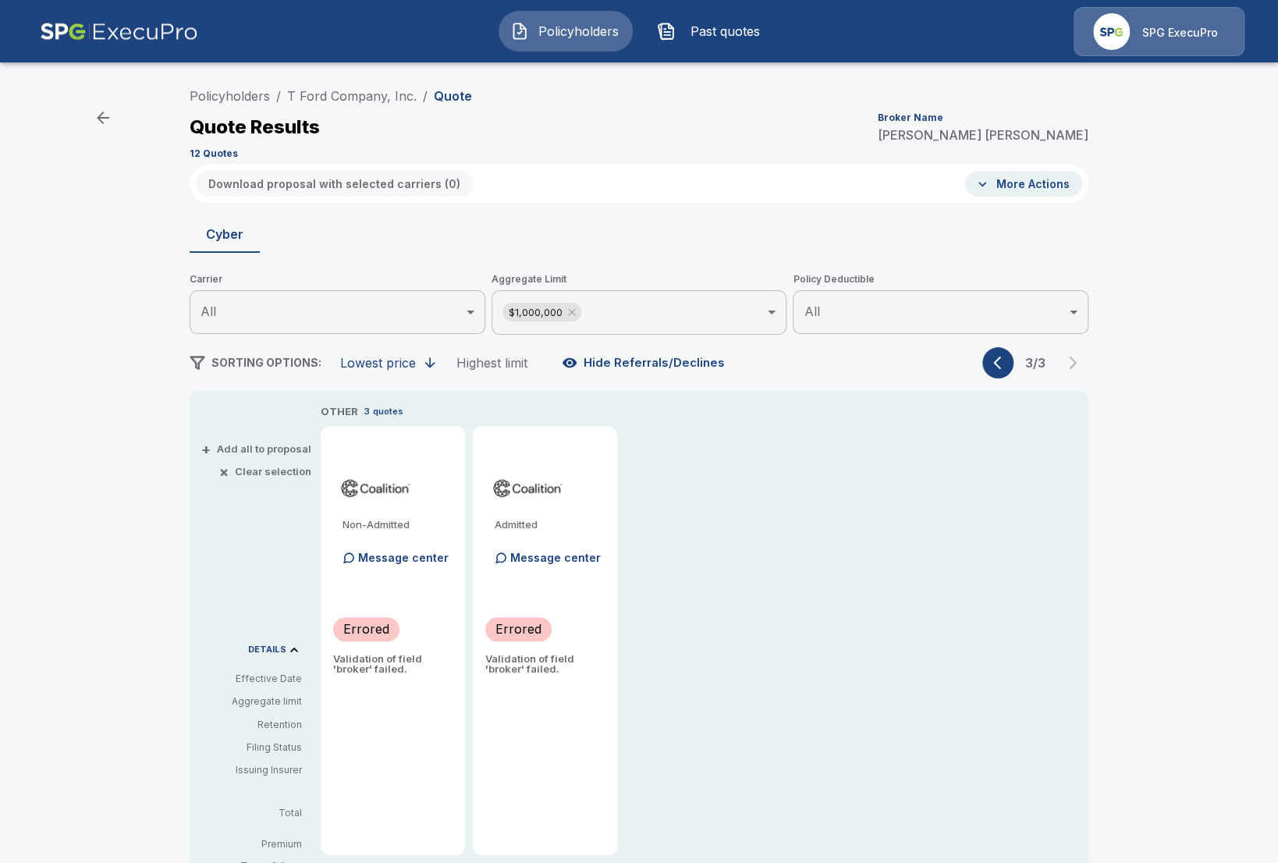
click at [1025, 370] on div "3 / 3" at bounding box center [1035, 362] width 106 height 31
click at [1012, 367] on button "button" at bounding box center [997, 362] width 31 height 31
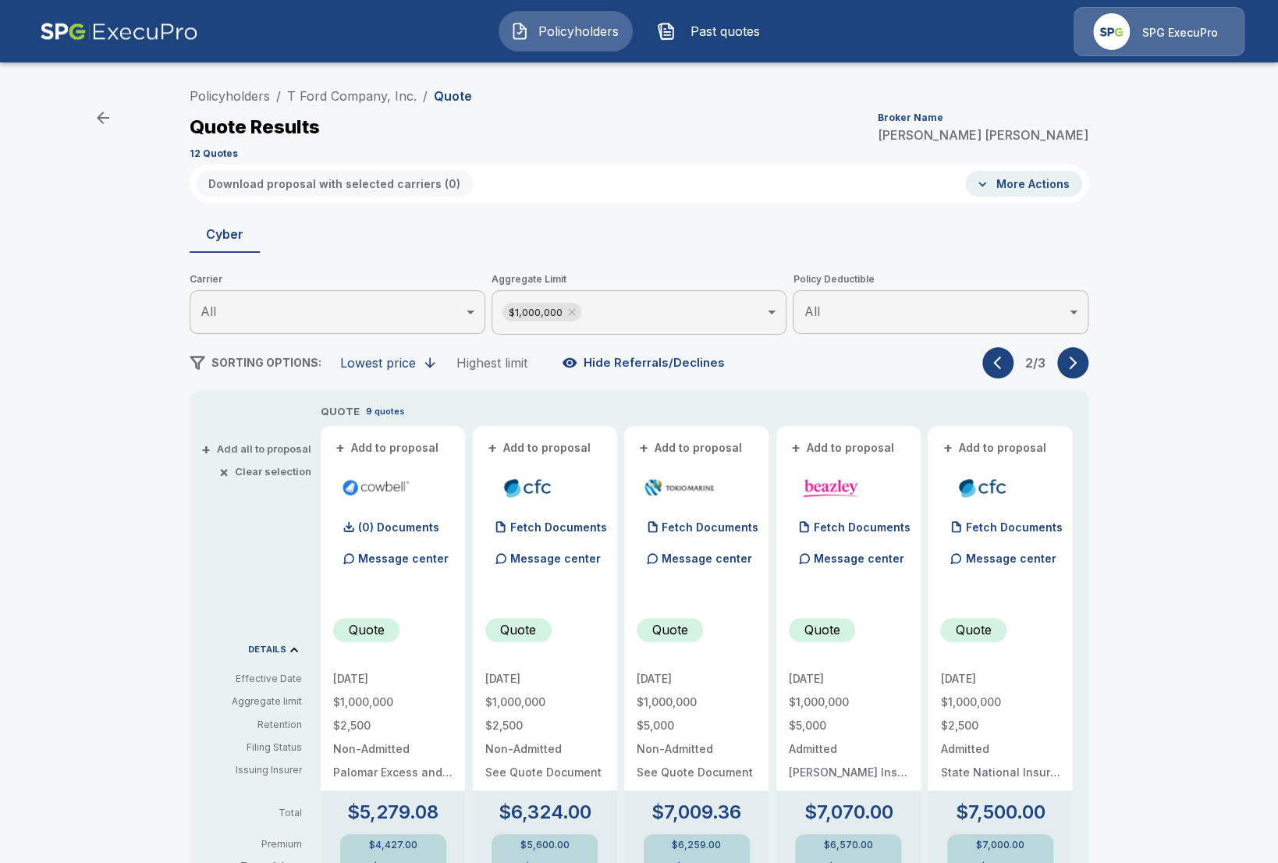
click at [1010, 367] on button "button" at bounding box center [997, 362] width 31 height 31
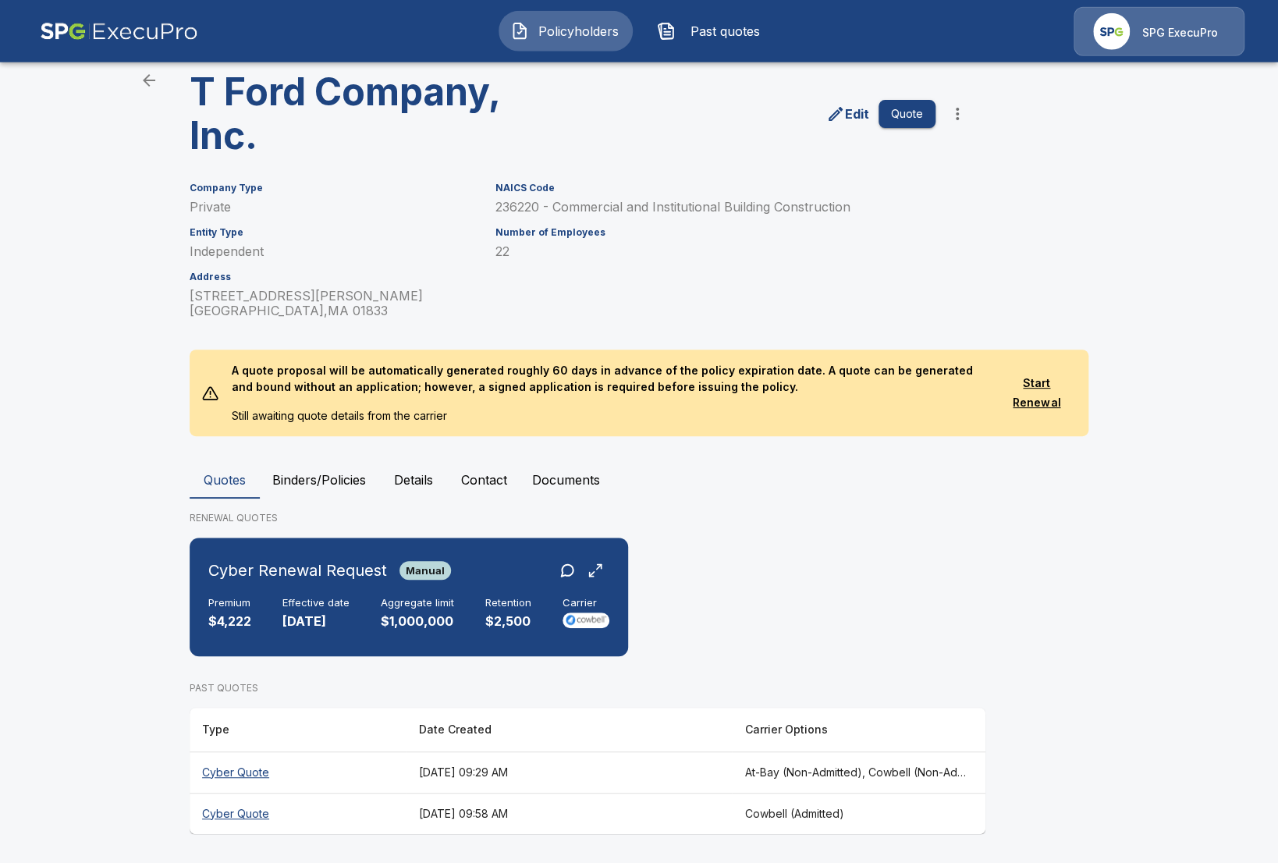
scroll to position [62, 0]
click at [530, 806] on th "[DATE] 09:58 AM" at bounding box center [568, 812] width 325 height 41
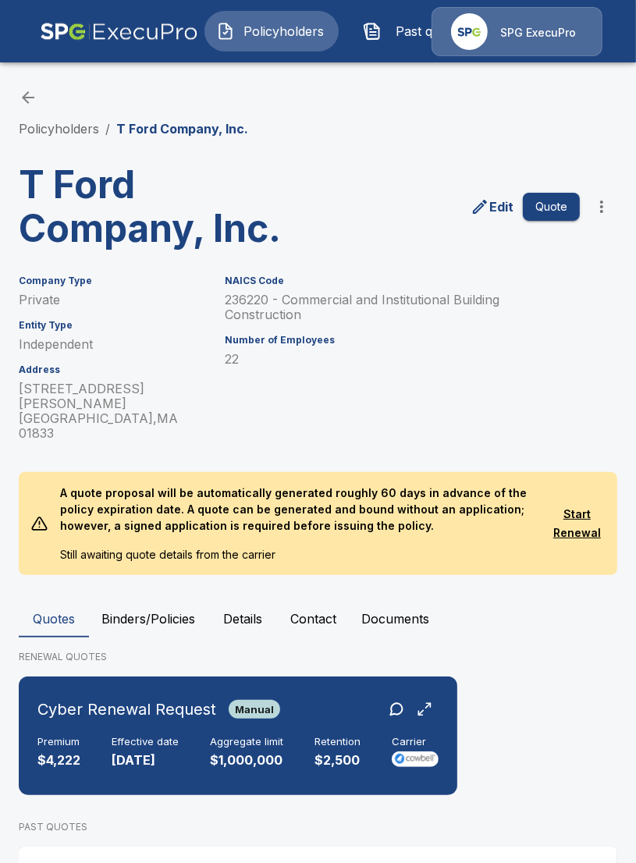
click at [504, 213] on p "Edit" at bounding box center [501, 206] width 24 height 19
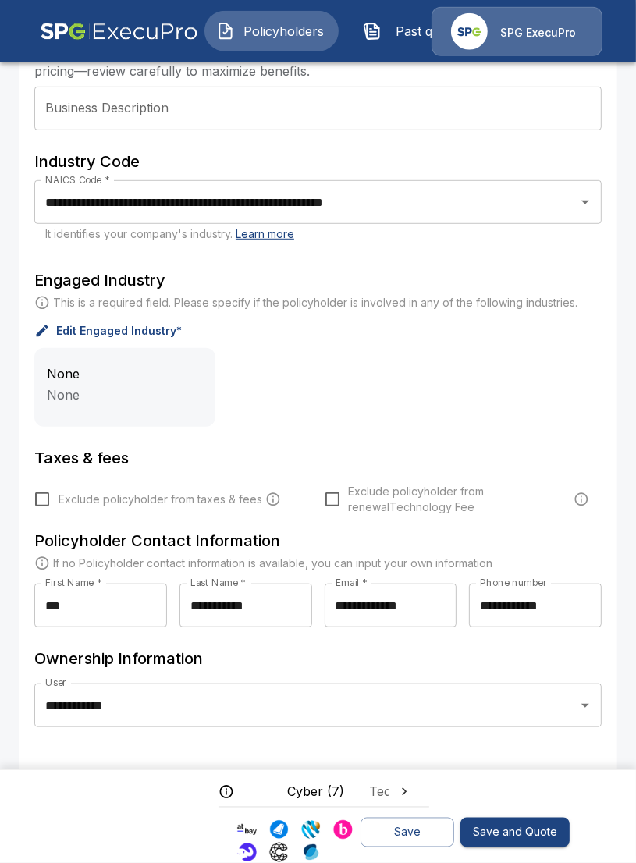
scroll to position [449, 0]
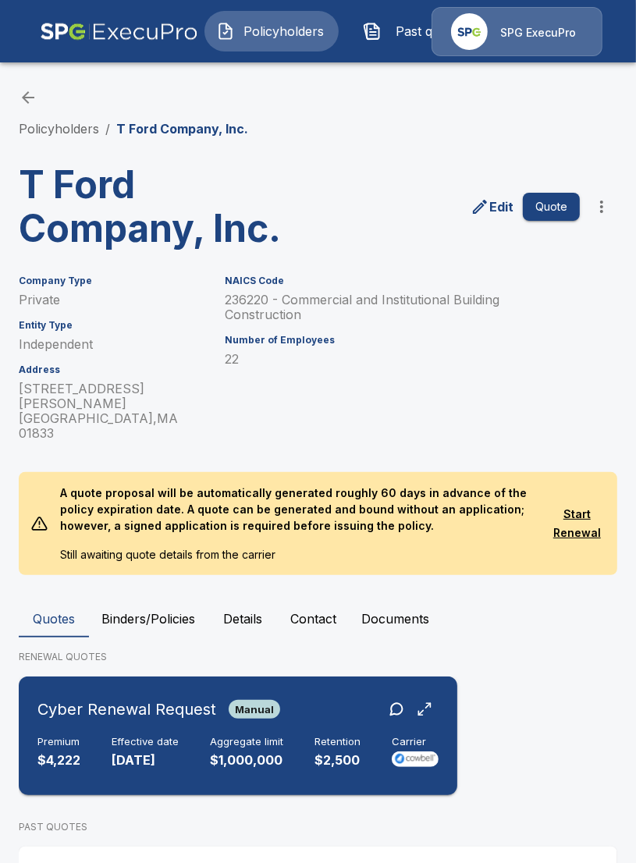
click at [259, 682] on div "Cyber Renewal Request Manual Premium $4,222 Effective date [DATE] Aggregate lim…" at bounding box center [238, 735] width 426 height 106
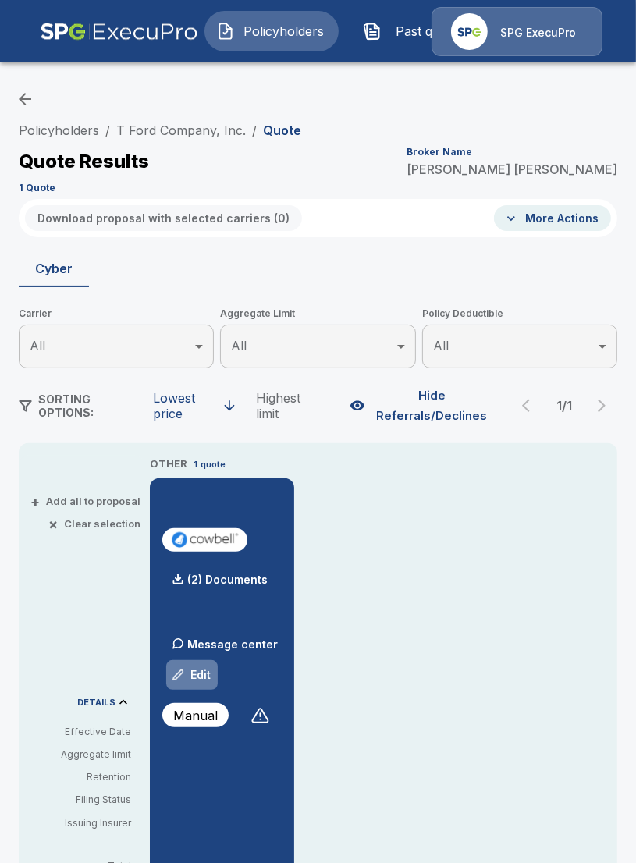
click at [183, 674] on div "button" at bounding box center [178, 674] width 12 height 12
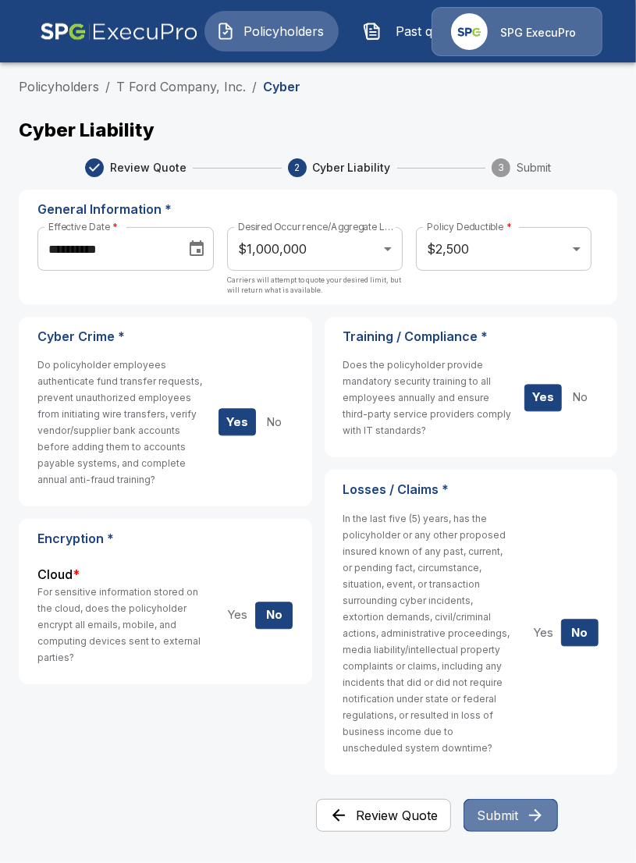
click at [500, 820] on button "Submit" at bounding box center [510, 815] width 94 height 33
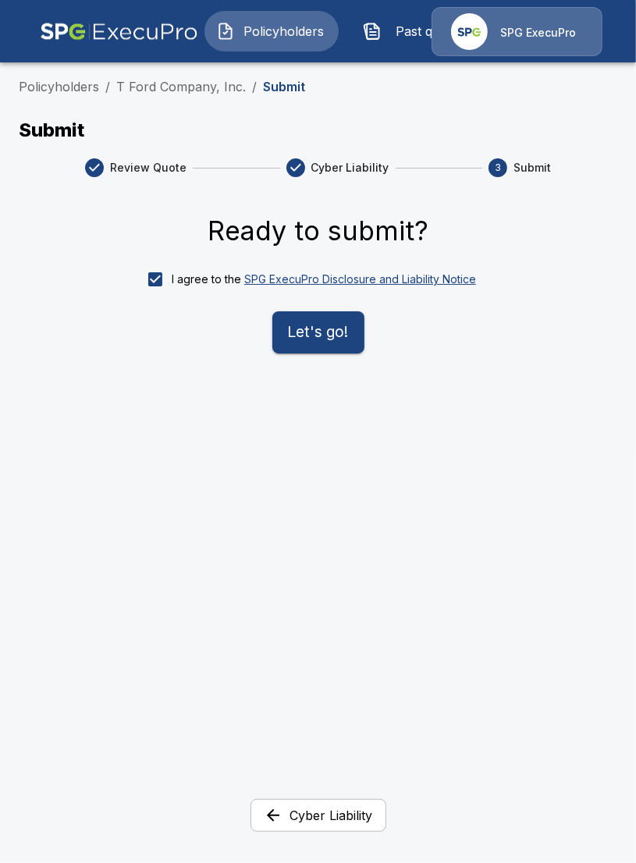
click at [289, 339] on button "Let's go!" at bounding box center [318, 332] width 92 height 42
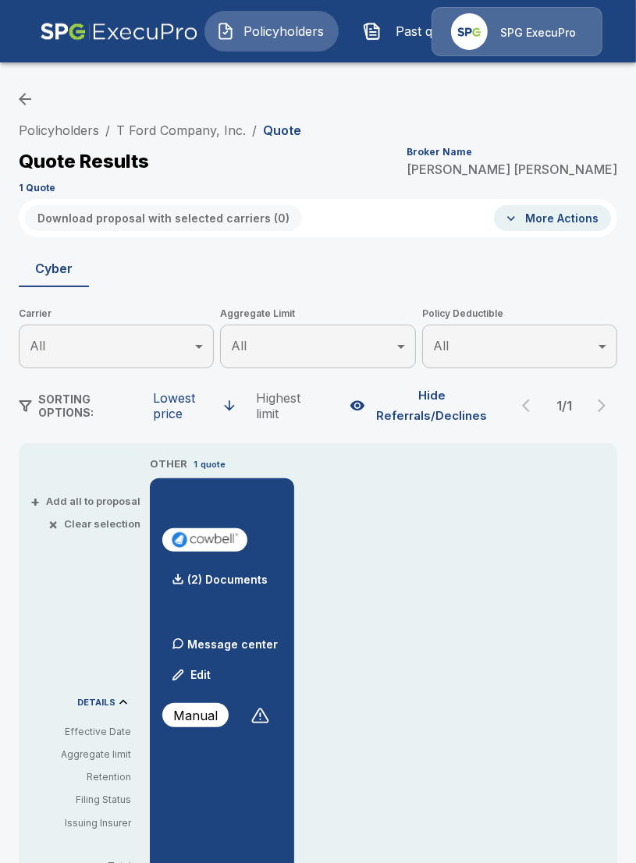
click at [204, 675] on button "Edit" at bounding box center [191, 674] width 53 height 31
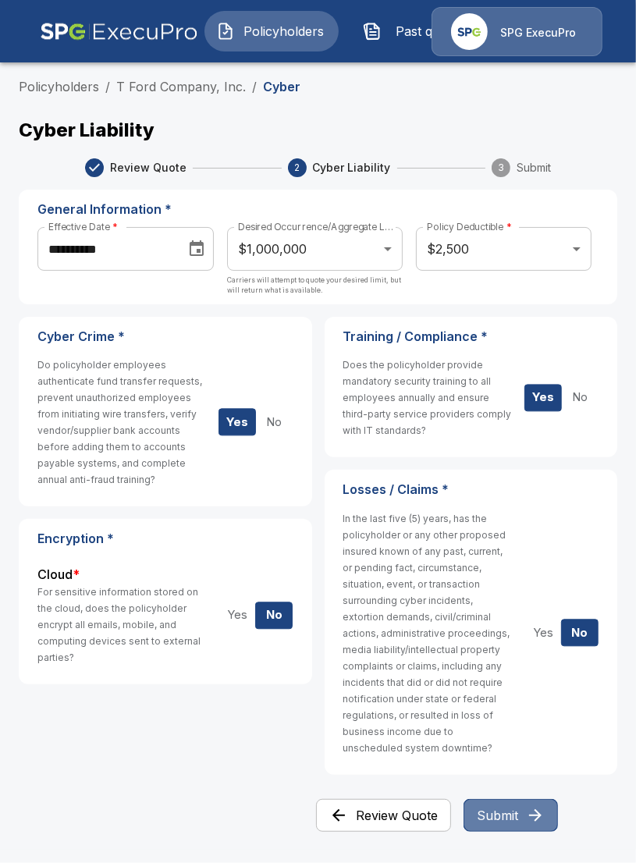
click at [518, 822] on button "Submit" at bounding box center [510, 815] width 94 height 33
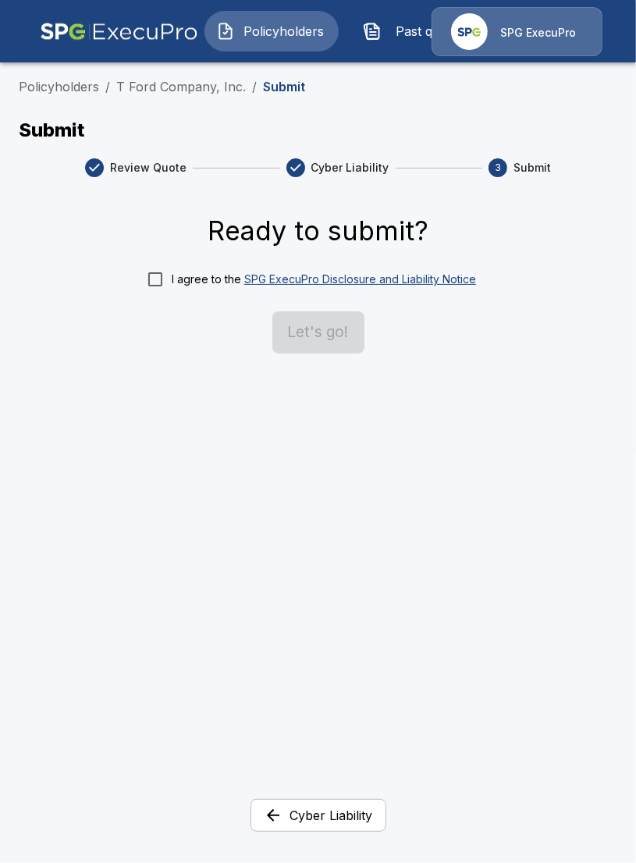
click at [175, 273] on div "I agree to the SPG ExecuPro Disclosure and Liability Notice" at bounding box center [324, 279] width 304 height 16
click at [320, 346] on button "Let's go!" at bounding box center [318, 332] width 92 height 42
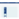
scroll to position [179, 0]
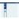
scroll to position [418, 0]
